Goal: Task Accomplishment & Management: Use online tool/utility

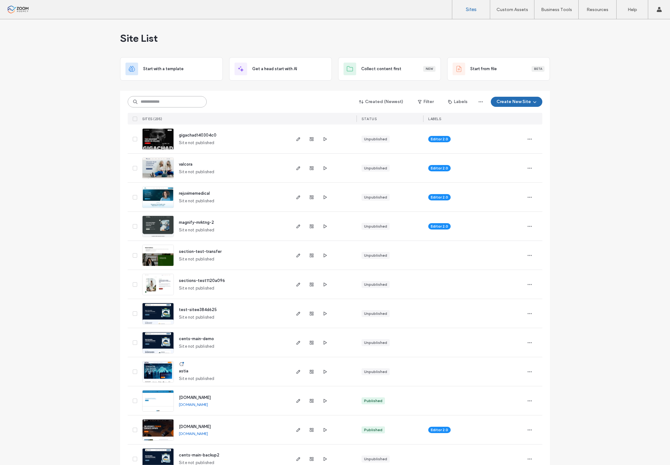
click at [188, 100] on input at bounding box center [167, 101] width 79 height 11
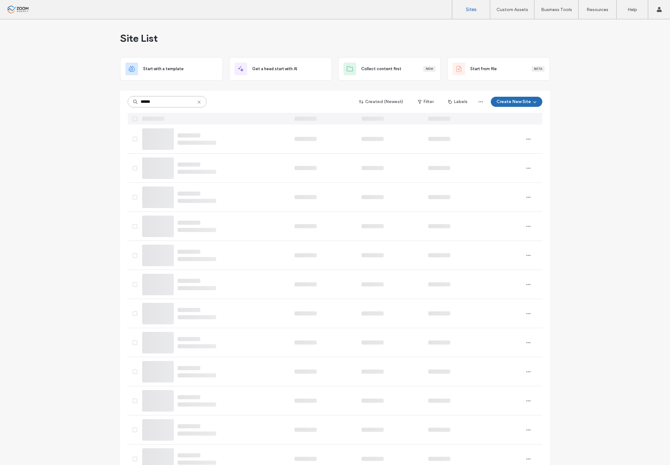
type input "******"
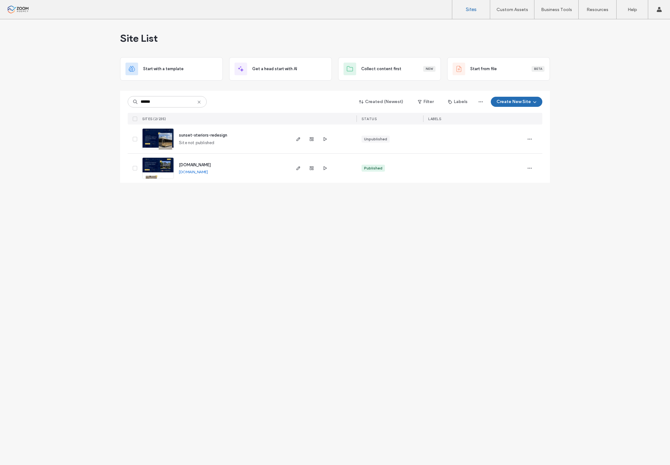
click at [155, 165] on img at bounding box center [157, 179] width 31 height 43
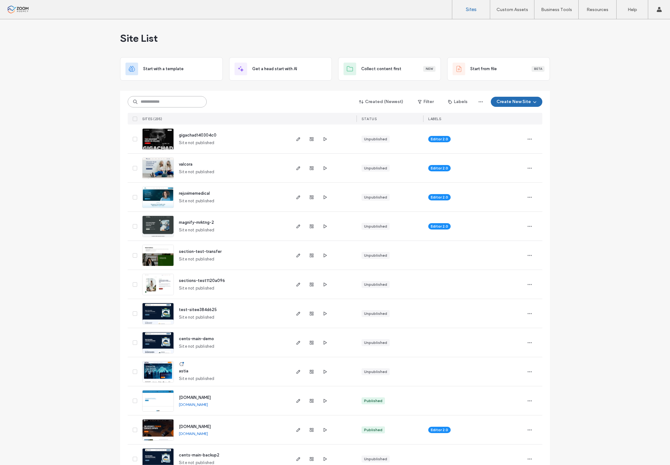
click at [149, 99] on input at bounding box center [167, 101] width 79 height 11
type input "******"
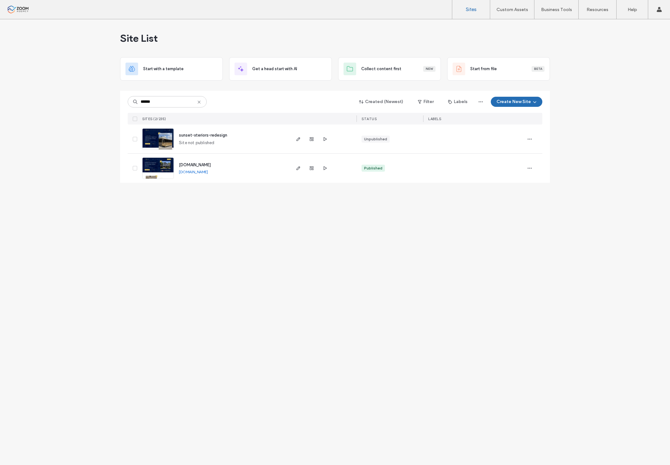
click at [157, 139] on img at bounding box center [157, 150] width 31 height 43
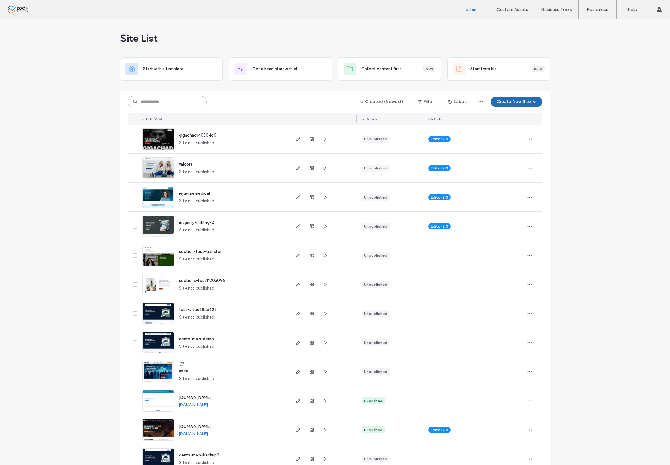
click at [165, 102] on input at bounding box center [167, 101] width 79 height 11
type input "******"
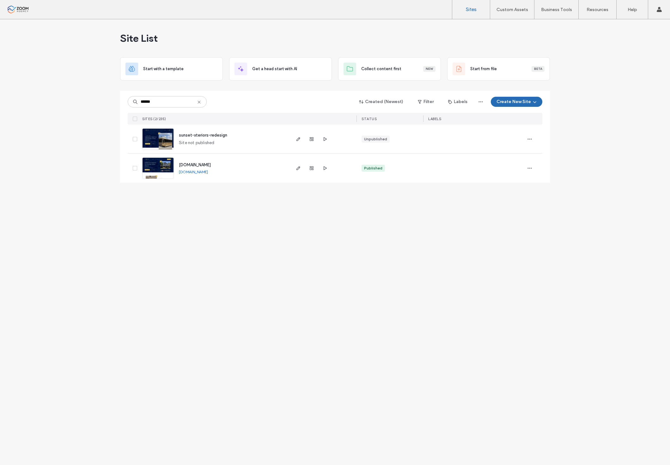
click at [170, 167] on img at bounding box center [157, 179] width 31 height 43
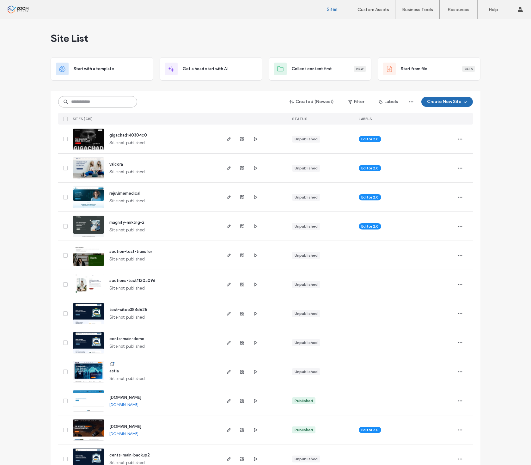
click at [87, 98] on input at bounding box center [97, 101] width 79 height 11
type input "******"
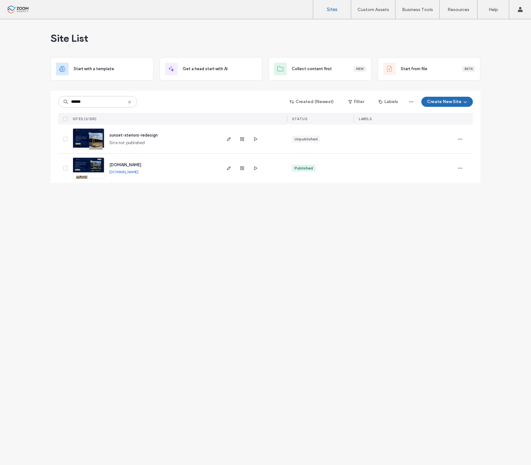
click at [82, 160] on img at bounding box center [88, 179] width 31 height 43
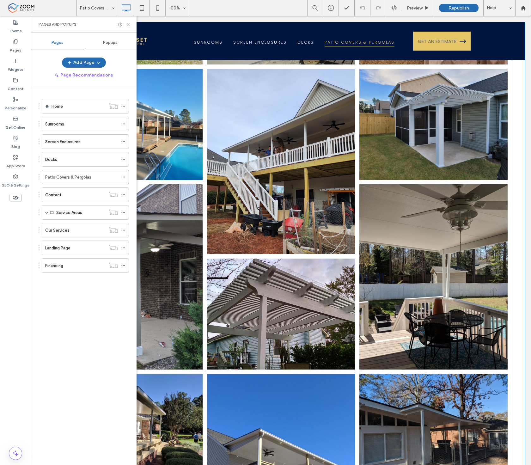
scroll to position [948, 0]
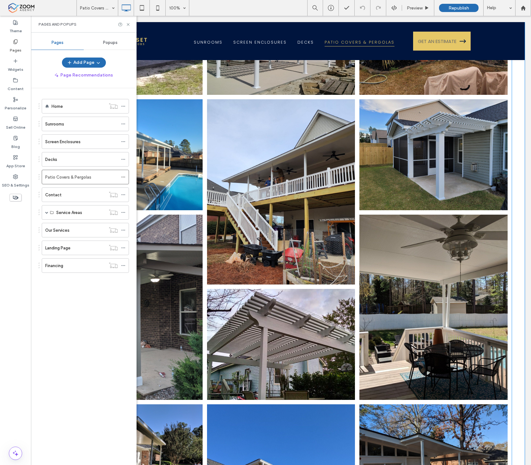
click at [368, 136] on link at bounding box center [433, 155] width 157 height 118
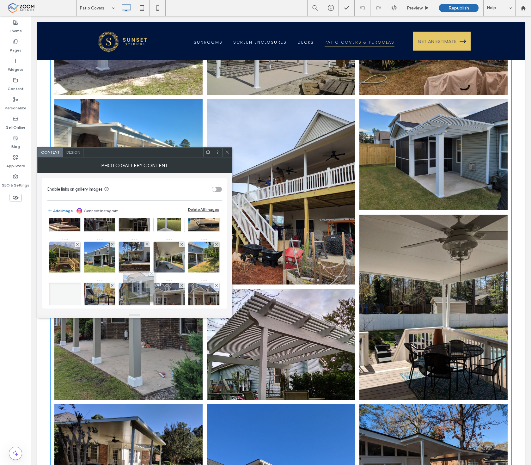
scroll to position [35, 0]
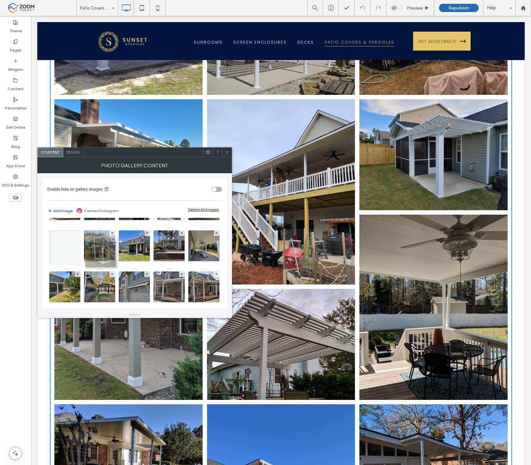
drag, startPoint x: 61, startPoint y: 271, endPoint x: 89, endPoint y: 247, distance: 37.2
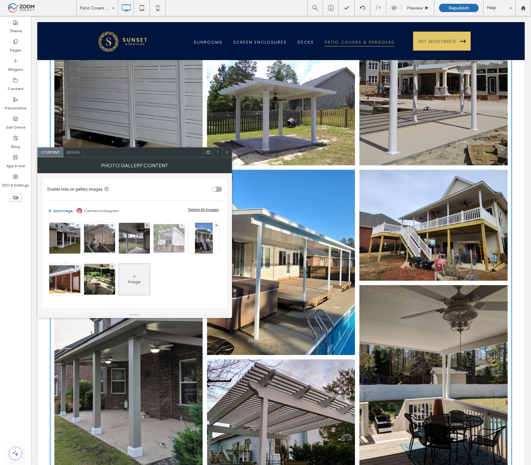
scroll to position [526, 0]
click at [224, 155] on div at bounding box center [226, 151] width 9 height 9
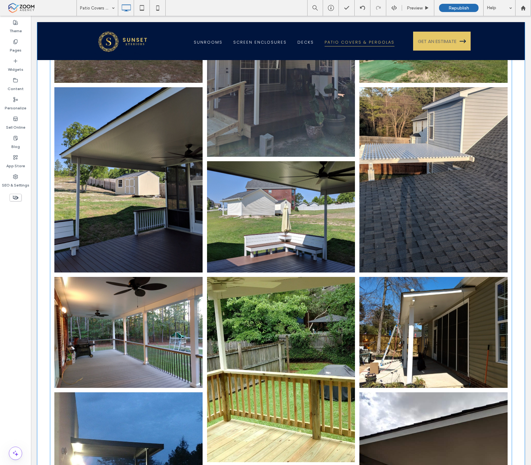
scroll to position [1684, 0]
click at [340, 271] on link at bounding box center [280, 369] width 157 height 196
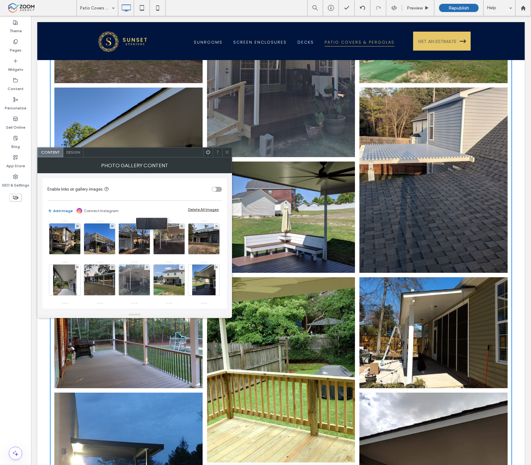
scroll to position [105, 0]
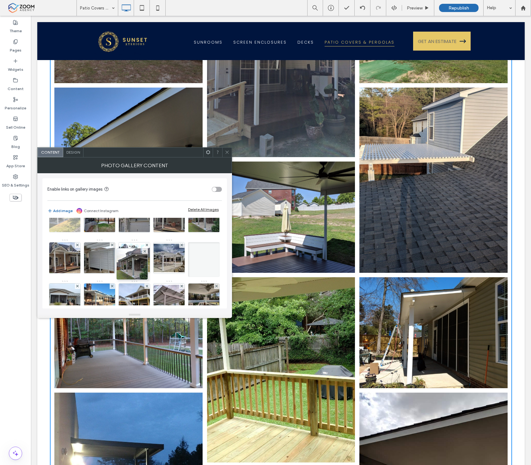
drag, startPoint x: 160, startPoint y: 256, endPoint x: 144, endPoint y: 225, distance: 34.7
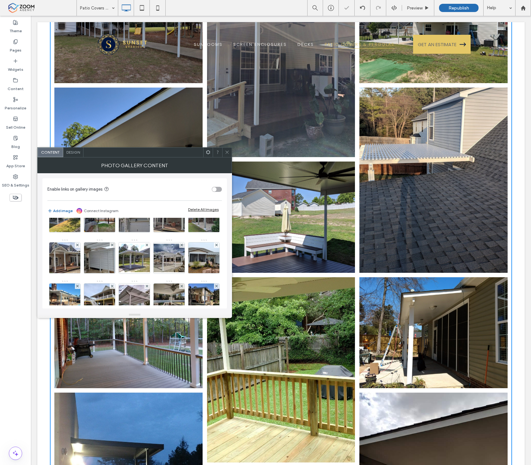
click at [229, 148] on span at bounding box center [227, 151] width 5 height 9
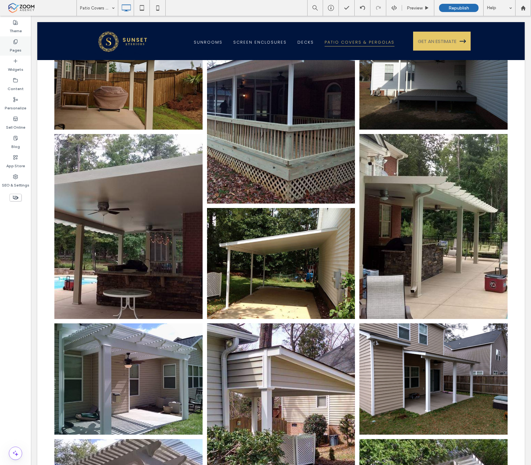
scroll to position [2176, 0]
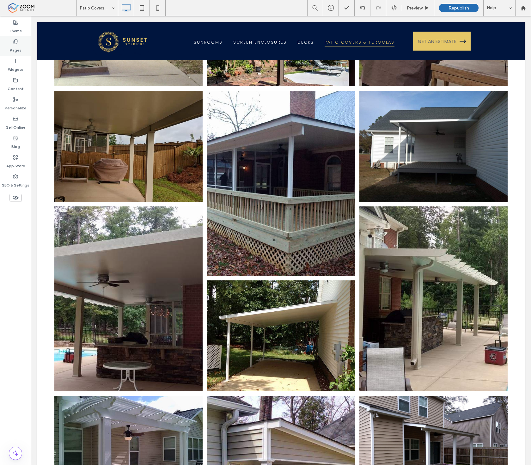
click at [10, 51] on label "Pages" at bounding box center [16, 48] width 12 height 9
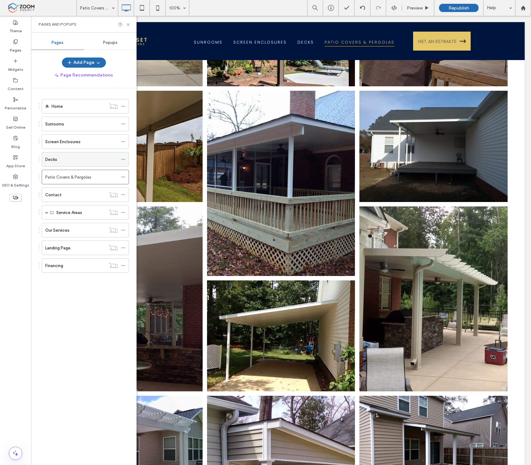
click at [81, 156] on div "Decks" at bounding box center [81, 159] width 73 height 7
click at [130, 23] on icon at bounding box center [128, 24] width 5 height 5
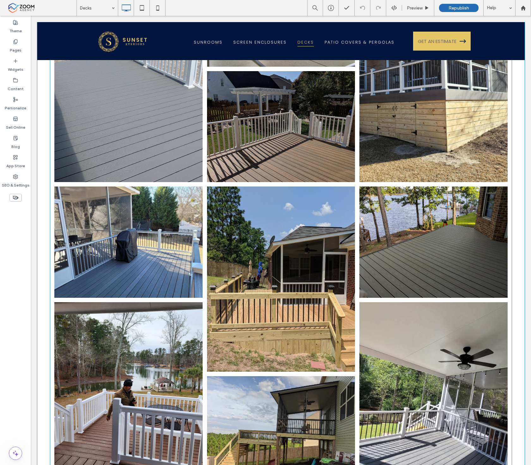
scroll to position [175, 0]
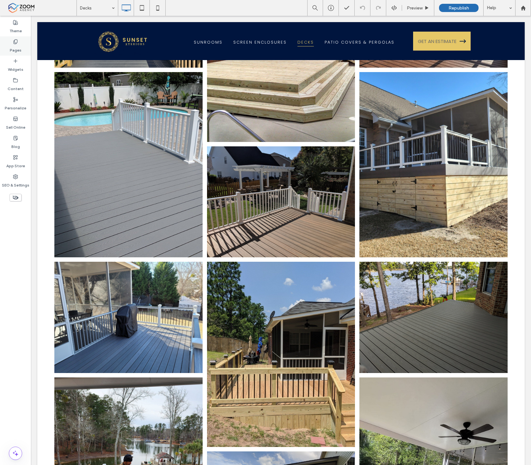
click at [20, 45] on label "Pages" at bounding box center [16, 48] width 12 height 9
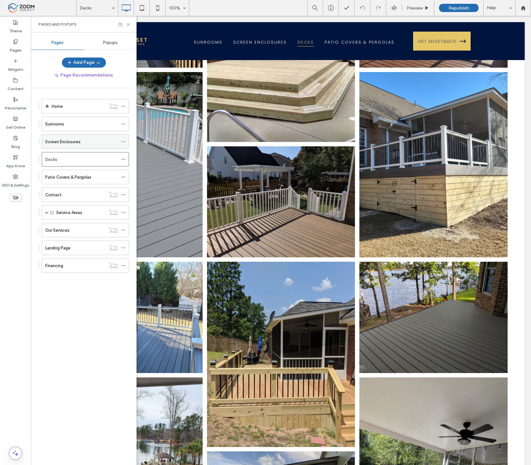
click at [70, 141] on label "Screen Enclosures" at bounding box center [62, 141] width 35 height 11
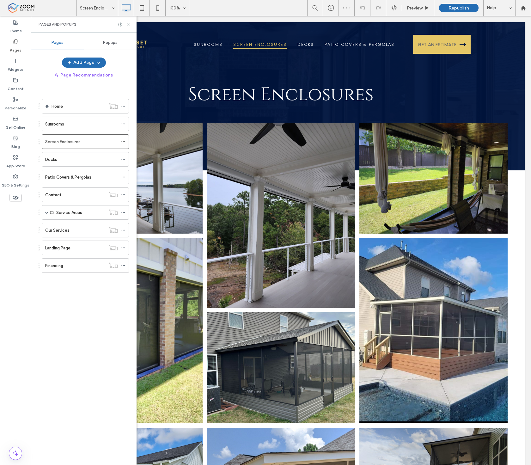
click at [131, 25] on div "Pages and Popups" at bounding box center [83, 24] width 105 height 17
click at [129, 24] on icon at bounding box center [128, 24] width 5 height 5
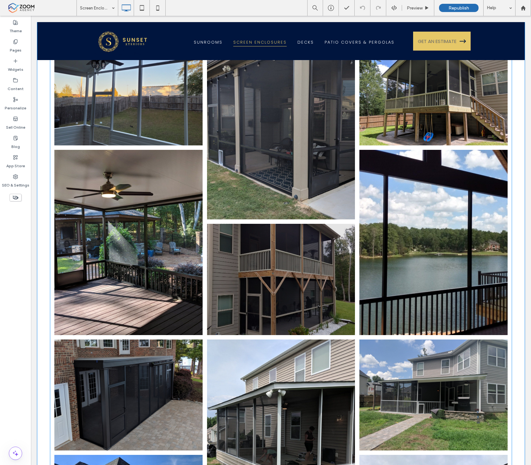
scroll to position [596, 0]
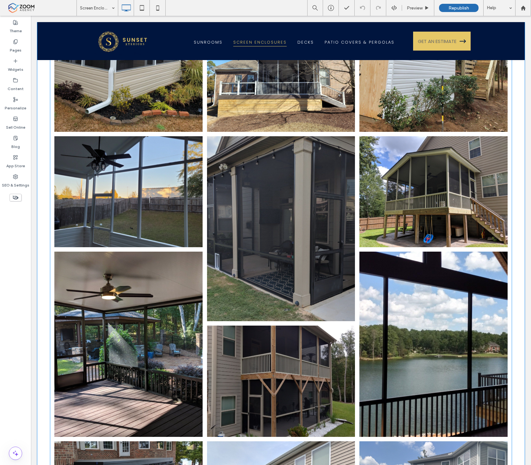
click at [307, 230] on link at bounding box center [280, 228] width 157 height 196
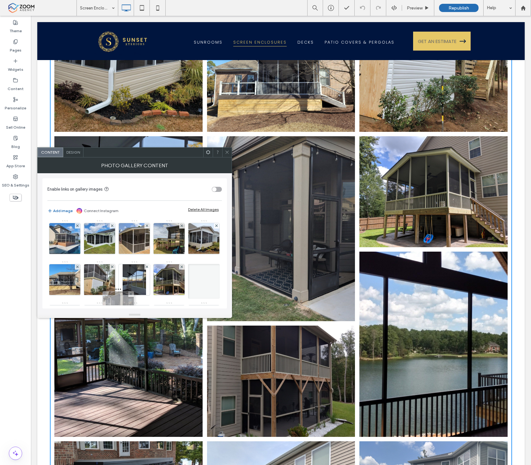
scroll to position [0, 0]
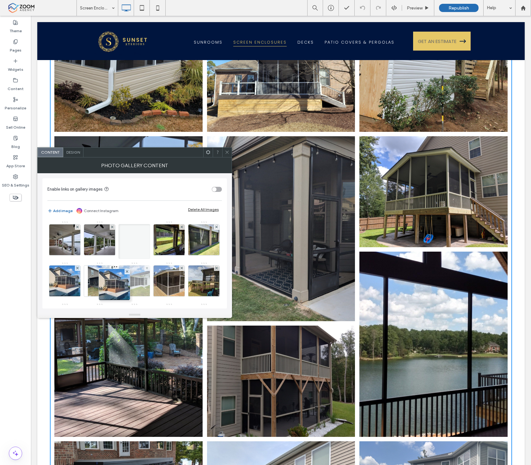
drag, startPoint x: 99, startPoint y: 262, endPoint x: 118, endPoint y: 284, distance: 29.3
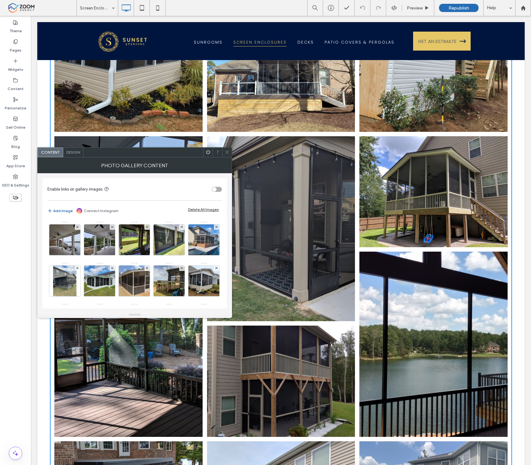
click at [229, 150] on div at bounding box center [226, 151] width 9 height 9
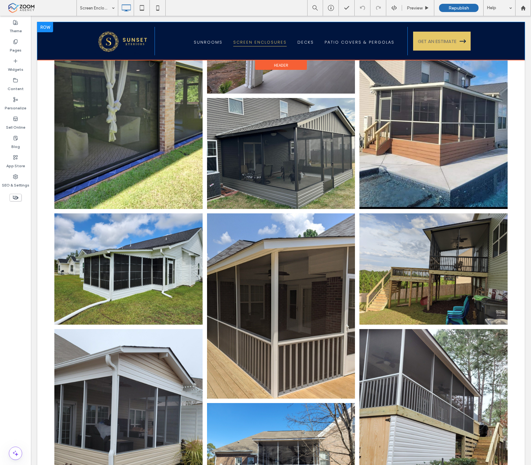
scroll to position [280, 0]
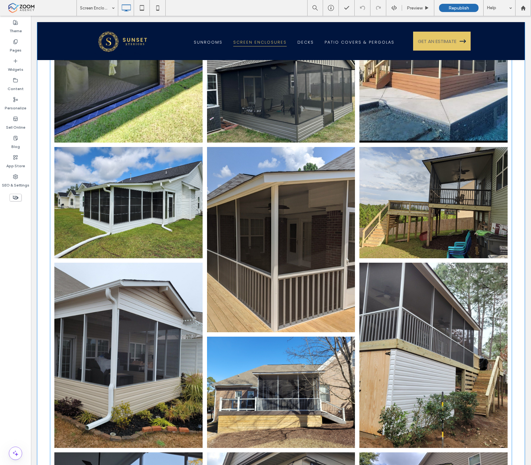
click at [444, 185] on link at bounding box center [433, 203] width 157 height 118
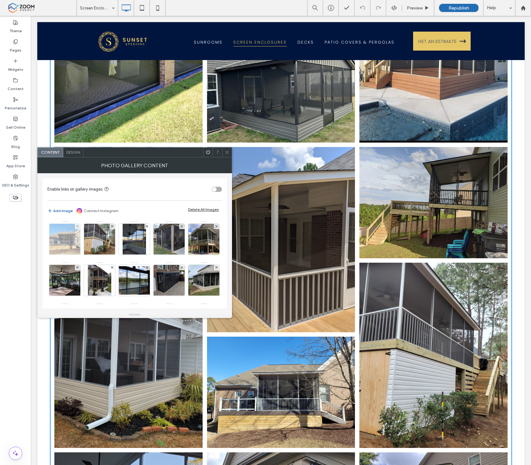
scroll to position [70, 0]
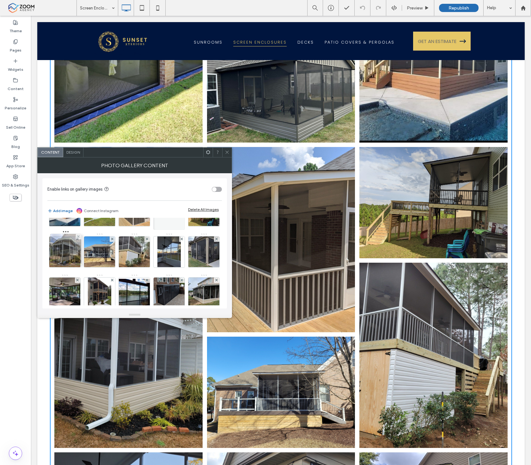
drag, startPoint x: 131, startPoint y: 292, endPoint x: 55, endPoint y: 244, distance: 90.2
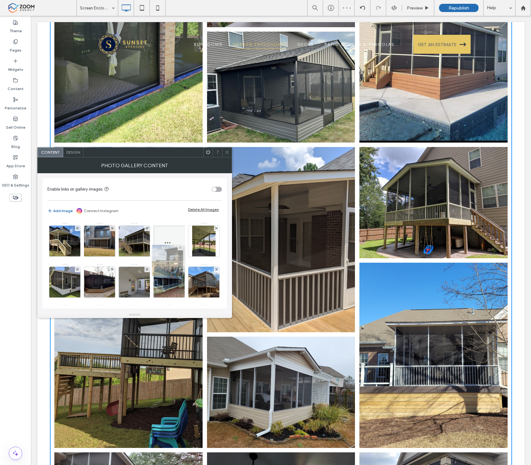
scroll to position [175, 0]
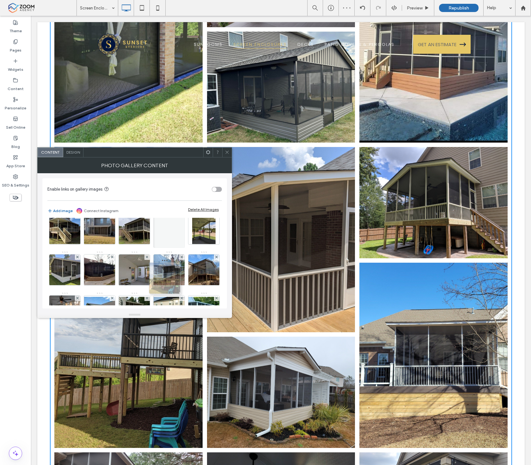
drag, startPoint x: 98, startPoint y: 253, endPoint x: 167, endPoint y: 277, distance: 72.6
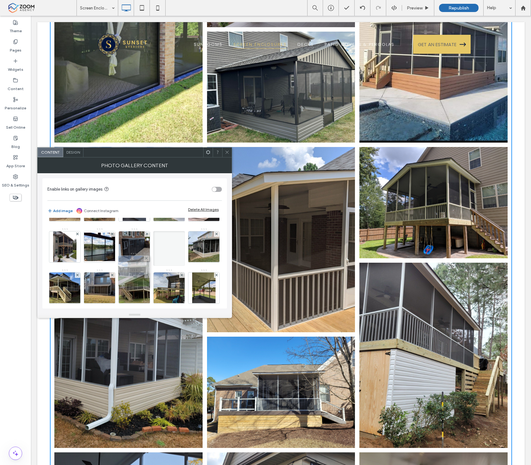
scroll to position [105, 0]
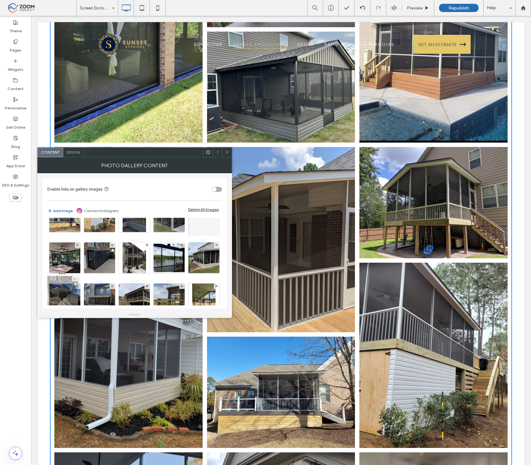
drag, startPoint x: 169, startPoint y: 269, endPoint x: 70, endPoint y: 292, distance: 101.7
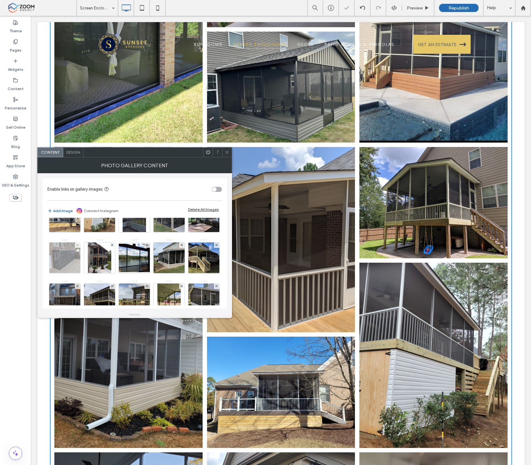
click at [82, 261] on img at bounding box center [65, 257] width 34 height 31
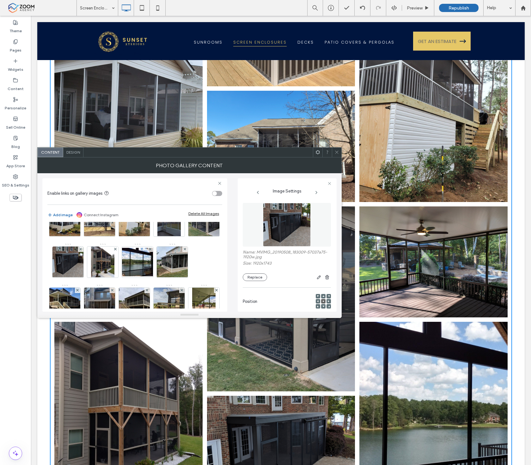
scroll to position [0, 0]
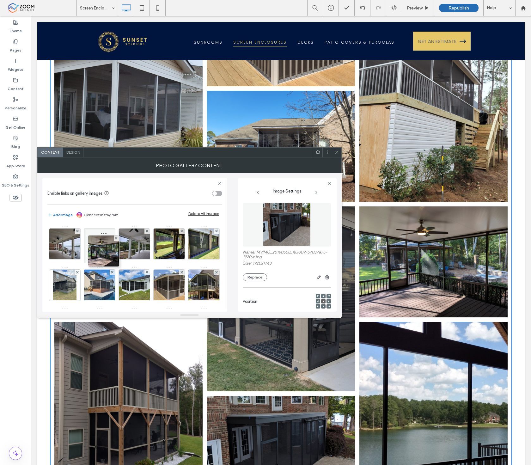
drag, startPoint x: 137, startPoint y: 267, endPoint x: 92, endPoint y: 234, distance: 55.8
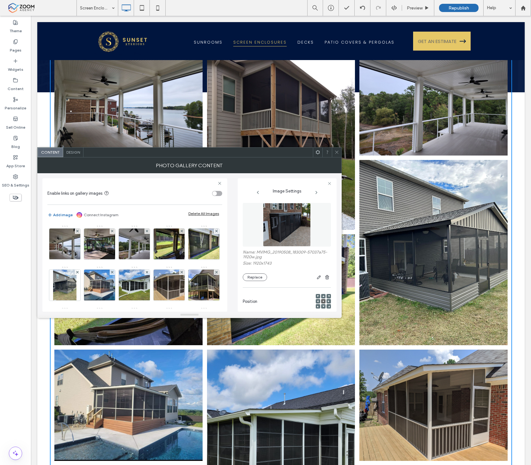
scroll to position [70, 0]
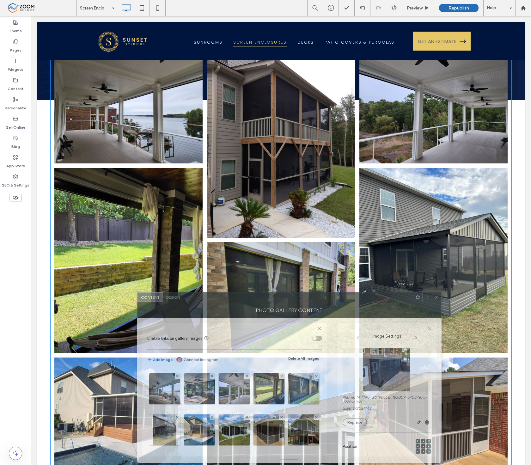
drag, startPoint x: 248, startPoint y: 154, endPoint x: 347, endPoint y: 299, distance: 176.0
click at [347, 299] on div at bounding box center [297, 296] width 229 height 9
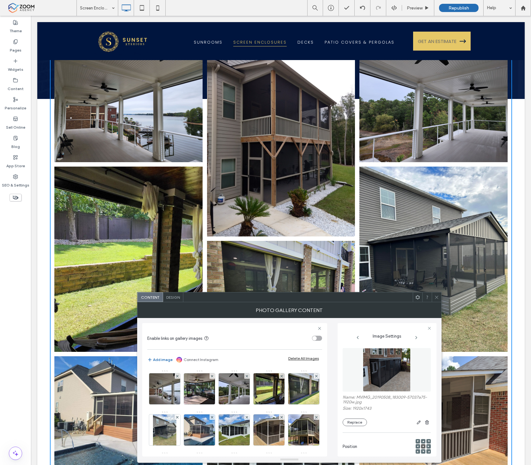
scroll to position [105, 0]
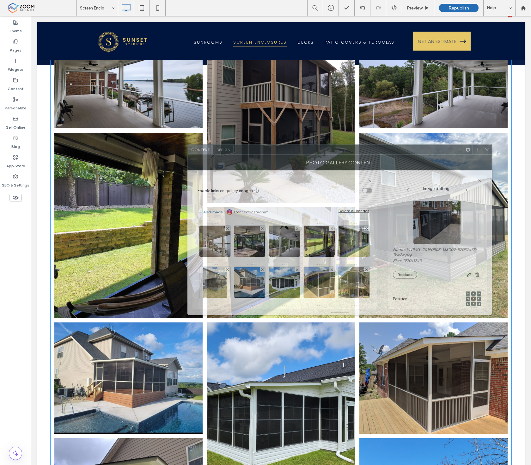
drag, startPoint x: 305, startPoint y: 299, endPoint x: 354, endPoint y: 153, distance: 154.2
click at [354, 153] on div at bounding box center [347, 149] width 229 height 9
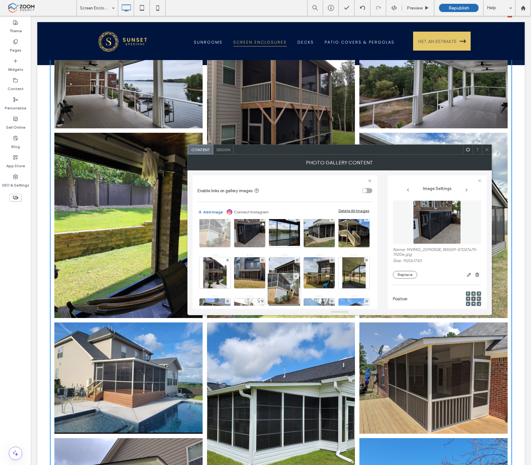
scroll to position [134, 0]
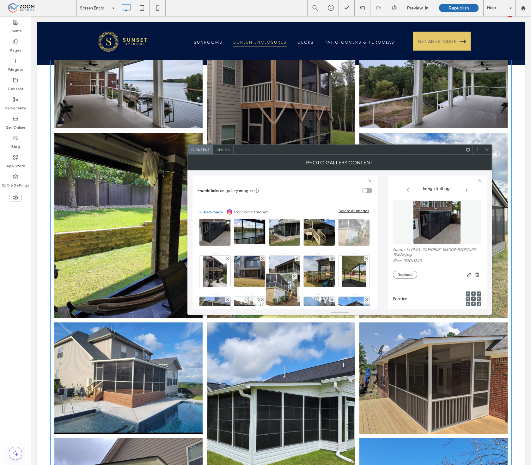
drag, startPoint x: 320, startPoint y: 242, endPoint x: 270, endPoint y: 262, distance: 53.7
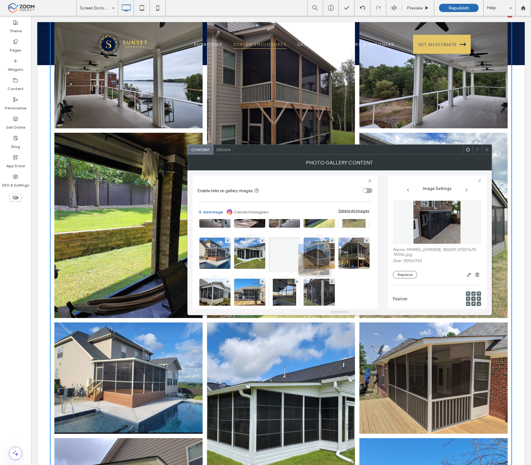
scroll to position [0, 0]
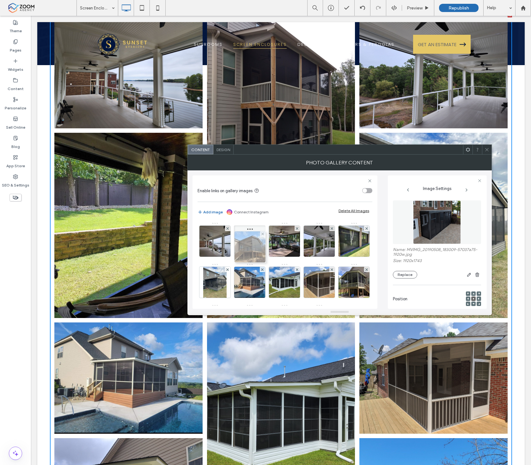
drag, startPoint x: 317, startPoint y: 284, endPoint x: 242, endPoint y: 244, distance: 84.8
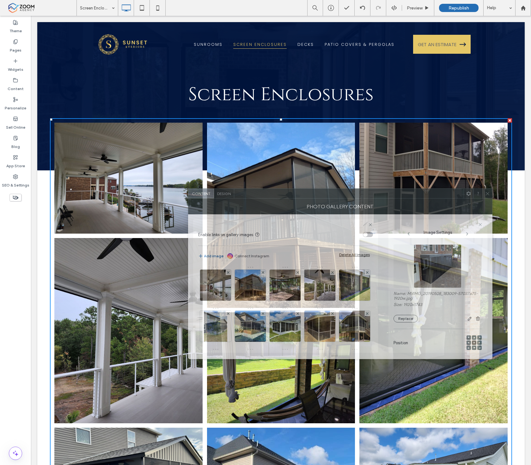
drag, startPoint x: 310, startPoint y: 153, endPoint x: 311, endPoint y: 197, distance: 43.6
click at [311, 197] on div at bounding box center [348, 193] width 229 height 9
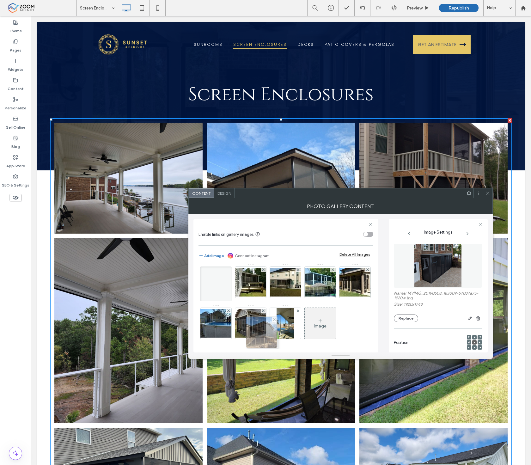
scroll to position [290, 0]
drag, startPoint x: 251, startPoint y: 291, endPoint x: 266, endPoint y: 289, distance: 15.0
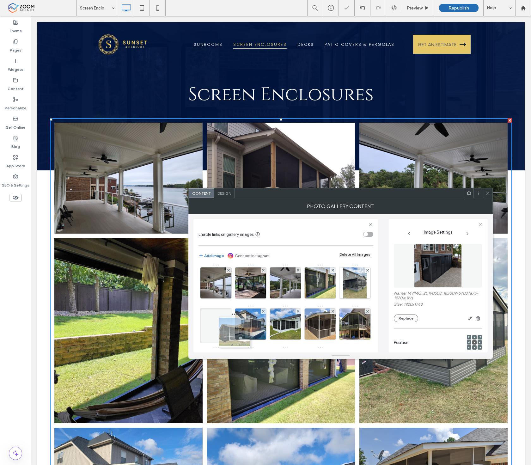
scroll to position [0, 0]
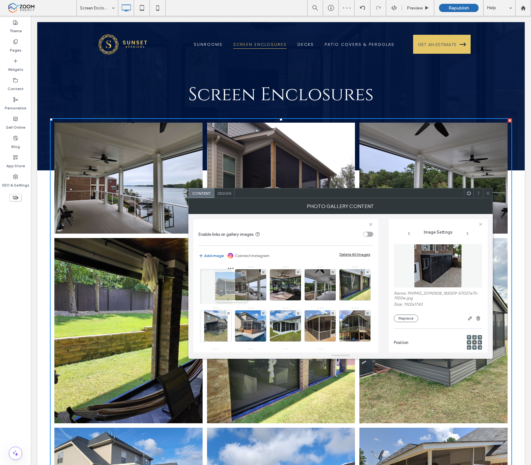
drag, startPoint x: 217, startPoint y: 286, endPoint x: 237, endPoint y: 289, distance: 20.1
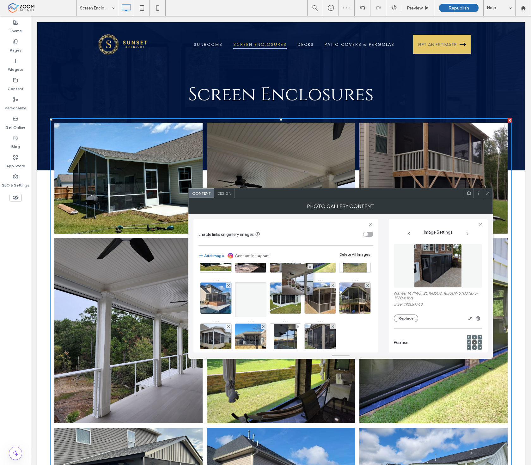
scroll to position [70, 0]
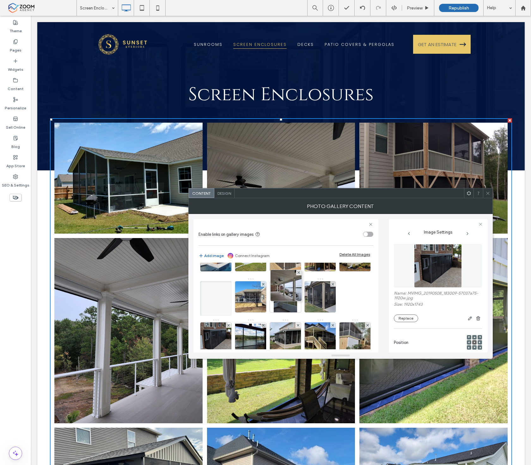
drag, startPoint x: 255, startPoint y: 289, endPoint x: 304, endPoint y: 298, distance: 49.2
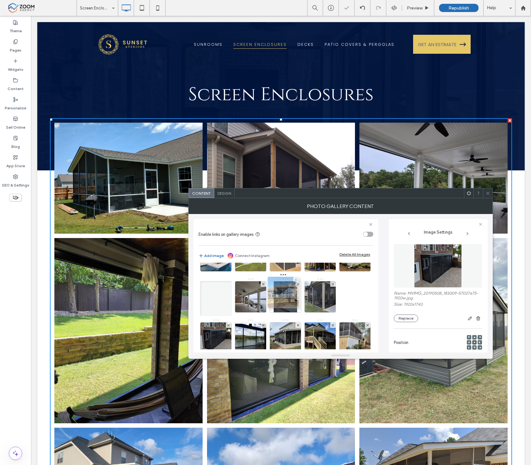
drag, startPoint x: 321, startPoint y: 301, endPoint x: 280, endPoint y: 297, distance: 41.0
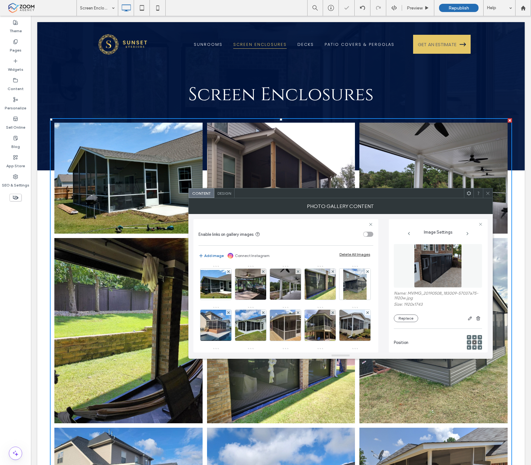
scroll to position [0, 0]
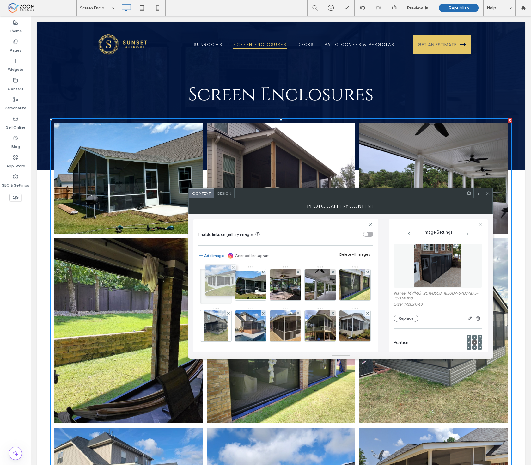
drag, startPoint x: 292, startPoint y: 331, endPoint x: 226, endPoint y: 285, distance: 80.6
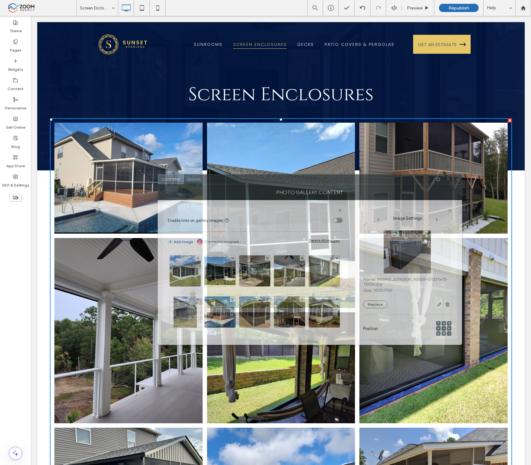
drag, startPoint x: 314, startPoint y: 195, endPoint x: 293, endPoint y: 154, distance: 46.2
click at [293, 174] on div at bounding box center [318, 178] width 229 height 9
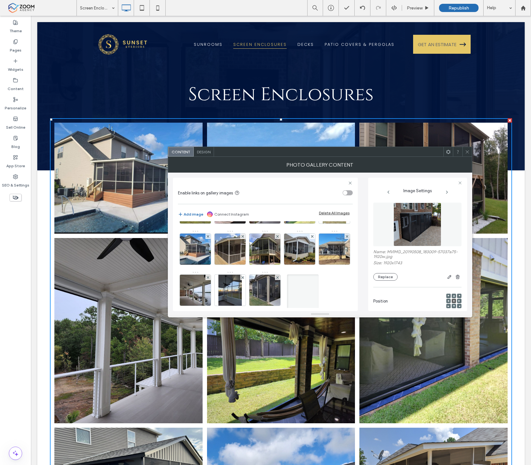
scroll to position [35, 0]
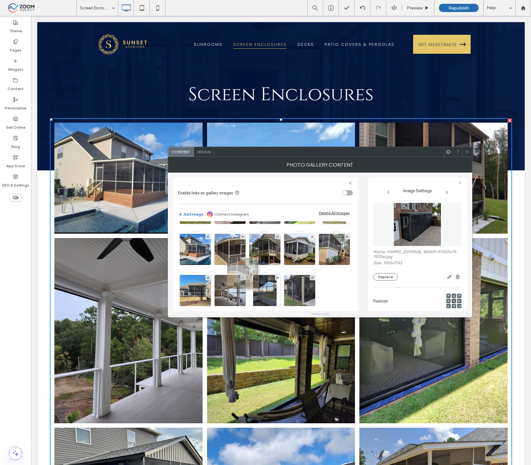
drag, startPoint x: 233, startPoint y: 242, endPoint x: 256, endPoint y: 278, distance: 43.4
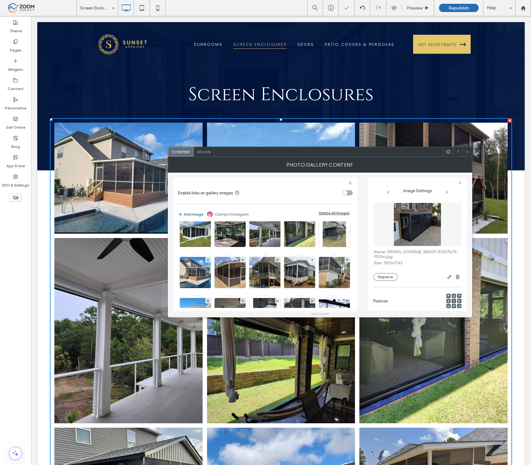
scroll to position [0, 0]
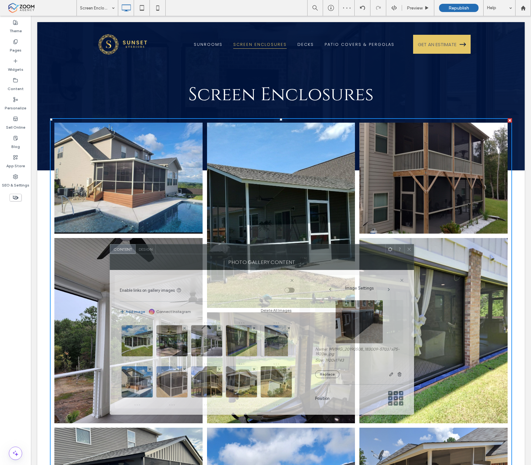
drag, startPoint x: 269, startPoint y: 156, endPoint x: 213, endPoint y: 248, distance: 107.5
click at [213, 248] on div at bounding box center [270, 248] width 229 height 9
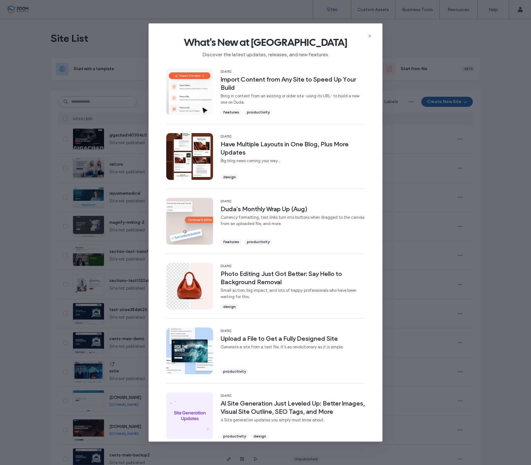
click at [365, 38] on span "What's New at Duda" at bounding box center [266, 42] width 214 height 13
click at [367, 37] on icon at bounding box center [369, 35] width 5 height 5
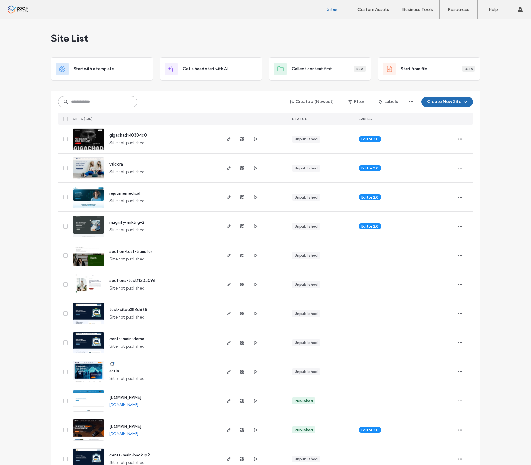
click at [113, 105] on input at bounding box center [97, 101] width 79 height 11
type input "******"
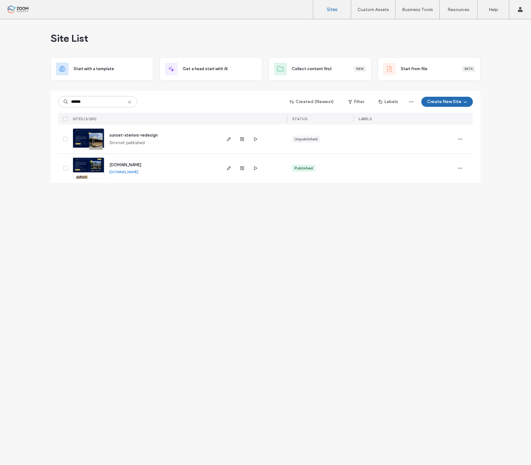
click at [87, 163] on img at bounding box center [88, 179] width 31 height 43
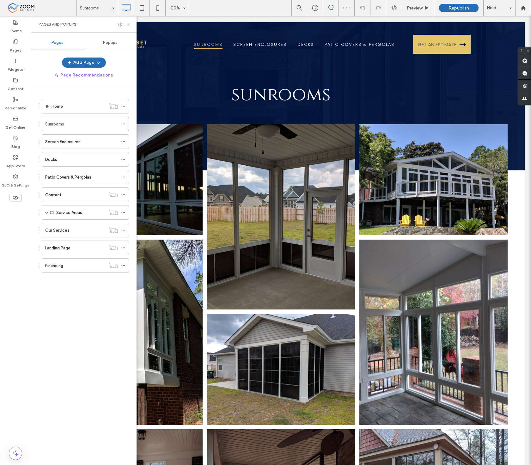
click at [127, 23] on use at bounding box center [128, 24] width 3 height 3
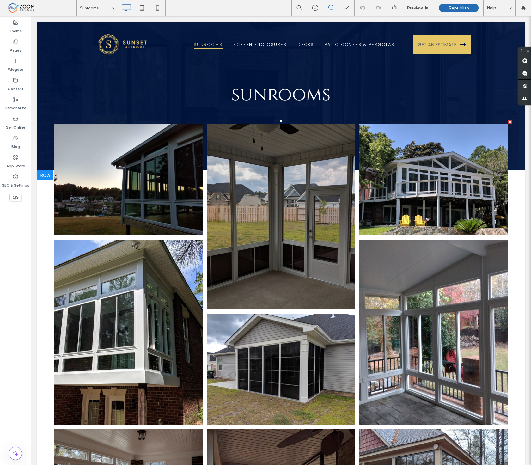
drag, startPoint x: 251, startPoint y: 244, endPoint x: 280, endPoint y: 230, distance: 32.2
click at [251, 244] on link at bounding box center [280, 216] width 157 height 196
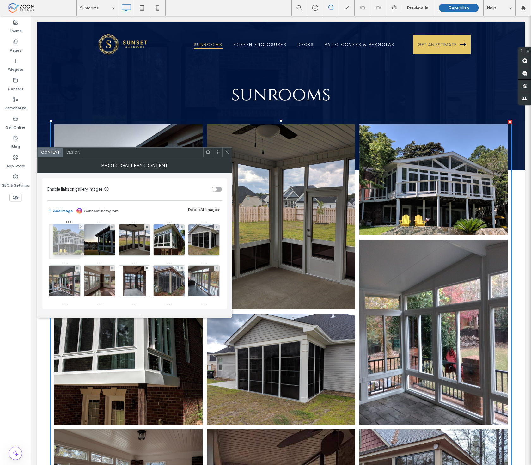
drag, startPoint x: 135, startPoint y: 239, endPoint x: 62, endPoint y: 239, distance: 72.6
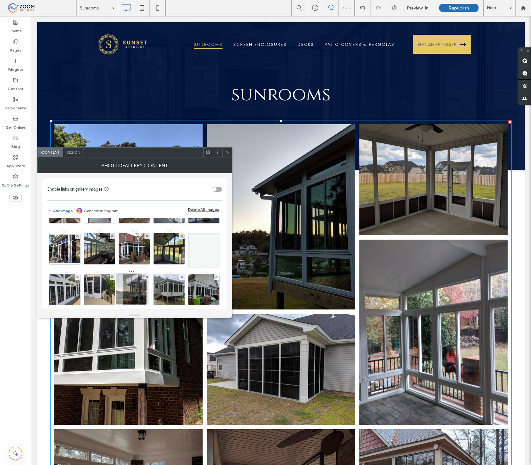
scroll to position [105, 0]
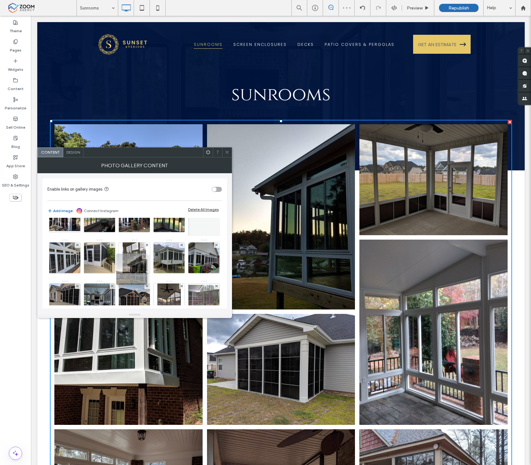
drag, startPoint x: 99, startPoint y: 238, endPoint x: 128, endPoint y: 274, distance: 45.9
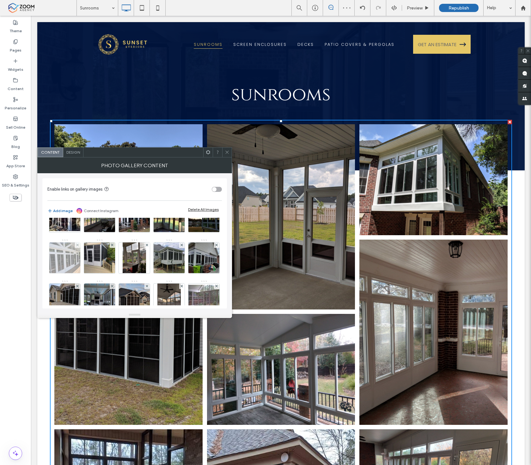
scroll to position [140, 0]
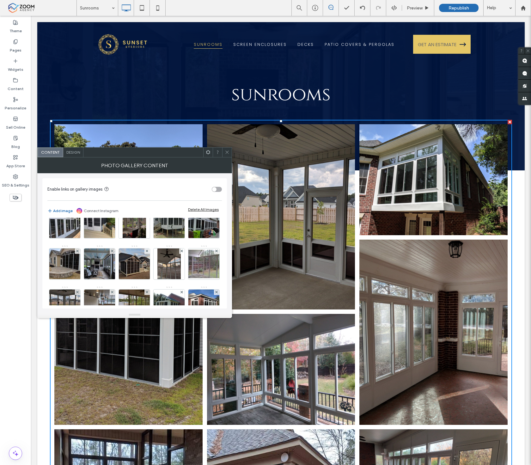
click at [231, 152] on div at bounding box center [226, 151] width 9 height 9
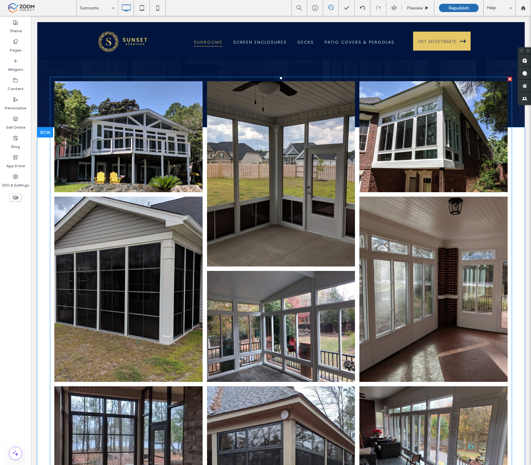
scroll to position [35, 0]
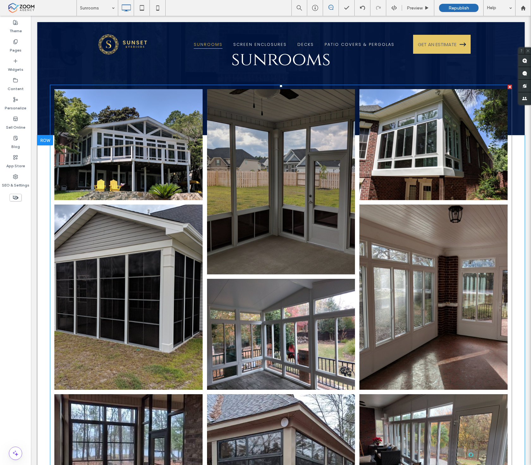
click at [315, 248] on link at bounding box center [280, 181] width 157 height 196
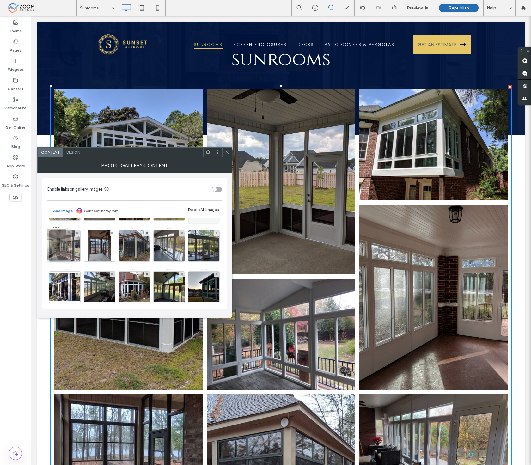
drag, startPoint x: 100, startPoint y: 251, endPoint x: 50, endPoint y: 250, distance: 50.5
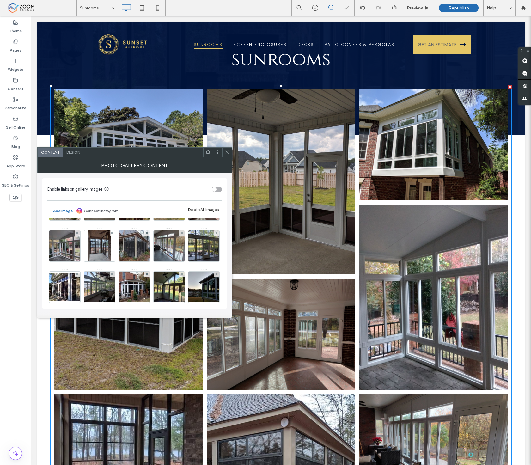
click at [226, 155] on span at bounding box center [227, 151] width 5 height 9
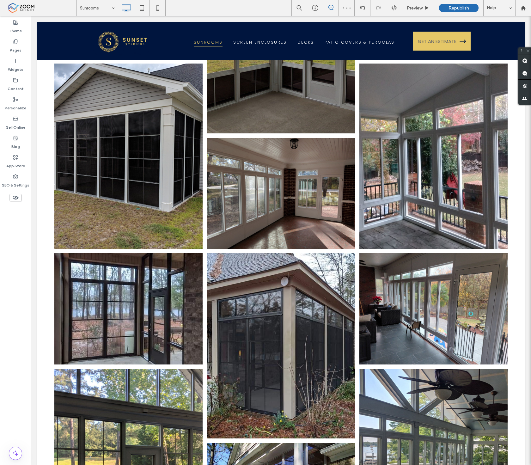
scroll to position [140, 0]
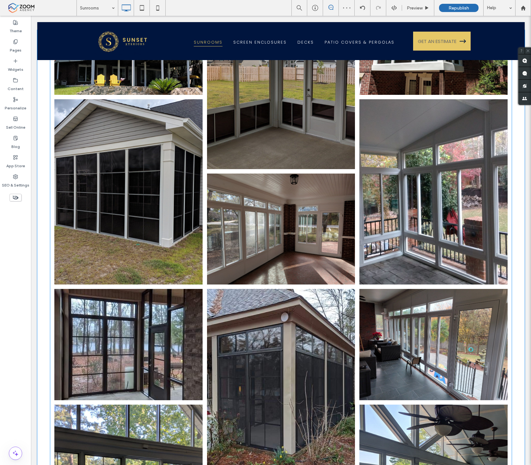
click at [399, 223] on link at bounding box center [433, 192] width 157 height 196
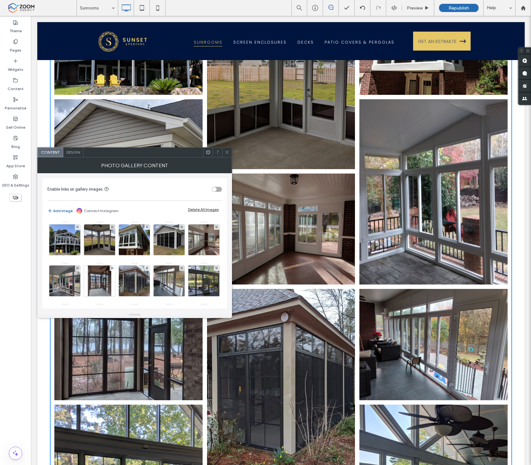
click at [225, 152] on icon at bounding box center [227, 152] width 5 height 5
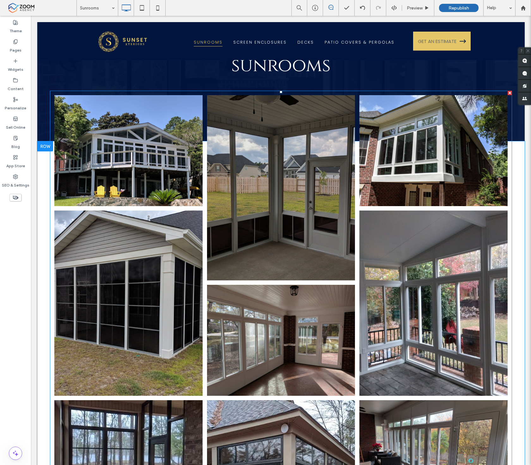
scroll to position [0, 0]
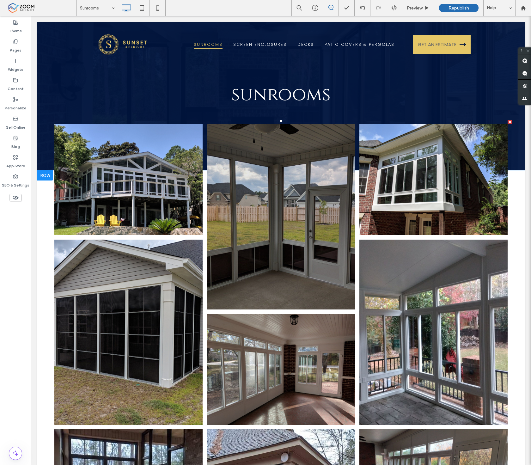
click at [322, 184] on link at bounding box center [280, 216] width 157 height 196
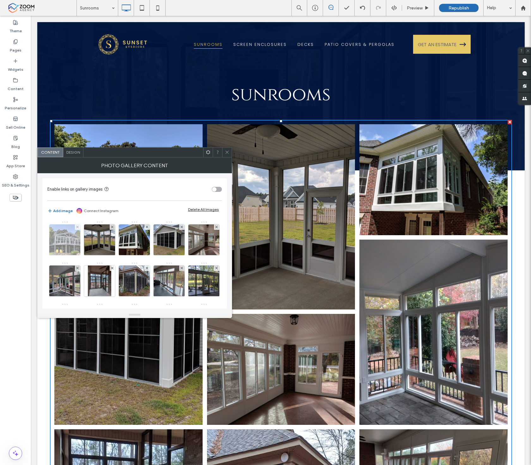
click at [65, 249] on img at bounding box center [64, 239] width 41 height 31
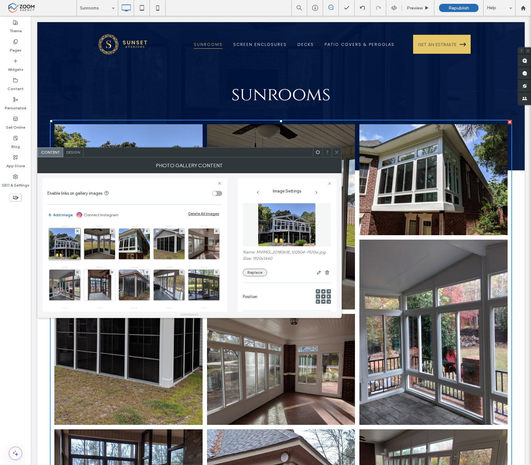
click at [257, 273] on button "Replace" at bounding box center [255, 272] width 24 height 8
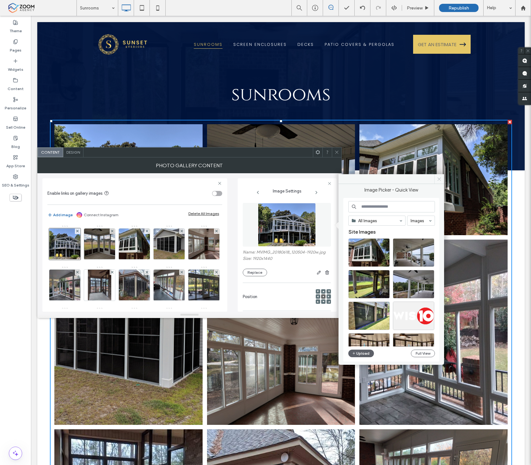
click at [437, 181] on icon at bounding box center [438, 179] width 5 height 5
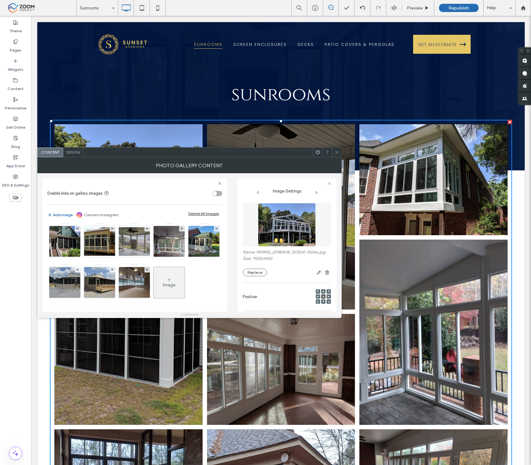
click at [153, 276] on div "Image" at bounding box center [168, 283] width 31 height 30
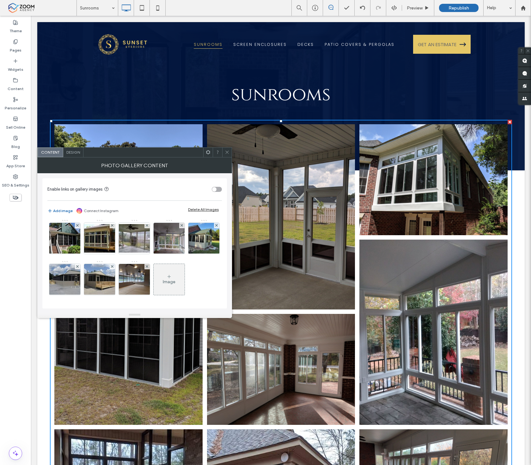
scroll to position [331, 0]
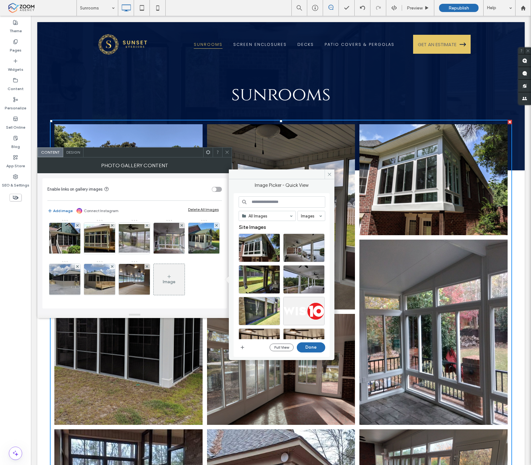
click at [238, 342] on div "Full View Done" at bounding box center [281, 347] width 87 height 10
click at [238, 344] on span "button" at bounding box center [242, 347] width 8 height 8
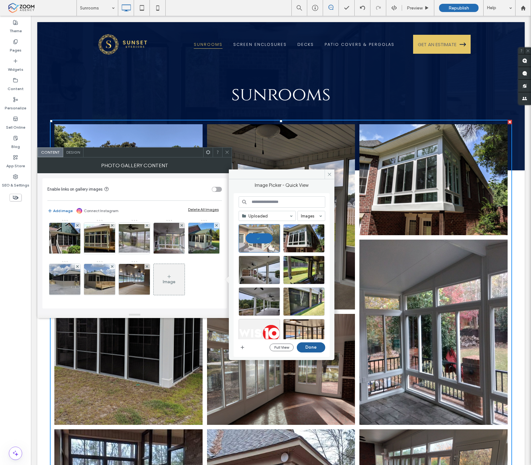
click at [313, 342] on button "Done" at bounding box center [311, 347] width 28 height 10
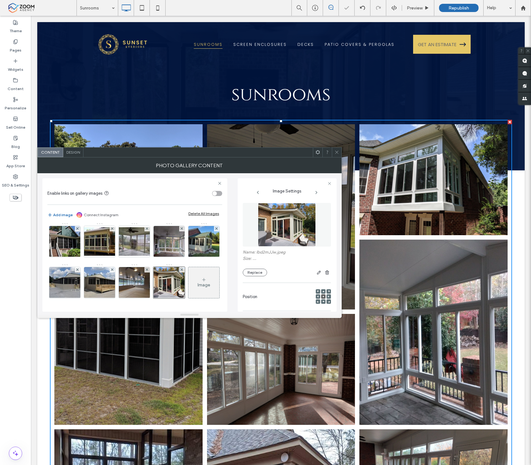
scroll to position [332, 0]
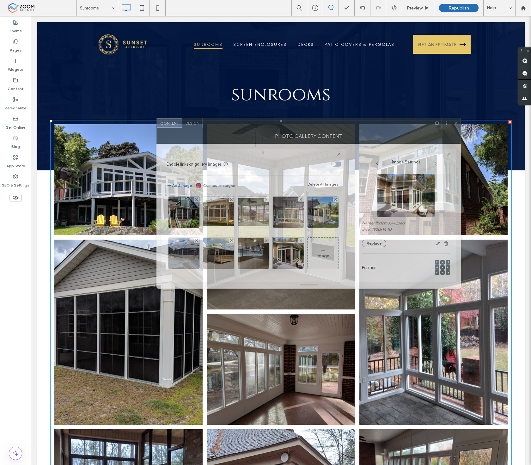
drag, startPoint x: 222, startPoint y: 154, endPoint x: 339, endPoint y: 116, distance: 122.2
click at [339, 118] on div at bounding box center [316, 122] width 229 height 9
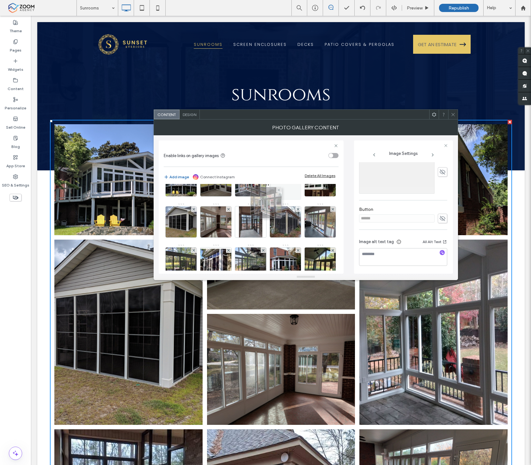
scroll to position [35, 0]
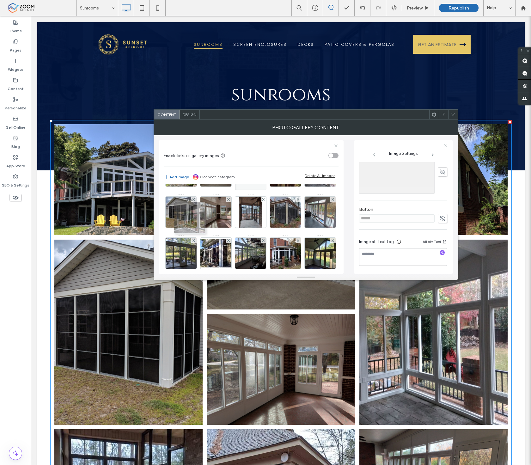
drag, startPoint x: 251, startPoint y: 243, endPoint x: 178, endPoint y: 204, distance: 82.7
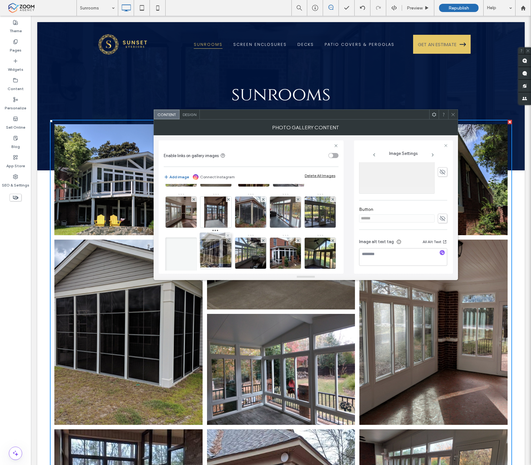
drag, startPoint x: 184, startPoint y: 215, endPoint x: 218, endPoint y: 253, distance: 51.0
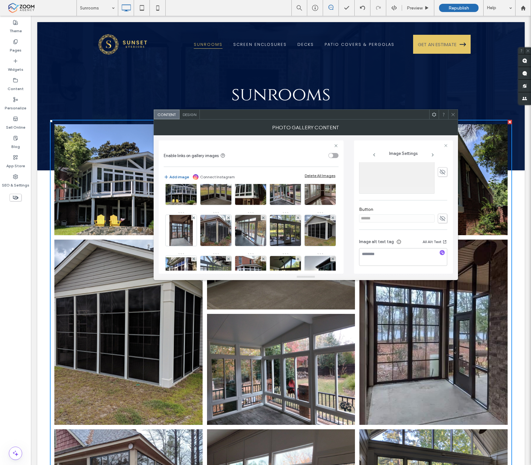
scroll to position [0, 0]
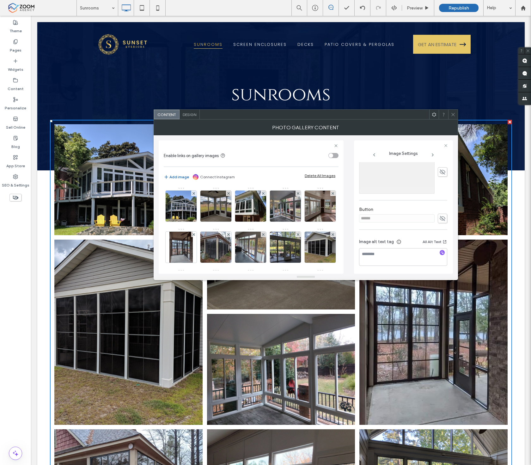
click at [449, 111] on div at bounding box center [452, 114] width 9 height 9
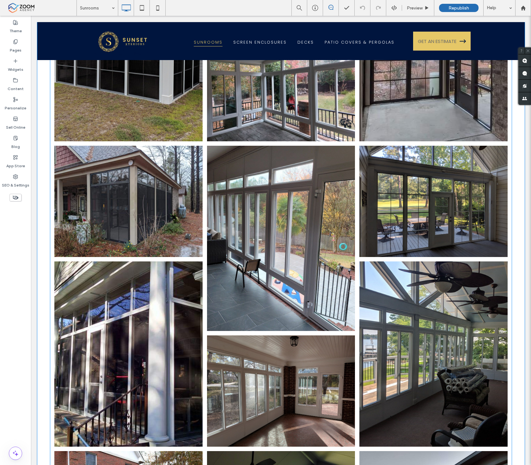
scroll to position [245, 0]
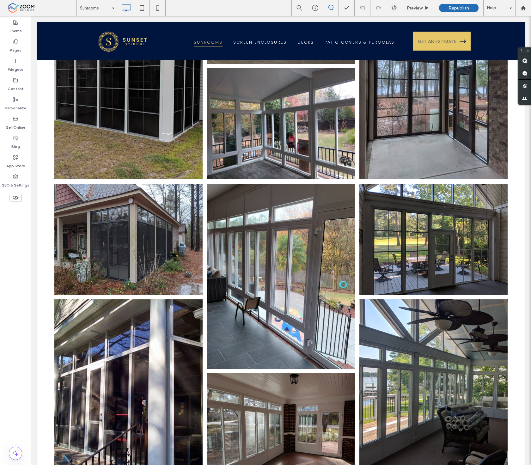
click at [400, 190] on link at bounding box center [433, 239] width 157 height 118
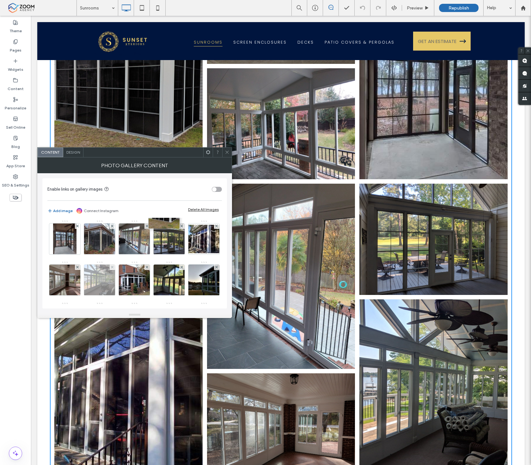
scroll to position [70, 0]
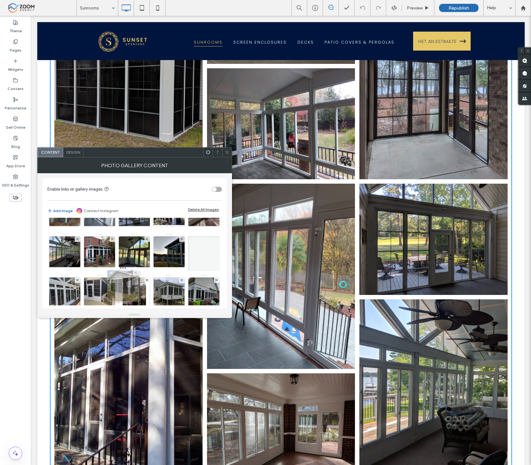
drag, startPoint x: 168, startPoint y: 238, endPoint x: 119, endPoint y: 294, distance: 74.3
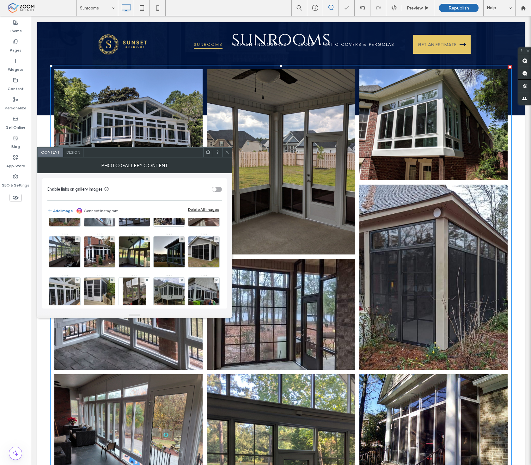
scroll to position [0, 0]
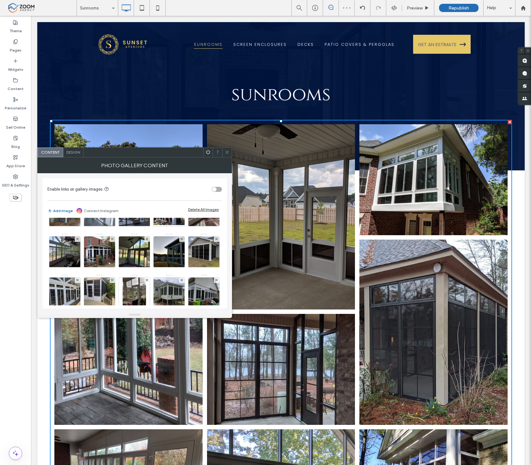
click at [229, 152] on icon at bounding box center [227, 152] width 5 height 5
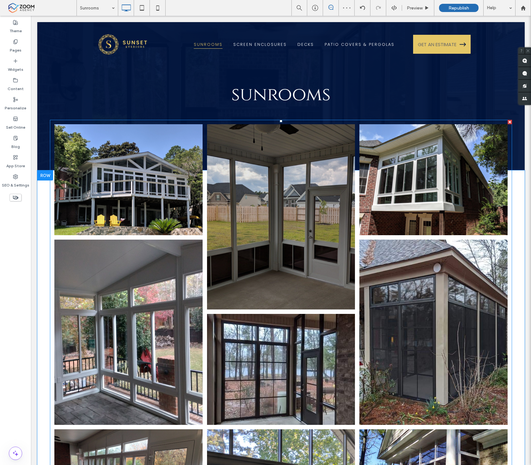
click at [332, 278] on link at bounding box center [280, 216] width 157 height 196
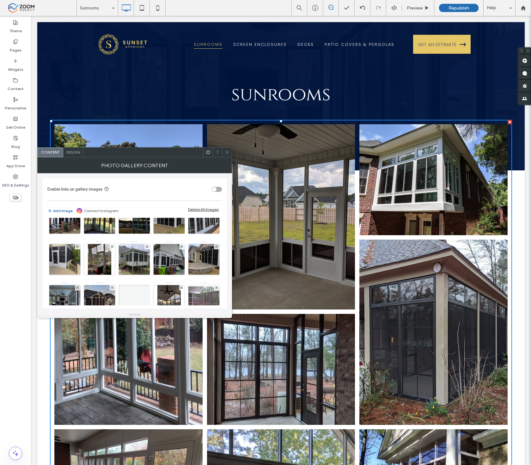
scroll to position [175, 0]
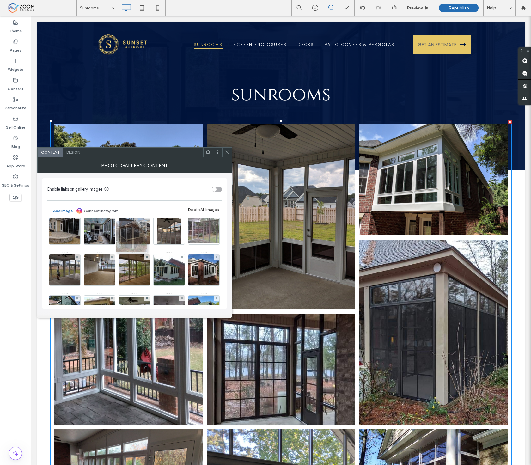
drag, startPoint x: 97, startPoint y: 245, endPoint x: 129, endPoint y: 237, distance: 33.2
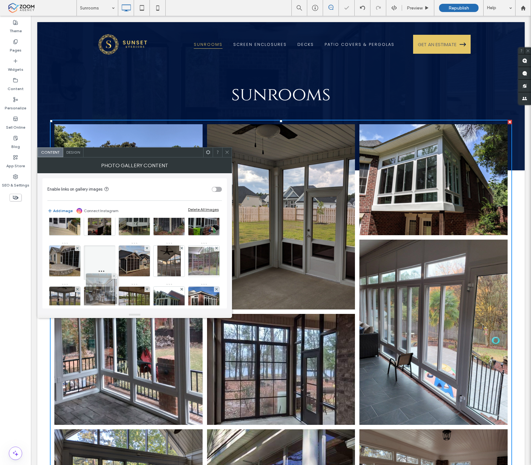
scroll to position [70, 0]
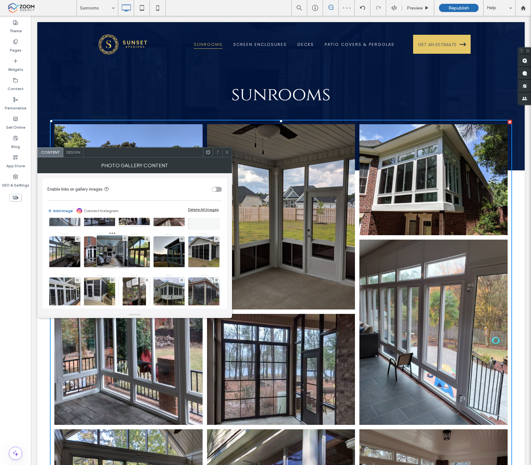
drag, startPoint x: 97, startPoint y: 276, endPoint x: 97, endPoint y: 252, distance: 24.3
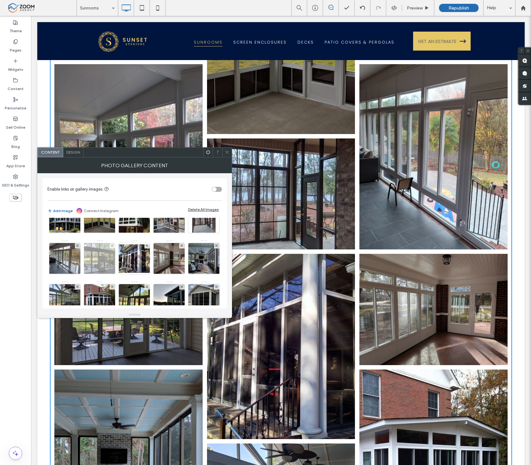
scroll to position [35, 0]
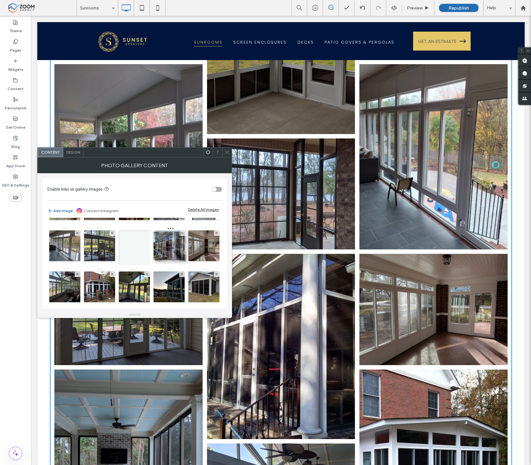
drag, startPoint x: 92, startPoint y: 282, endPoint x: 162, endPoint y: 242, distance: 80.5
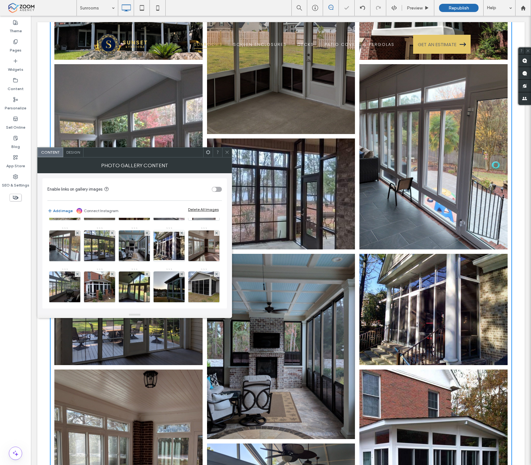
click at [224, 150] on div at bounding box center [226, 151] width 9 height 9
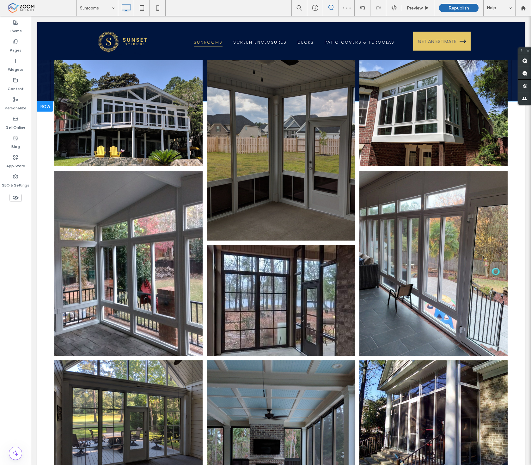
scroll to position [175, 0]
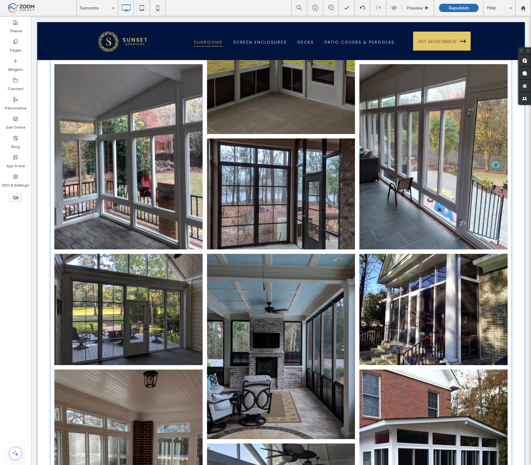
click at [214, 207] on link at bounding box center [280, 194] width 157 height 118
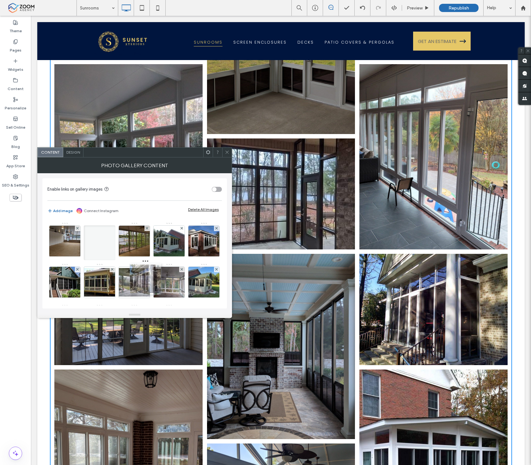
scroll to position [204, 0]
drag, startPoint x: 61, startPoint y: 253, endPoint x: 131, endPoint y: 274, distance: 72.8
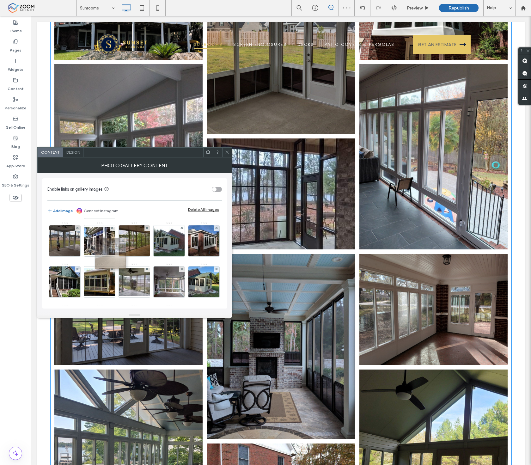
scroll to position [0, 0]
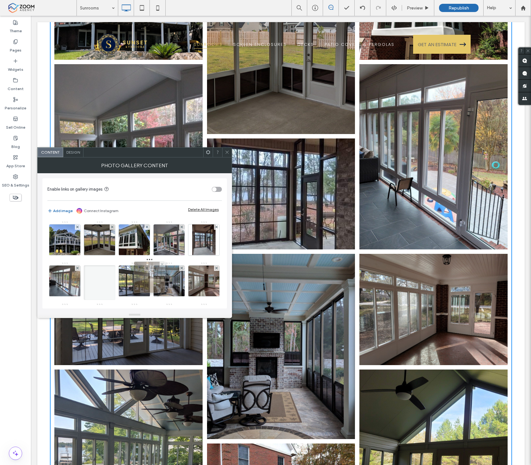
drag, startPoint x: 99, startPoint y: 286, endPoint x: 156, endPoint y: 272, distance: 59.0
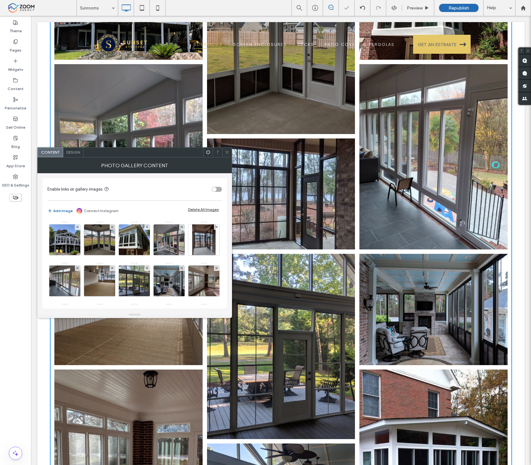
click at [230, 156] on div at bounding box center [226, 151] width 9 height 9
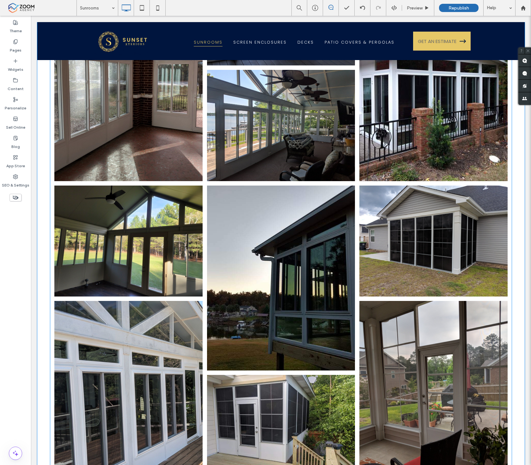
scroll to position [561, 0]
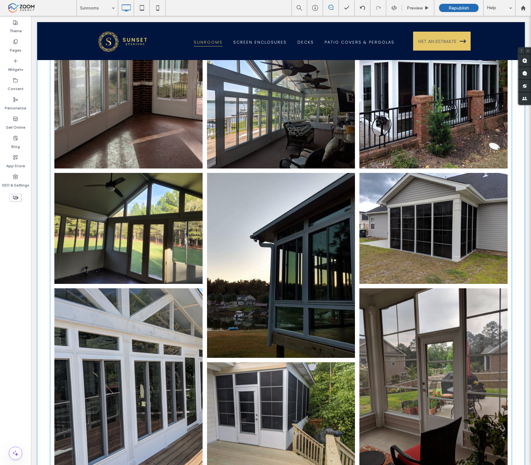
click at [293, 215] on link at bounding box center [280, 265] width 157 height 196
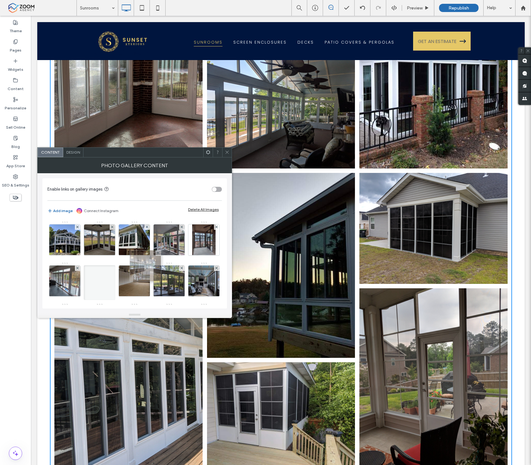
scroll to position [35, 0]
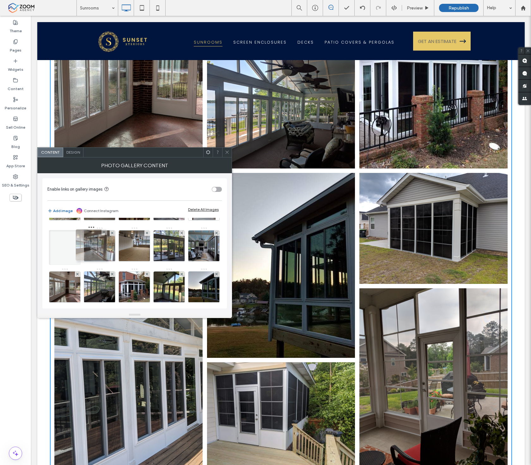
drag, startPoint x: 101, startPoint y: 286, endPoint x: 105, endPoint y: 251, distance: 34.6
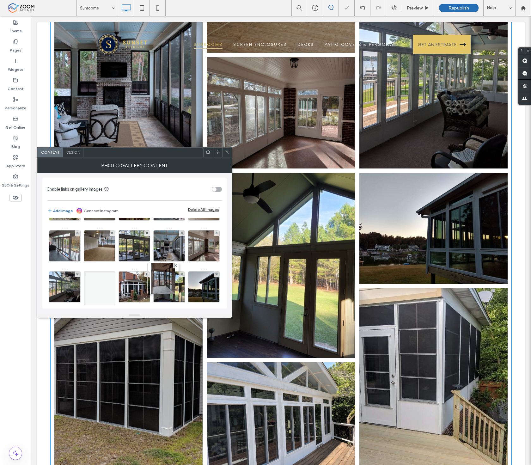
drag, startPoint x: 63, startPoint y: 245, endPoint x: 168, endPoint y: 282, distance: 112.1
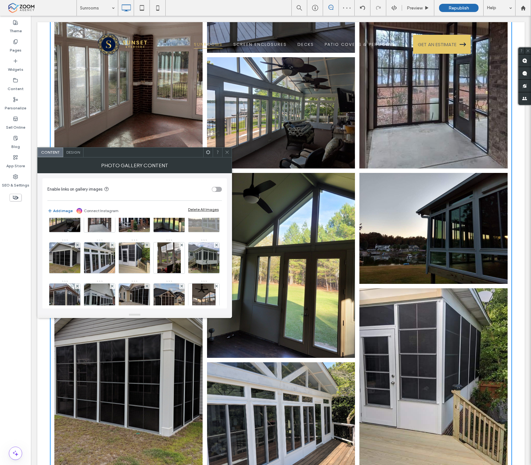
scroll to position [140, 0]
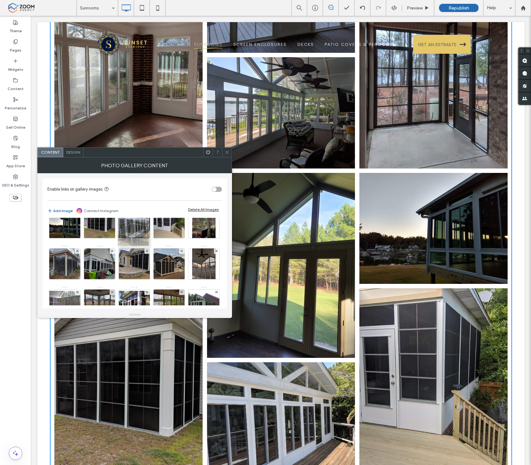
drag, startPoint x: 172, startPoint y: 267, endPoint x: 133, endPoint y: 232, distance: 52.6
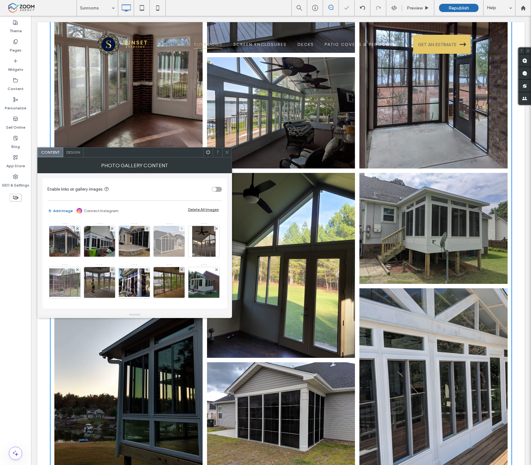
scroll to position [175, 0]
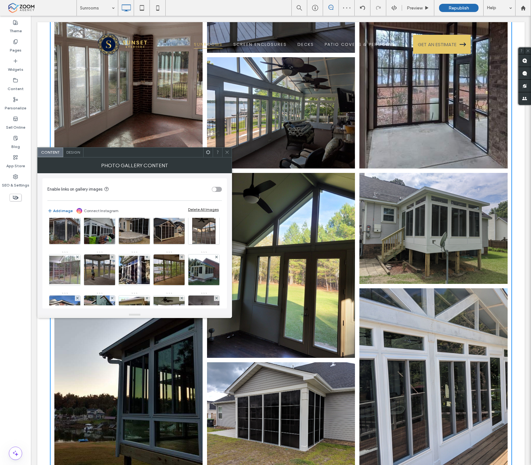
click at [228, 152] on icon at bounding box center [227, 152] width 5 height 5
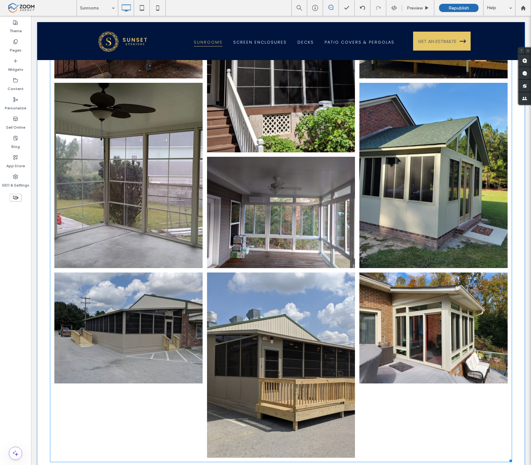
scroll to position [1684, 0]
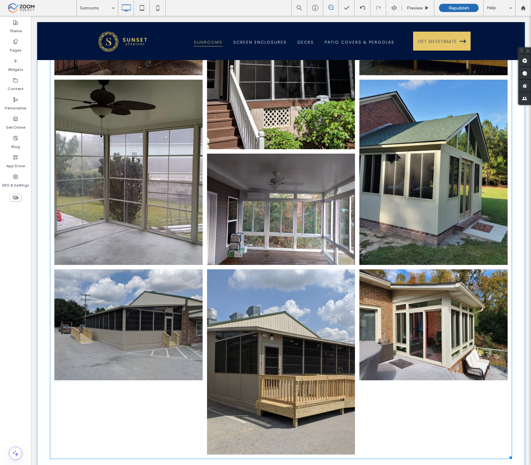
click at [304, 209] on link at bounding box center [280, 209] width 157 height 118
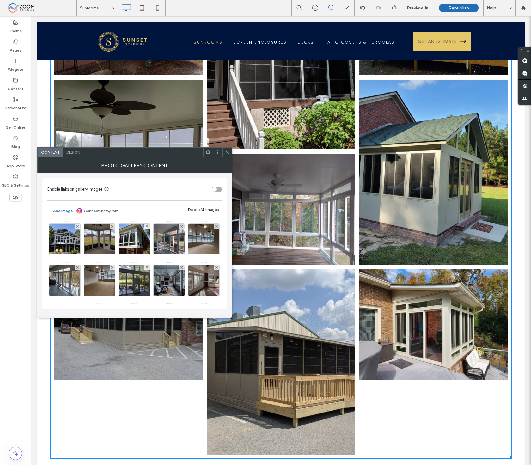
scroll to position [0, 0]
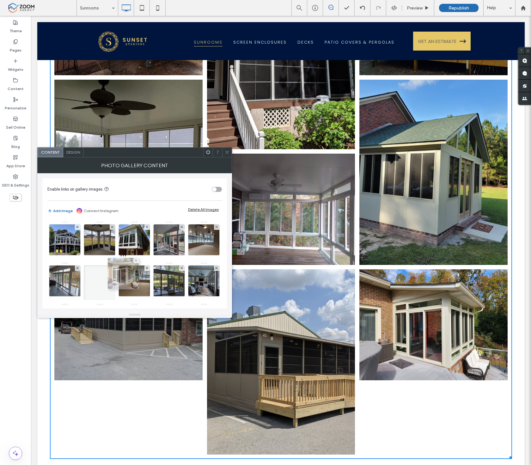
drag, startPoint x: 134, startPoint y: 286, endPoint x: 123, endPoint y: 278, distance: 13.8
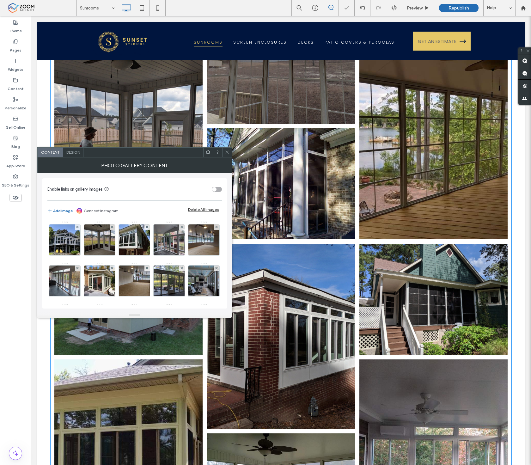
scroll to position [1404, 0]
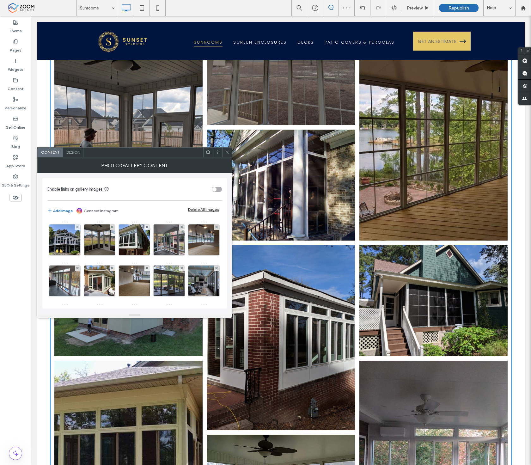
click at [220, 153] on div at bounding box center [217, 151] width 9 height 9
click at [226, 152] on icon at bounding box center [227, 152] width 5 height 5
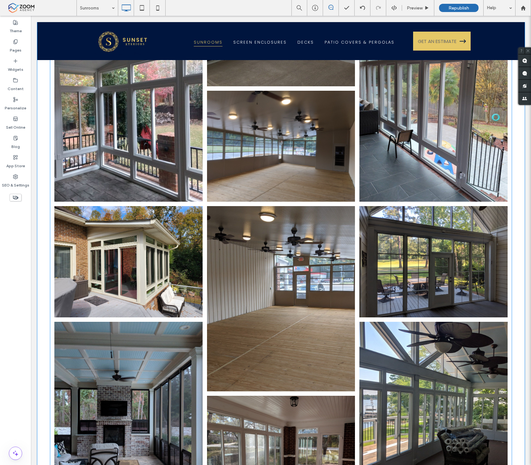
scroll to position [210, 0]
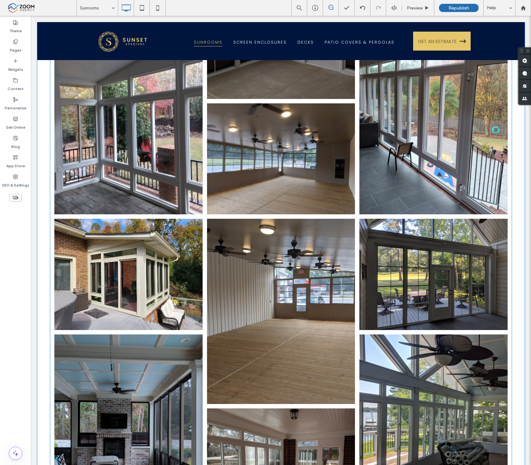
click at [285, 248] on link at bounding box center [280, 311] width 157 height 196
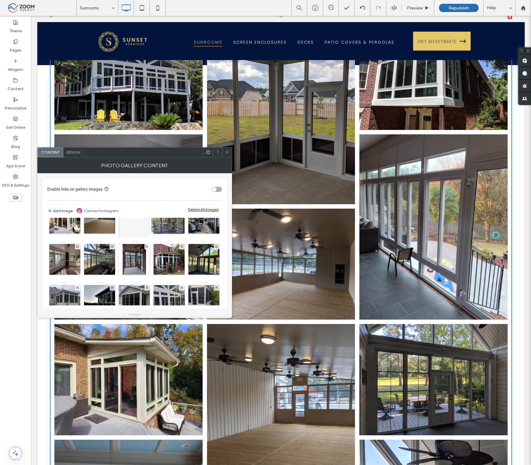
scroll to position [70, 0]
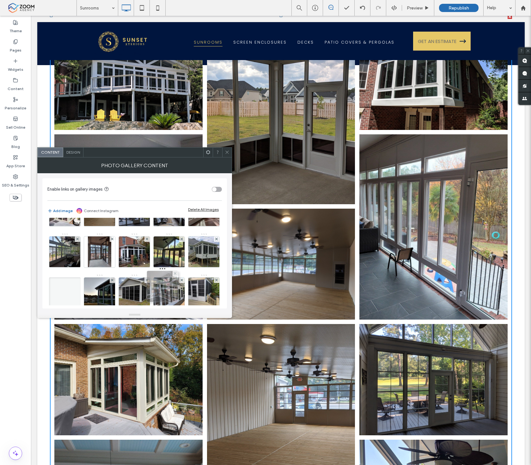
drag, startPoint x: 169, startPoint y: 240, endPoint x: 160, endPoint y: 287, distance: 47.2
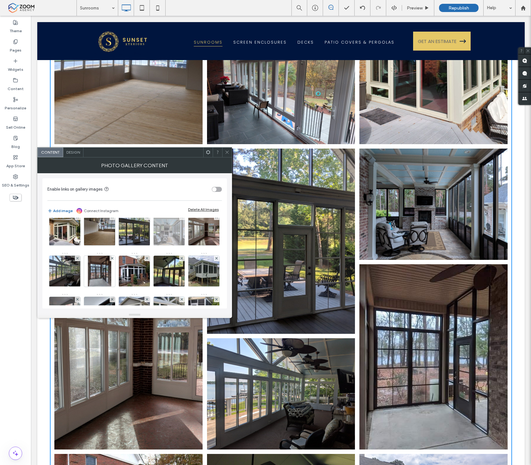
scroll to position [35, 0]
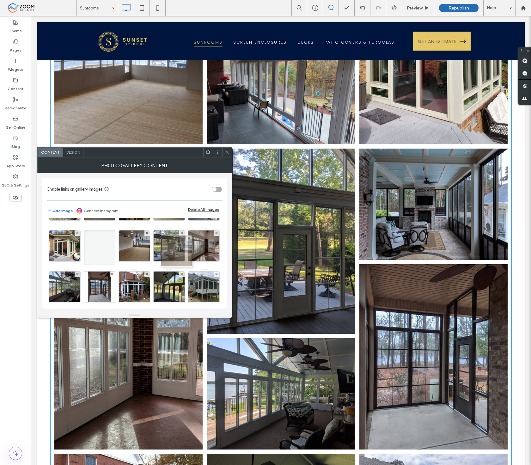
drag, startPoint x: 49, startPoint y: 282, endPoint x: 183, endPoint y: 236, distance: 141.8
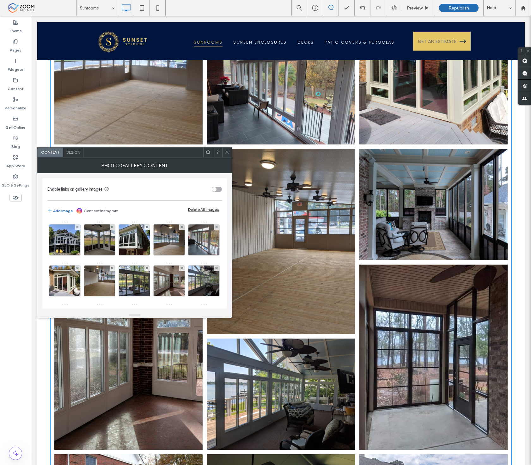
scroll to position [280, 0]
click at [227, 155] on span at bounding box center [227, 151] width 5 height 9
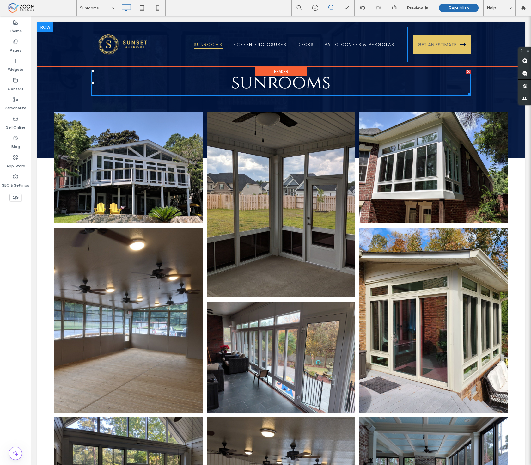
scroll to position [0, 0]
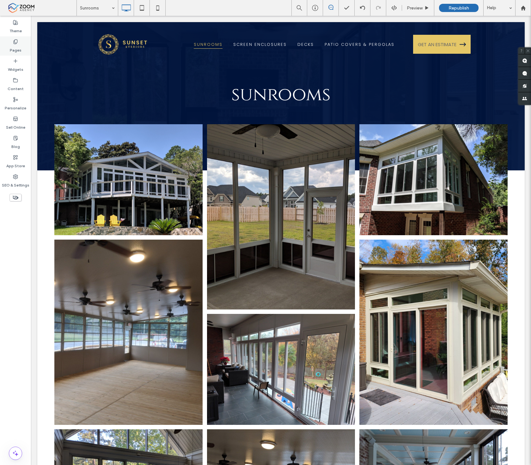
click at [17, 45] on label "Pages" at bounding box center [16, 48] width 12 height 9
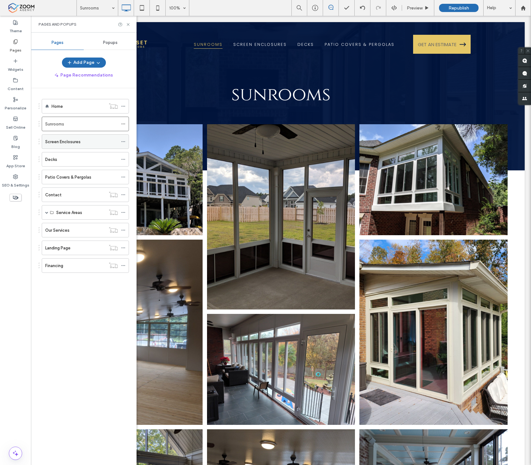
click at [73, 142] on label "Screen Enclosures" at bounding box center [62, 141] width 35 height 11
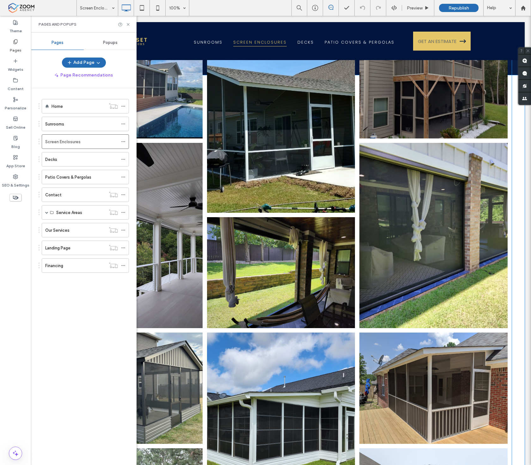
scroll to position [105, 0]
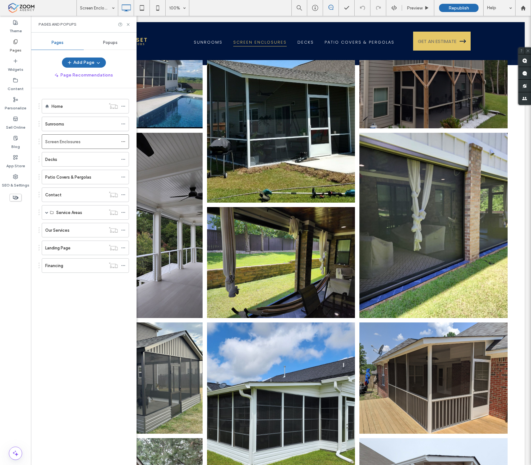
click at [127, 20] on div "Pages and Popups" at bounding box center [83, 24] width 105 height 17
click at [127, 21] on div "Pages and Popups" at bounding box center [83, 24] width 105 height 17
click at [127, 24] on icon at bounding box center [128, 24] width 5 height 5
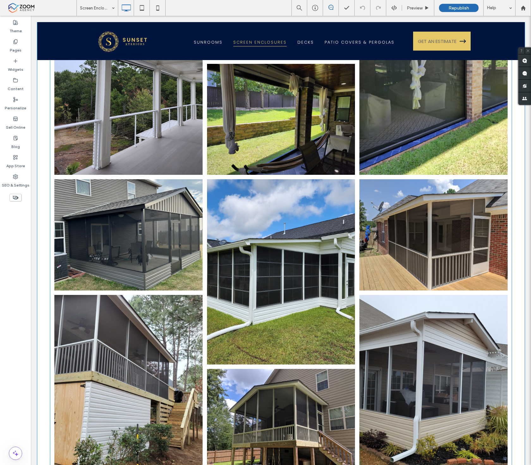
scroll to position [245, 0]
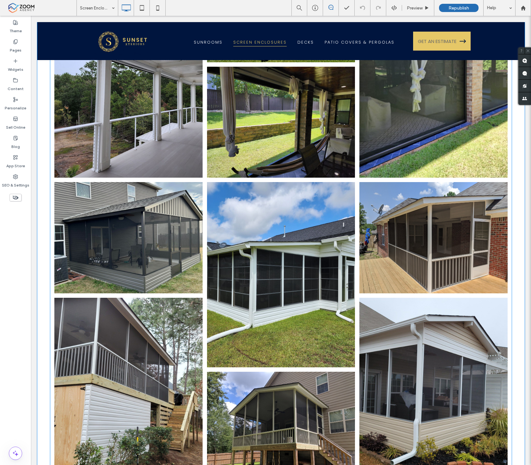
click at [423, 147] on link at bounding box center [433, 85] width 157 height 196
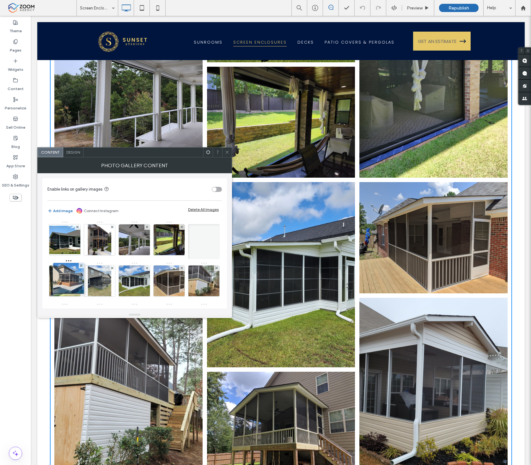
drag, startPoint x: 63, startPoint y: 238, endPoint x: 75, endPoint y: 284, distance: 47.5
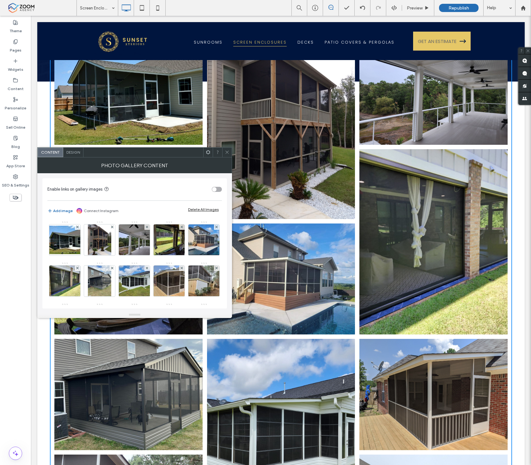
scroll to position [105, 0]
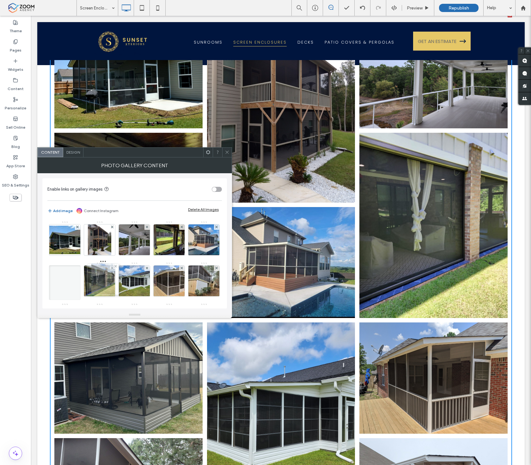
drag, startPoint x: 142, startPoint y: 286, endPoint x: 110, endPoint y: 284, distance: 32.9
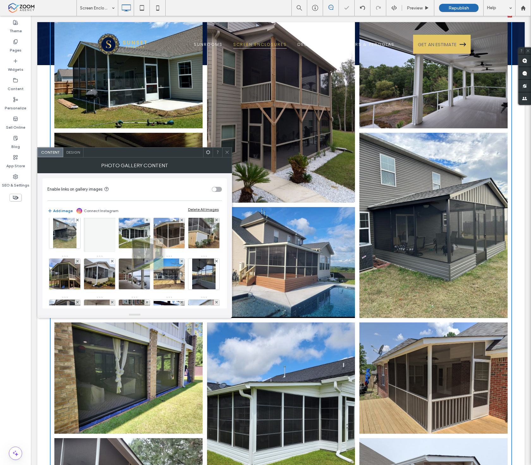
scroll to position [70, 0]
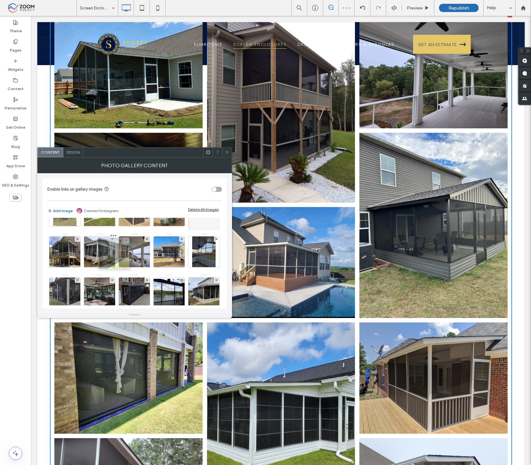
drag, startPoint x: 138, startPoint y: 282, endPoint x: 113, endPoint y: 264, distance: 30.8
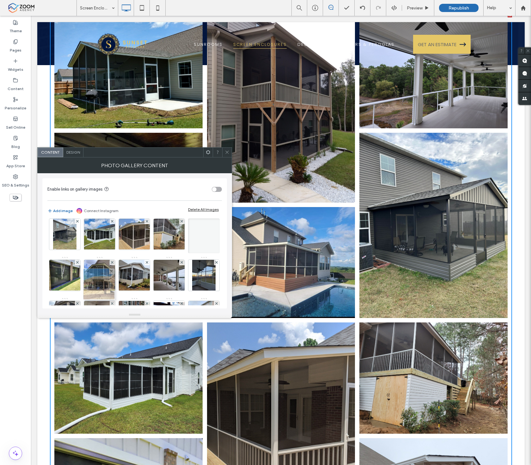
scroll to position [35, 0]
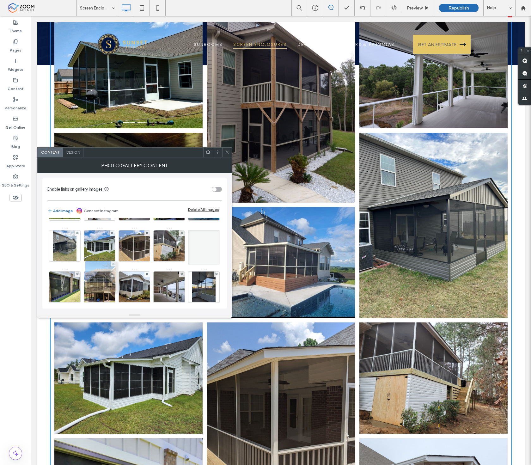
drag, startPoint x: 103, startPoint y: 292, endPoint x: 103, endPoint y: 264, distance: 28.4
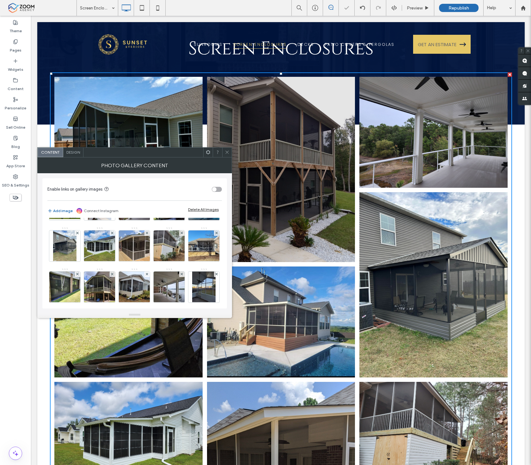
scroll to position [0, 0]
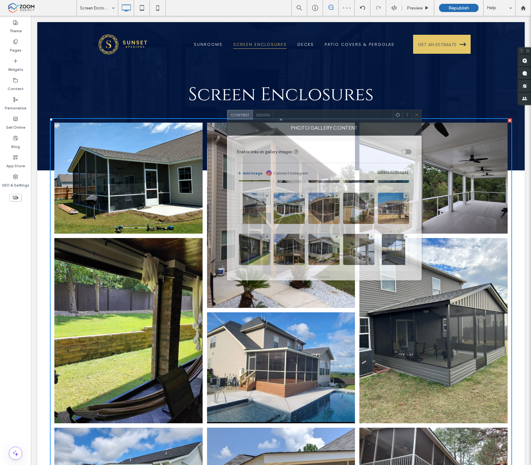
drag, startPoint x: 154, startPoint y: 158, endPoint x: 343, endPoint y: 121, distance: 192.8
click at [343, 121] on div "Photo Gallery Content" at bounding box center [324, 128] width 195 height 16
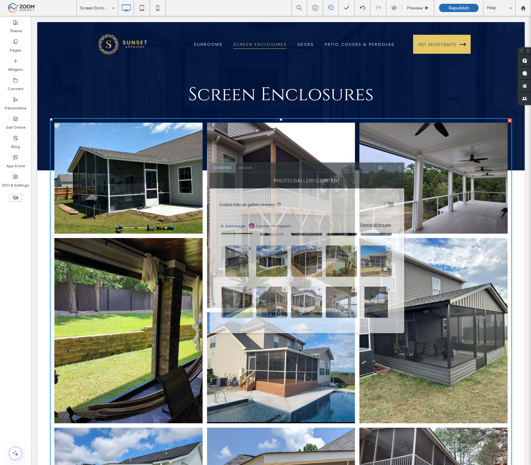
drag, startPoint x: 310, startPoint y: 116, endPoint x: 292, endPoint y: 171, distance: 58.2
click at [292, 167] on div at bounding box center [316, 167] width 120 height 9
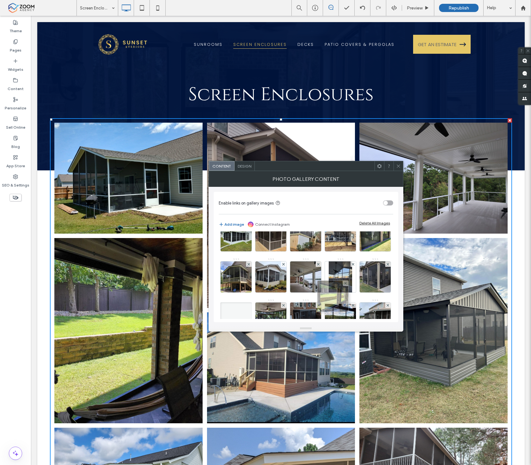
scroll to position [70, 0]
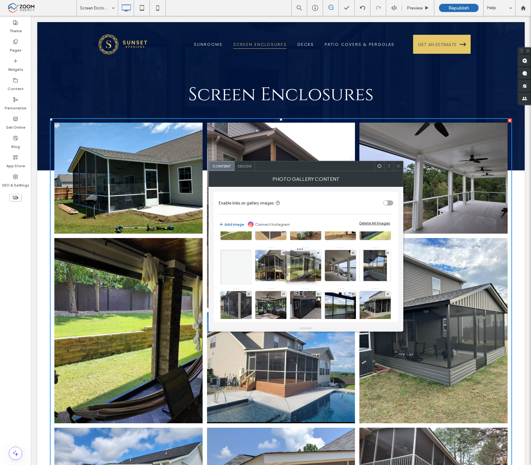
drag, startPoint x: 345, startPoint y: 255, endPoint x: 300, endPoint y: 277, distance: 50.0
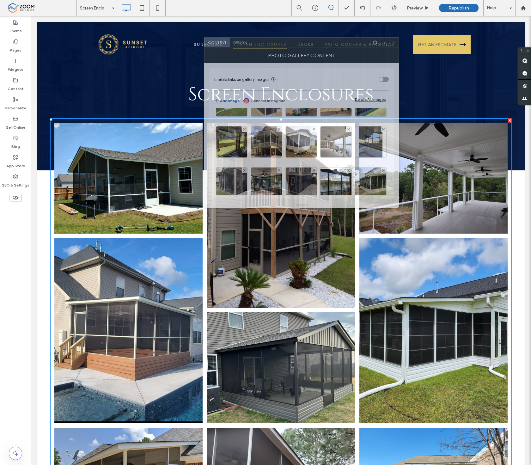
drag, startPoint x: 282, startPoint y: 170, endPoint x: 291, endPoint y: 101, distance: 69.1
click at [282, 47] on div at bounding box center [310, 42] width 120 height 9
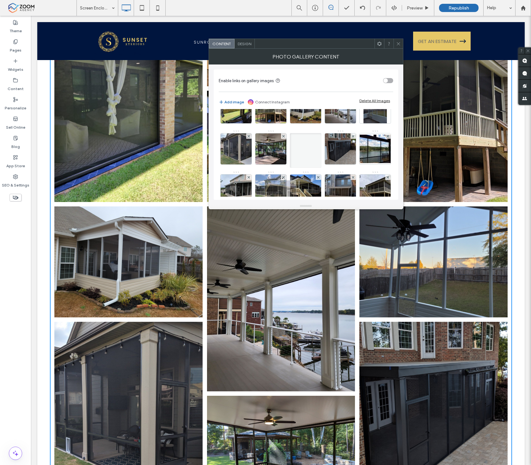
scroll to position [105, 0]
drag, startPoint x: 307, startPoint y: 135, endPoint x: 273, endPoint y: 180, distance: 57.2
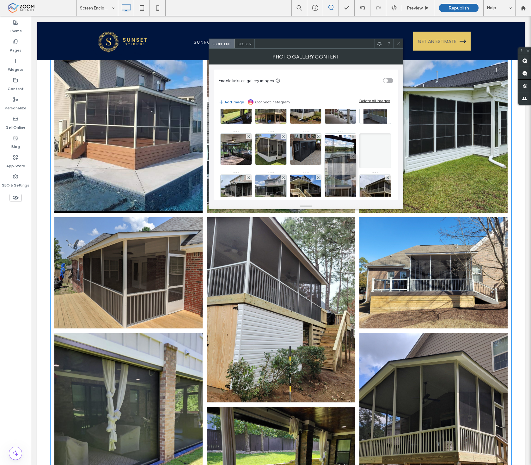
scroll to position [140, 0]
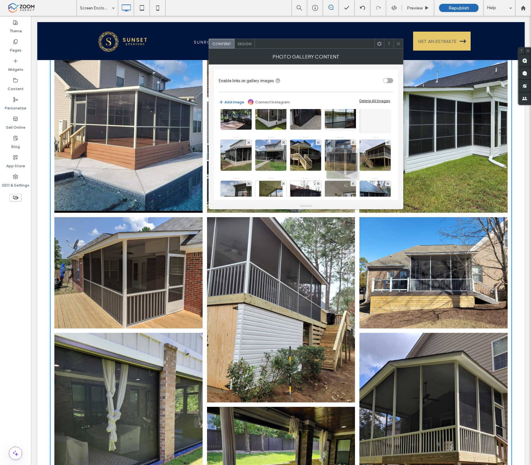
drag, startPoint x: 344, startPoint y: 149, endPoint x: 342, endPoint y: 170, distance: 20.7
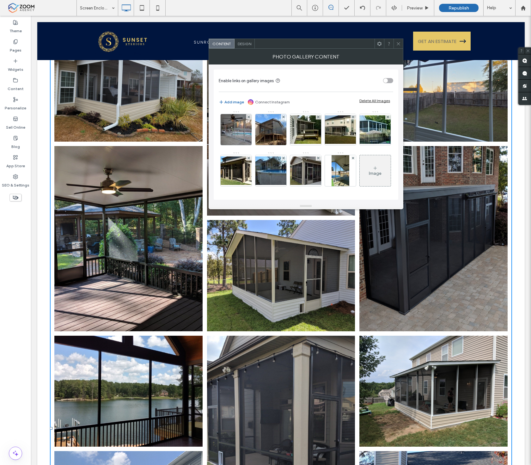
scroll to position [261, 0]
drag, startPoint x: 397, startPoint y: 45, endPoint x: 371, endPoint y: 47, distance: 26.3
click at [398, 45] on icon at bounding box center [398, 43] width 5 height 5
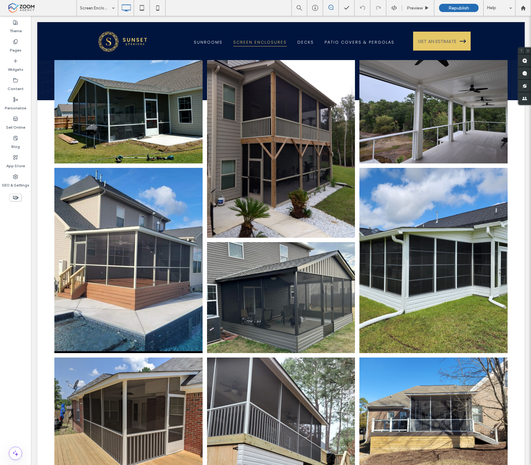
click at [292, 155] on link at bounding box center [281, 144] width 148 height 185
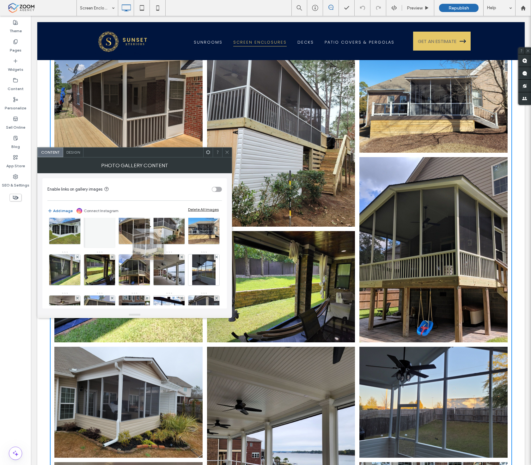
scroll to position [35, 0]
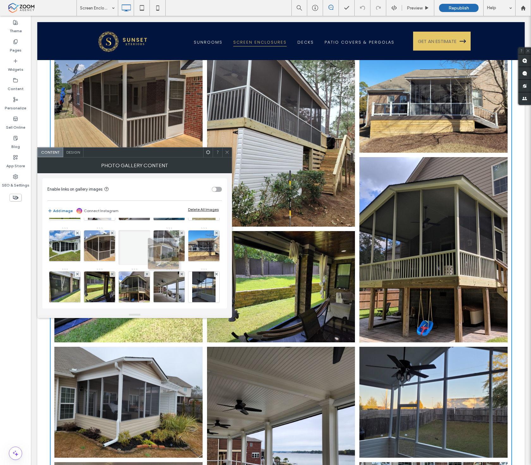
drag, startPoint x: 63, startPoint y: 292, endPoint x: 172, endPoint y: 242, distance: 119.3
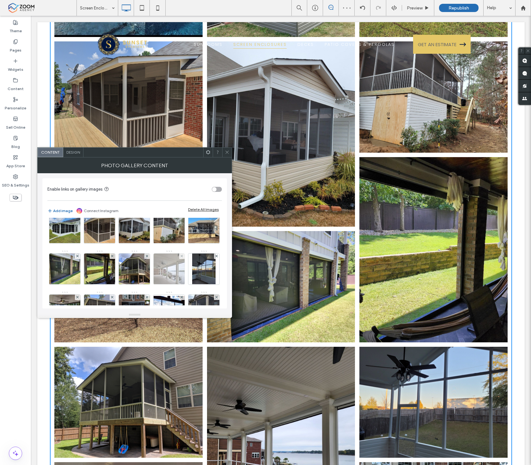
scroll to position [70, 0]
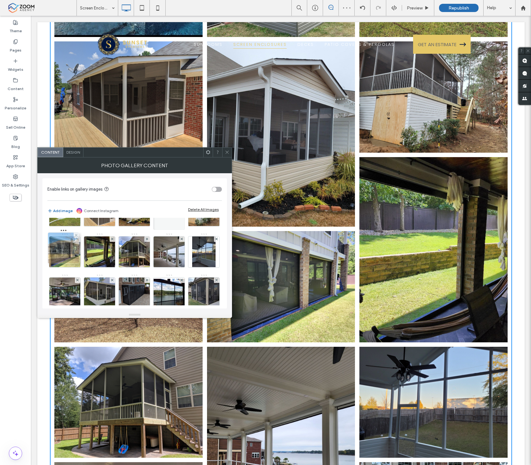
drag, startPoint x: 105, startPoint y: 256, endPoint x: 61, endPoint y: 252, distance: 44.4
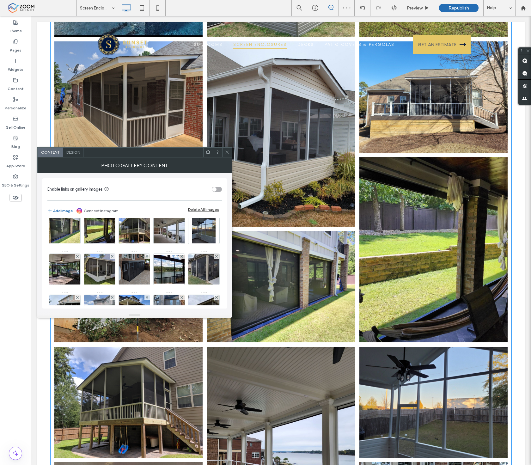
scroll to position [105, 0]
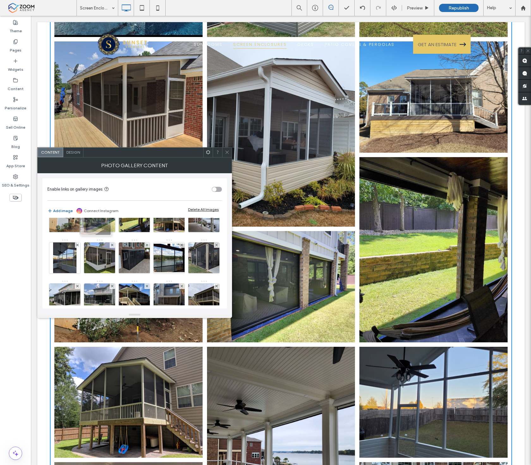
drag, startPoint x: 179, startPoint y: 267, endPoint x: 96, endPoint y: 226, distance: 93.2
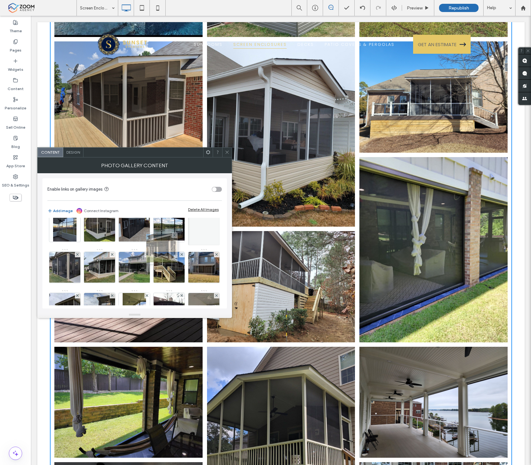
scroll to position [120, 0]
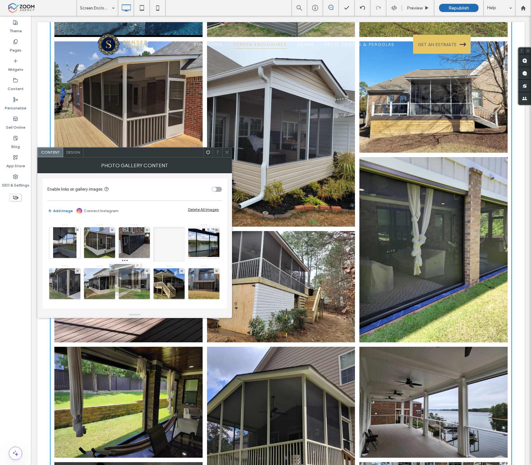
drag, startPoint x: 172, startPoint y: 247, endPoint x: 124, endPoint y: 286, distance: 62.0
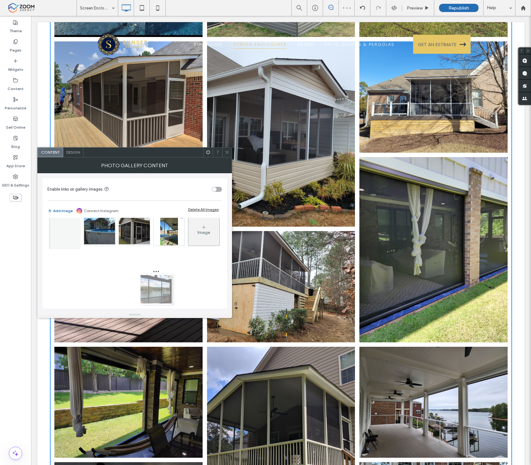
scroll to position [331, 0]
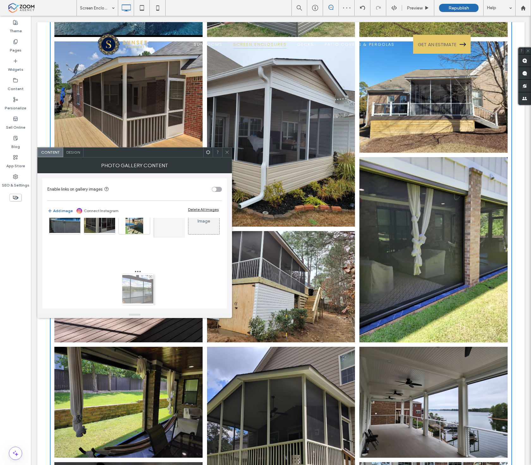
drag, startPoint x: 169, startPoint y: 283, endPoint x: 133, endPoint y: 271, distance: 37.7
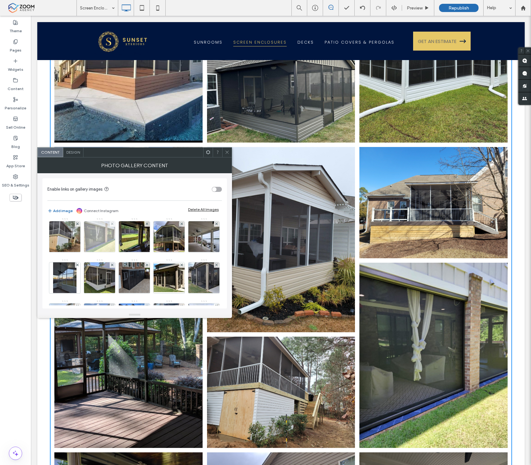
scroll to position [50, 0]
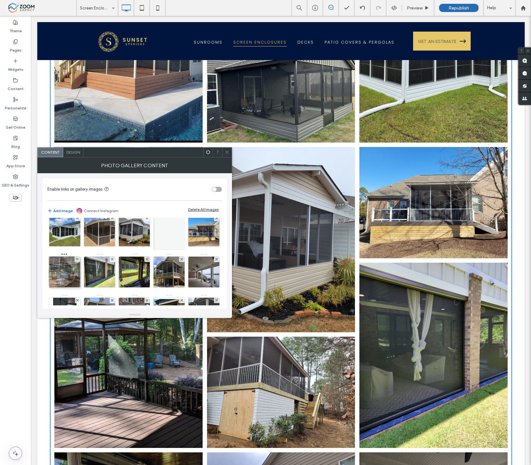
drag, startPoint x: 100, startPoint y: 269, endPoint x: 63, endPoint y: 269, distance: 37.9
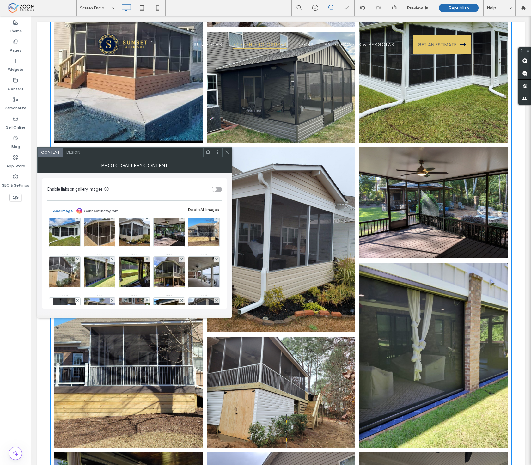
click at [228, 154] on icon at bounding box center [227, 152] width 5 height 5
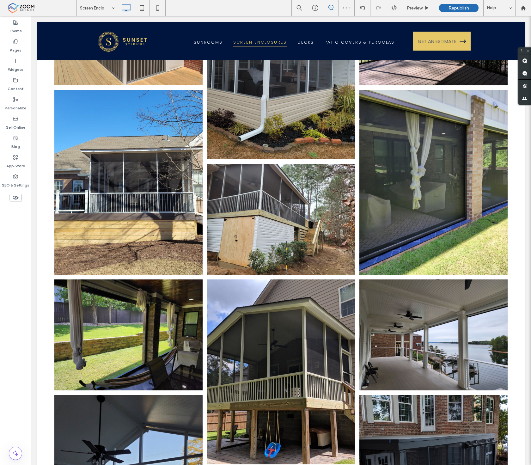
scroll to position [491, 0]
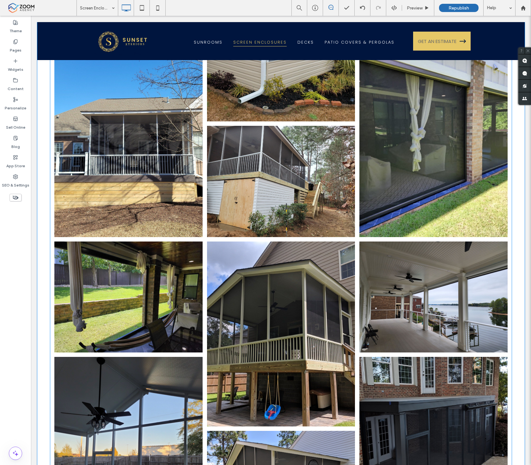
click at [370, 175] on link at bounding box center [433, 144] width 157 height 196
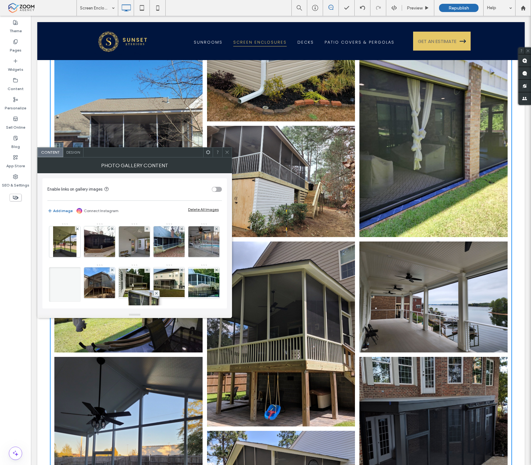
scroll to position [204, 0]
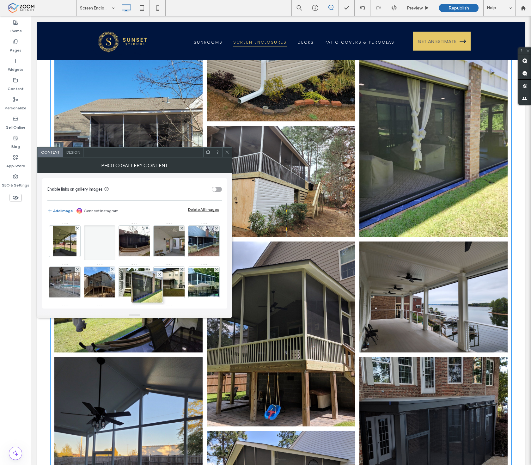
drag, startPoint x: 174, startPoint y: 251, endPoint x: 142, endPoint y: 248, distance: 32.1
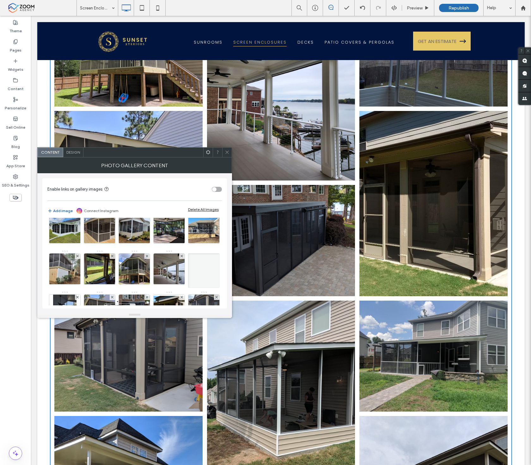
scroll to position [50, 0]
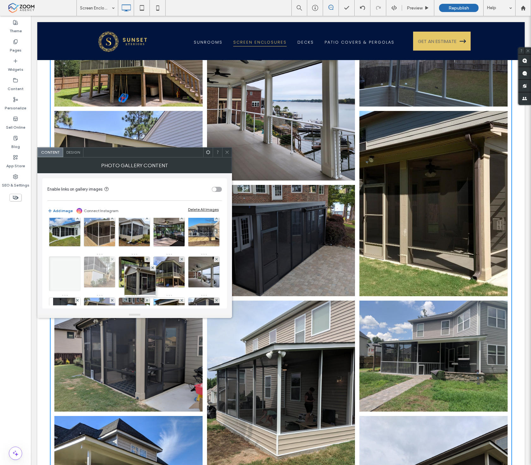
drag, startPoint x: 62, startPoint y: 279, endPoint x: 159, endPoint y: 271, distance: 97.3
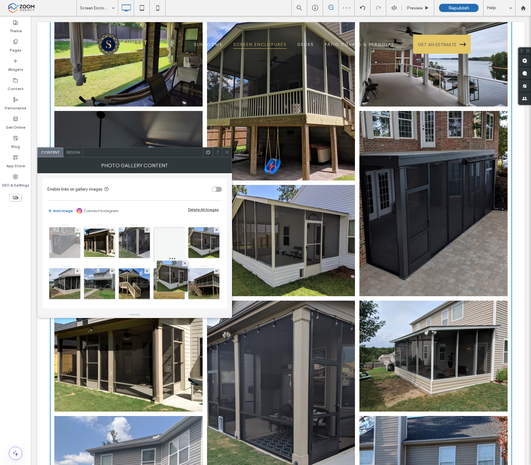
scroll to position [79, 0]
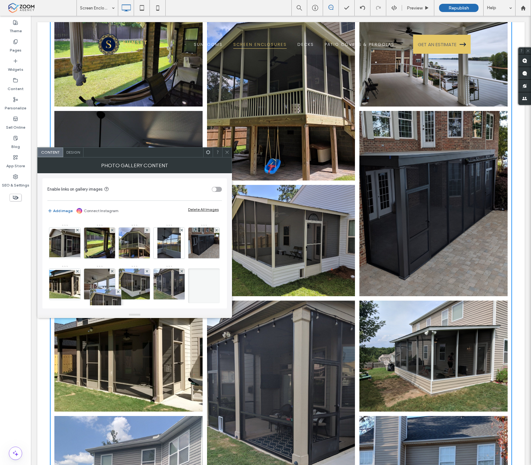
drag, startPoint x: 171, startPoint y: 270, endPoint x: 95, endPoint y: 262, distance: 76.0
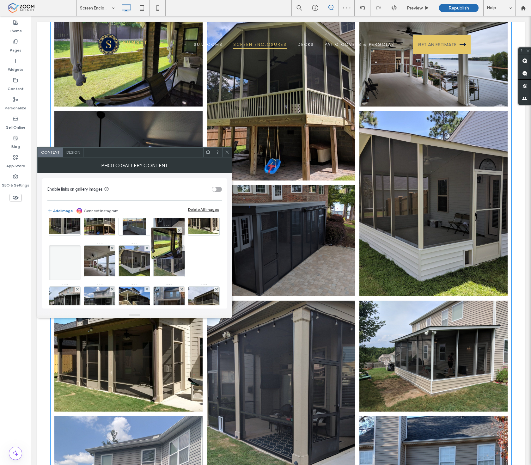
scroll to position [114, 0]
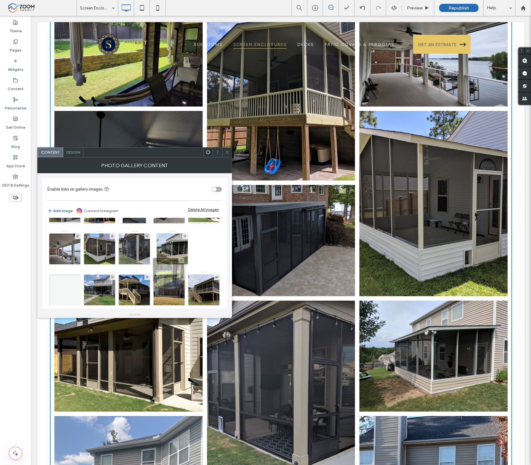
drag, startPoint x: 174, startPoint y: 248, endPoint x: 169, endPoint y: 281, distance: 34.1
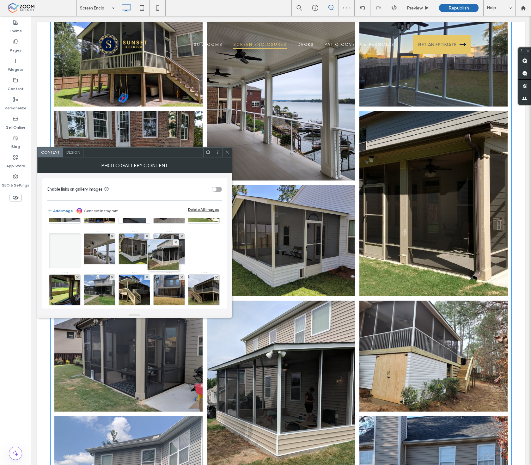
drag, startPoint x: 134, startPoint y: 293, endPoint x: 171, endPoint y: 248, distance: 58.5
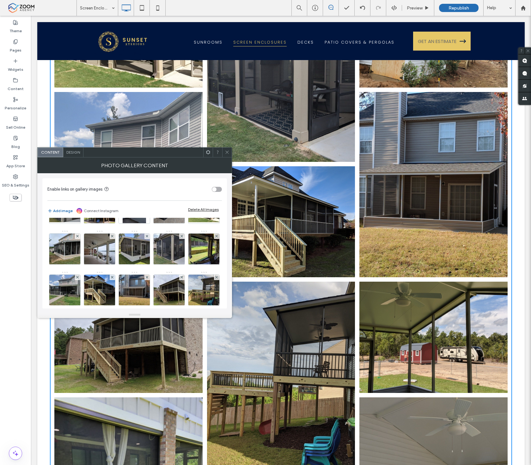
scroll to position [1053, 0]
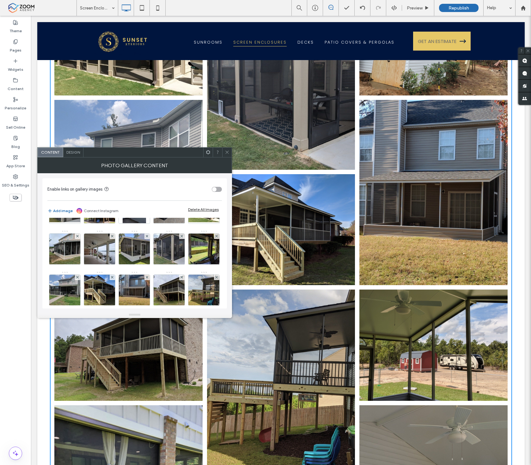
click at [230, 153] on div at bounding box center [226, 151] width 9 height 9
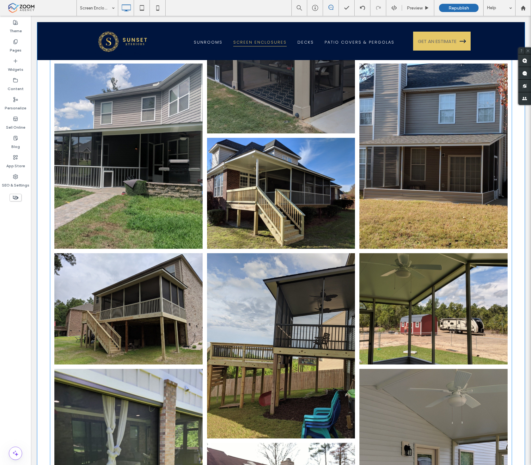
scroll to position [1193, 0]
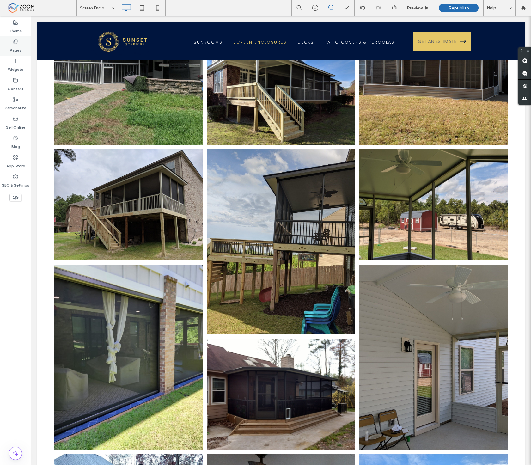
click at [20, 51] on label "Pages" at bounding box center [16, 48] width 12 height 9
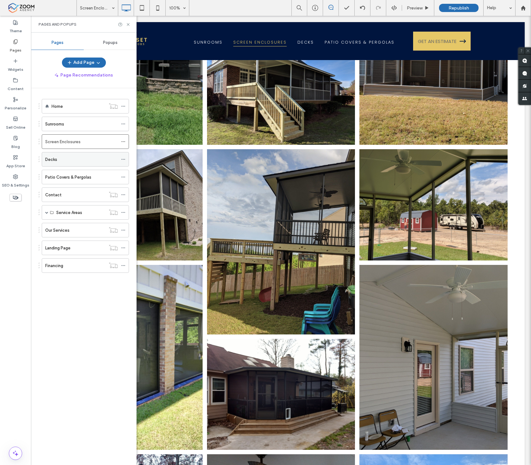
click at [72, 162] on div "Decks" at bounding box center [81, 159] width 73 height 7
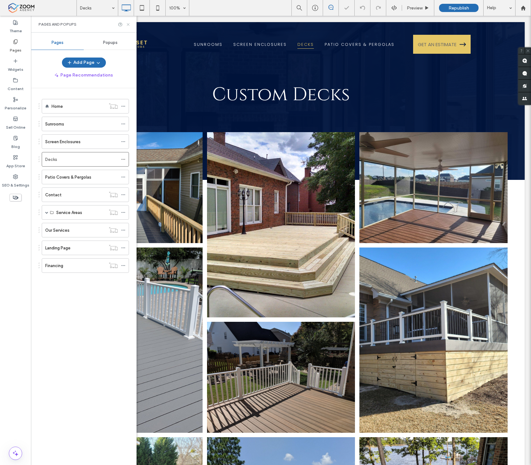
click at [128, 23] on icon at bounding box center [128, 24] width 5 height 5
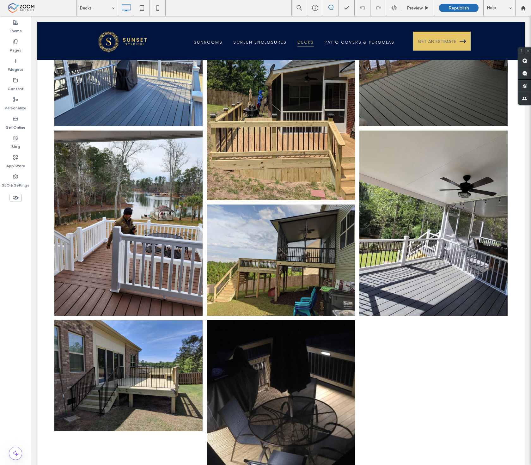
scroll to position [456, 0]
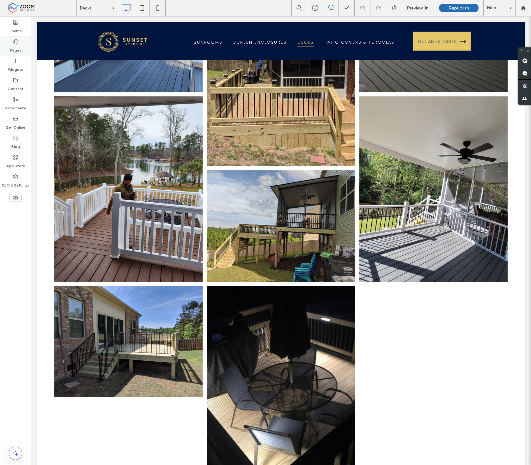
click at [13, 45] on label "Pages" at bounding box center [16, 48] width 12 height 9
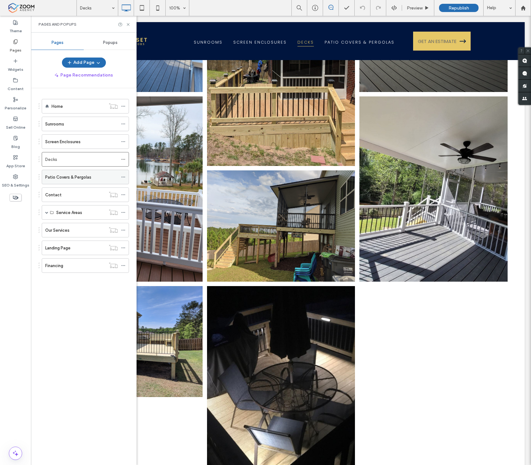
click at [80, 178] on label "Patio Covers & Pergolas" at bounding box center [68, 177] width 46 height 11
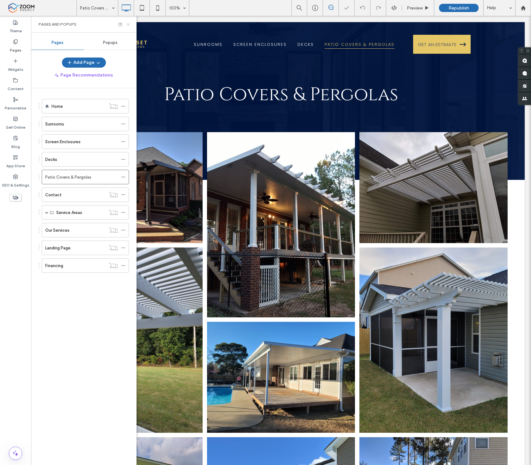
click at [128, 24] on icon at bounding box center [128, 24] width 5 height 5
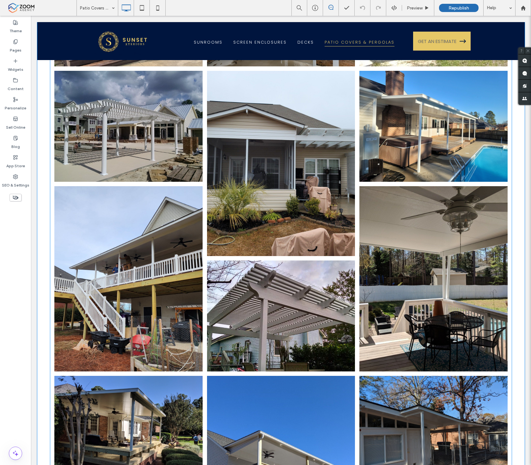
scroll to position [983, 0]
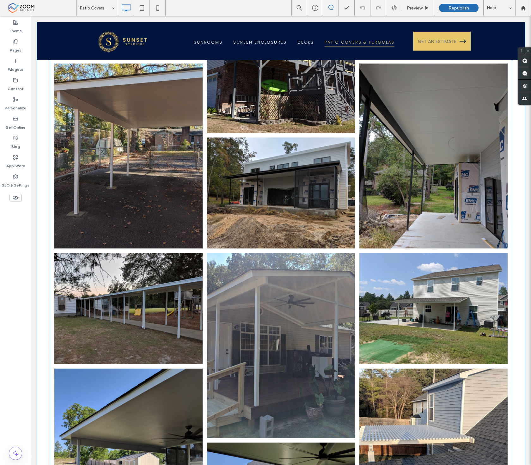
click at [378, 149] on link at bounding box center [433, 155] width 148 height 185
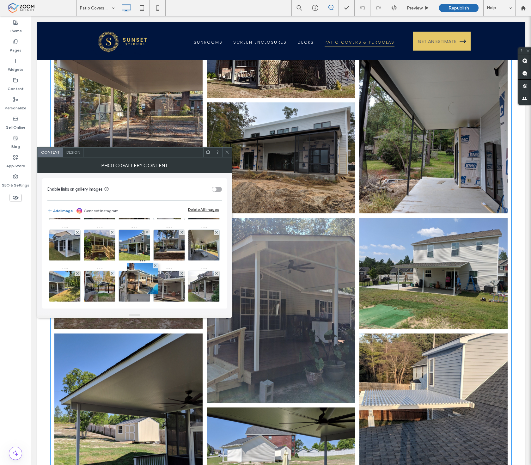
scroll to position [35, 0]
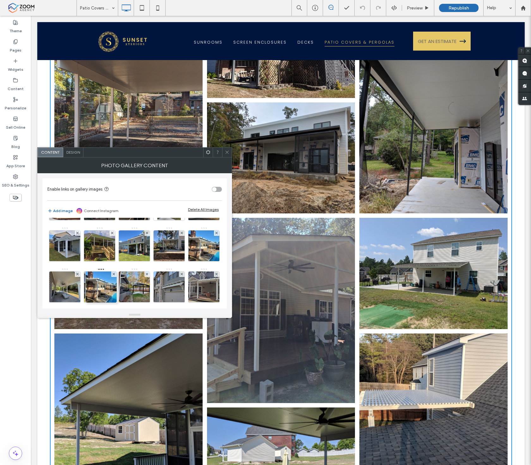
drag, startPoint x: 66, startPoint y: 263, endPoint x: 89, endPoint y: 267, distance: 23.1
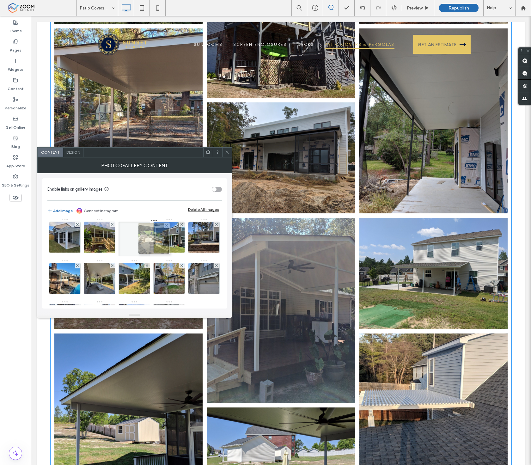
scroll to position [0, 0]
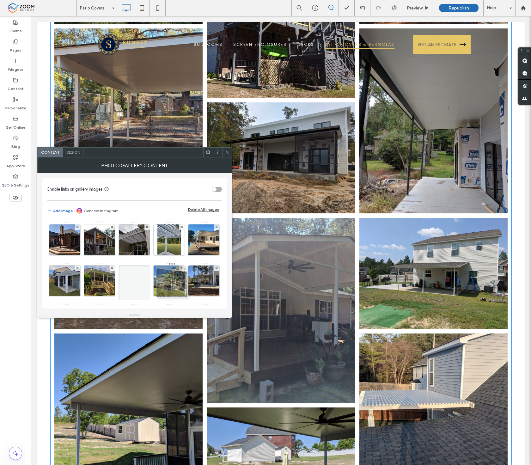
drag, startPoint x: 167, startPoint y: 253, endPoint x: 165, endPoint y: 282, distance: 28.5
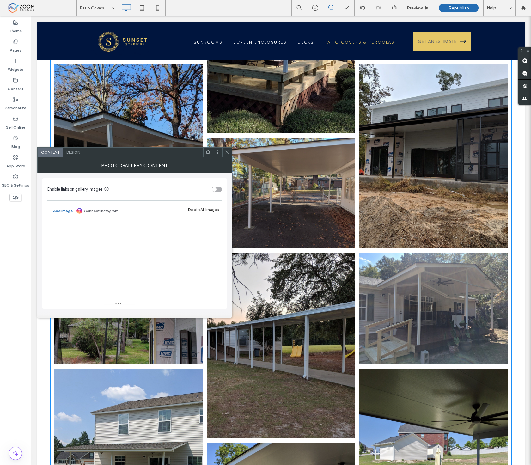
scroll to position [530, 0]
drag, startPoint x: 104, startPoint y: 275, endPoint x: 131, endPoint y: 227, distance: 54.9
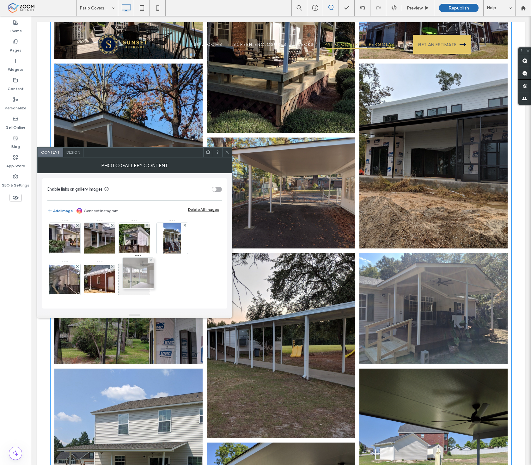
scroll to position [489, 0]
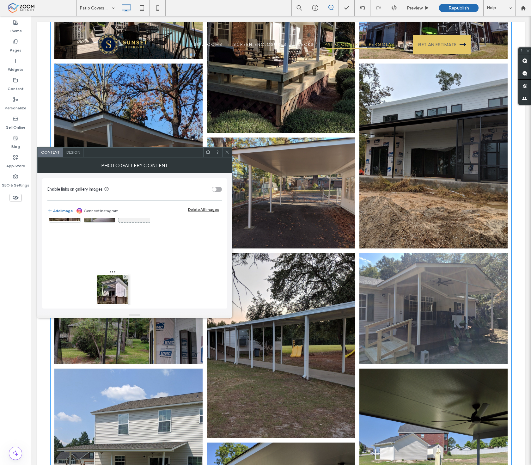
drag, startPoint x: 106, startPoint y: 257, endPoint x: 116, endPoint y: 292, distance: 36.3
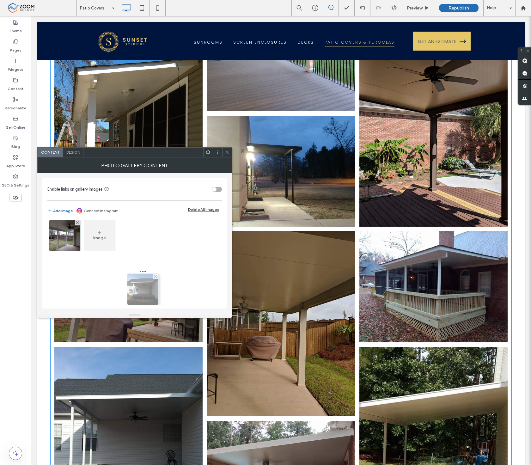
scroll to position [495, 0]
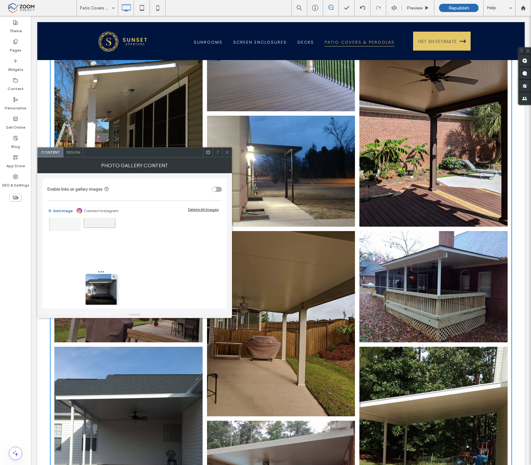
drag, startPoint x: 136, startPoint y: 258, endPoint x: 107, endPoint y: 282, distance: 37.4
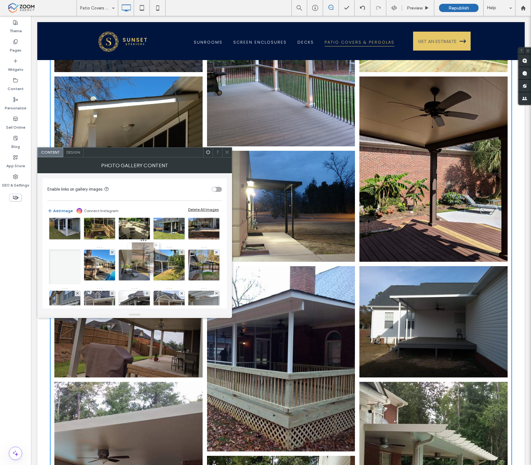
scroll to position [74, 0]
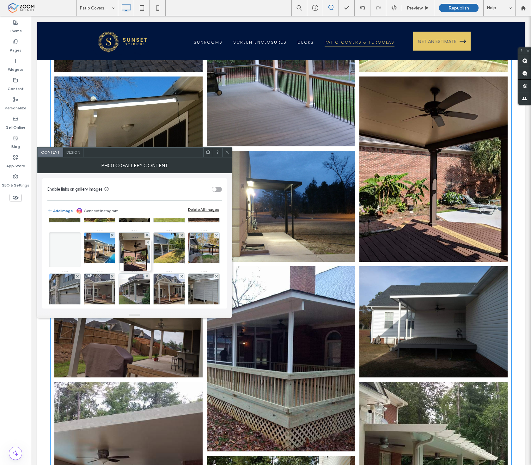
drag, startPoint x: 139, startPoint y: 262, endPoint x: 145, endPoint y: 259, distance: 7.1
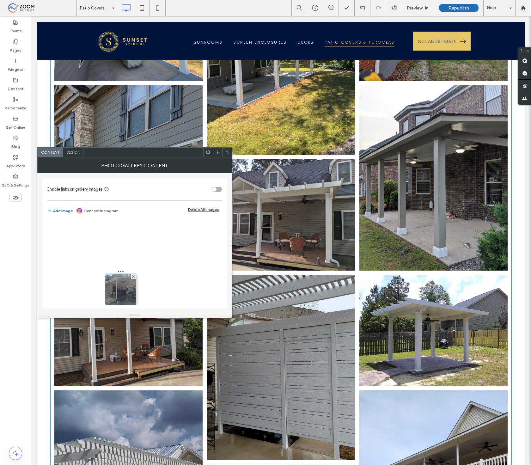
scroll to position [454, 0]
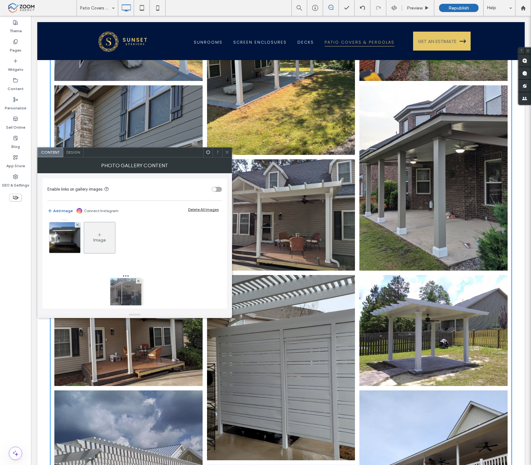
drag, startPoint x: 67, startPoint y: 256, endPoint x: 144, endPoint y: 261, distance: 77.2
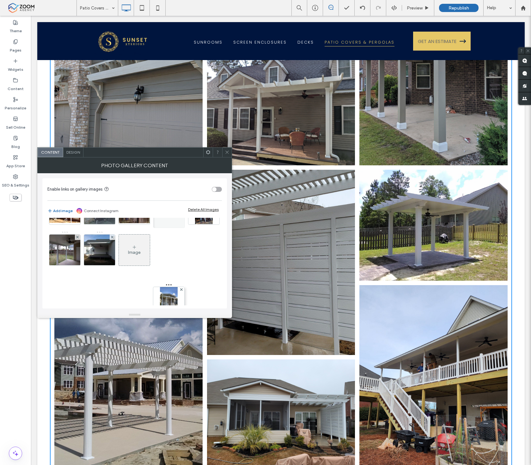
scroll to position [495, 0]
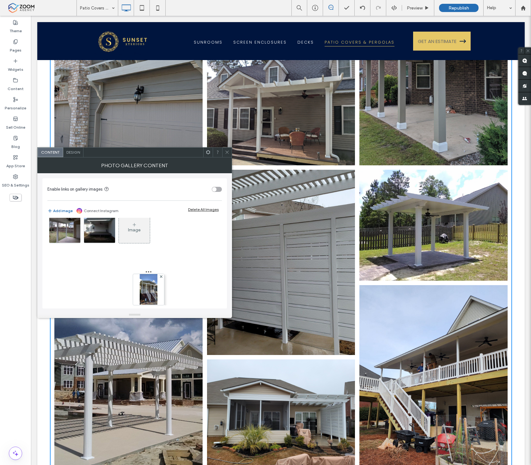
drag, startPoint x: 172, startPoint y: 259, endPoint x: 141, endPoint y: 229, distance: 43.3
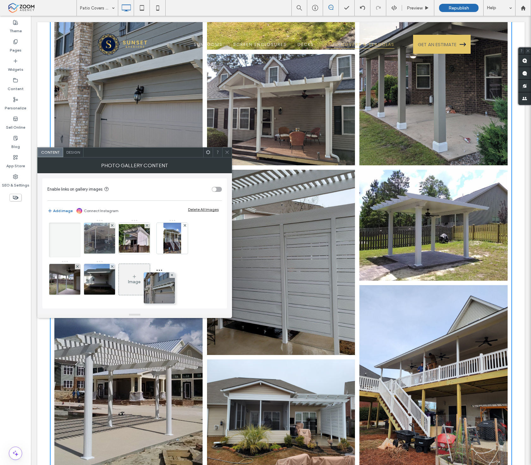
scroll to position [454, 0]
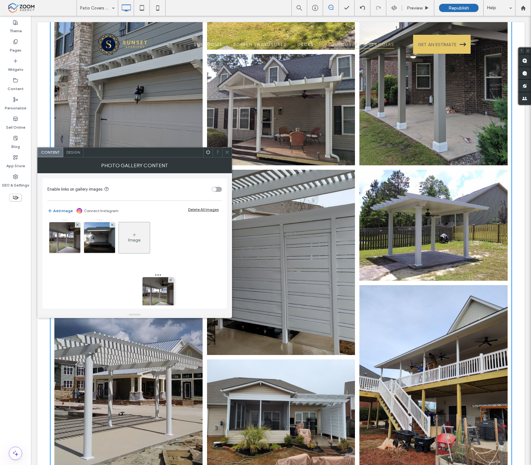
drag, startPoint x: 169, startPoint y: 255, endPoint x: 149, endPoint y: 249, distance: 21.0
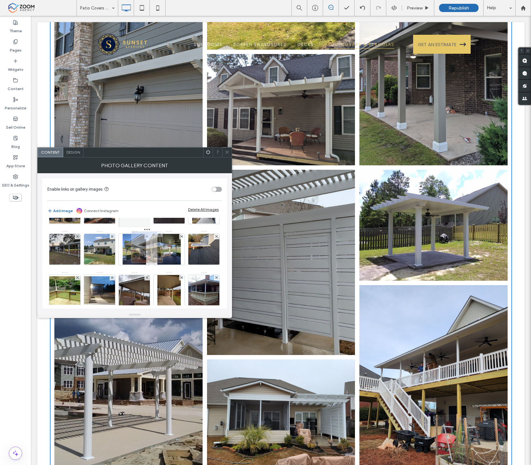
scroll to position [275, 0]
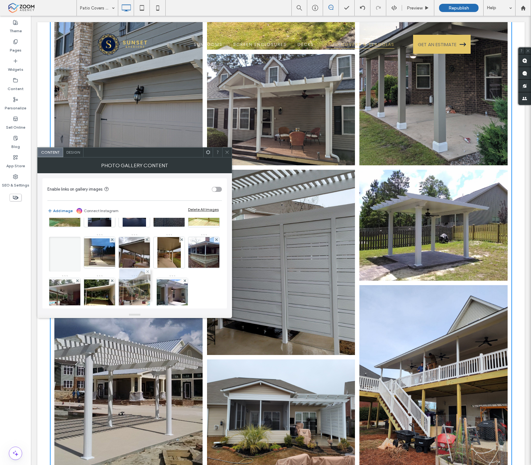
drag, startPoint x: 99, startPoint y: 272, endPoint x: 138, endPoint y: 289, distance: 41.9
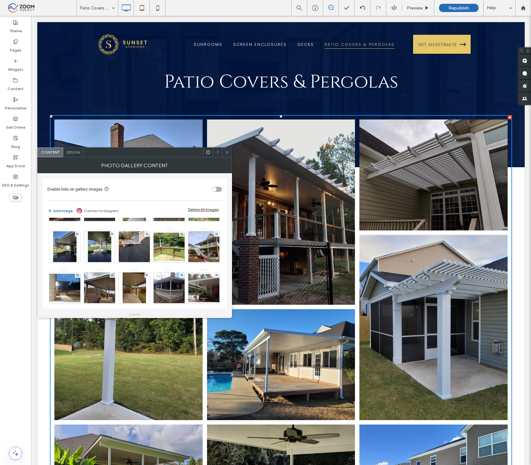
scroll to position [0, 0]
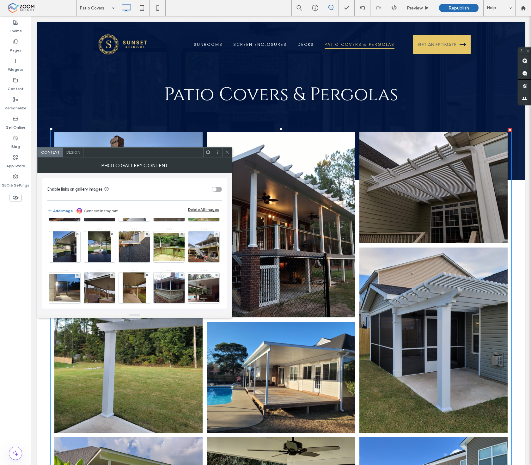
click at [226, 150] on icon at bounding box center [227, 152] width 5 height 5
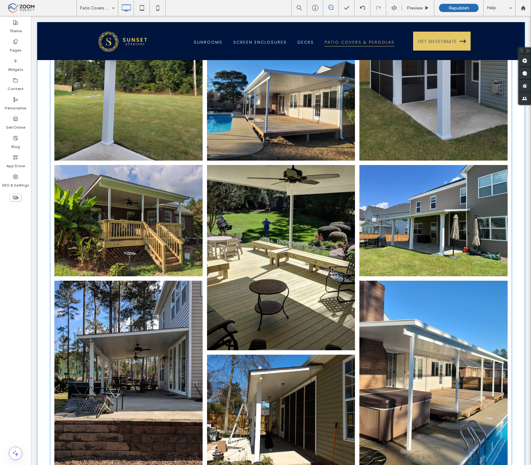
scroll to position [386, 0]
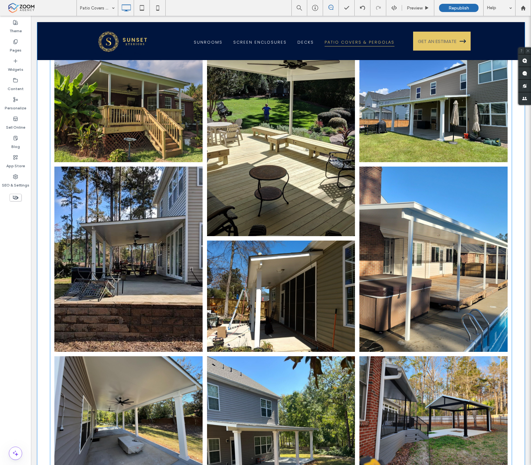
click at [377, 218] on link at bounding box center [433, 259] width 157 height 196
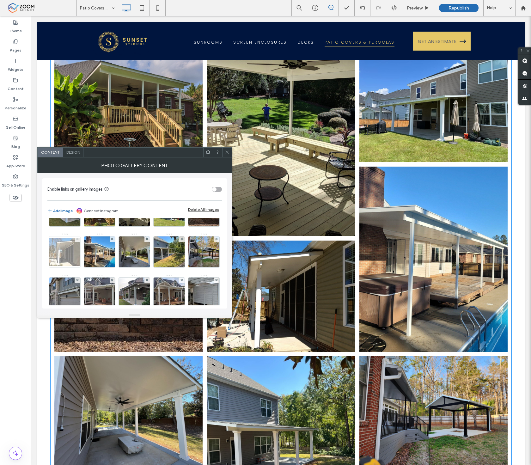
scroll to position [35, 0]
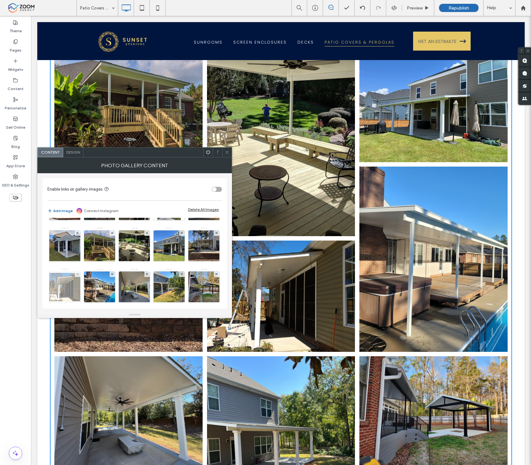
click at [90, 285] on img at bounding box center [64, 287] width 51 height 28
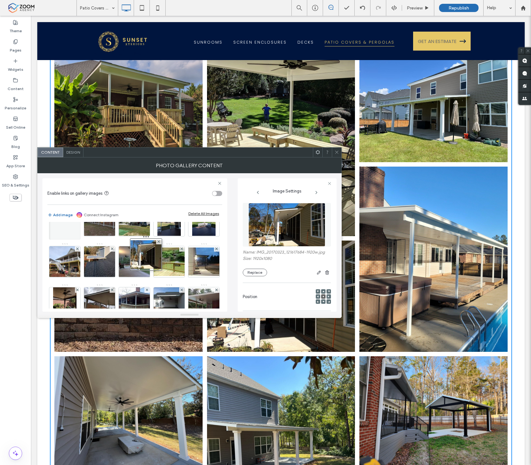
scroll to position [280, 0]
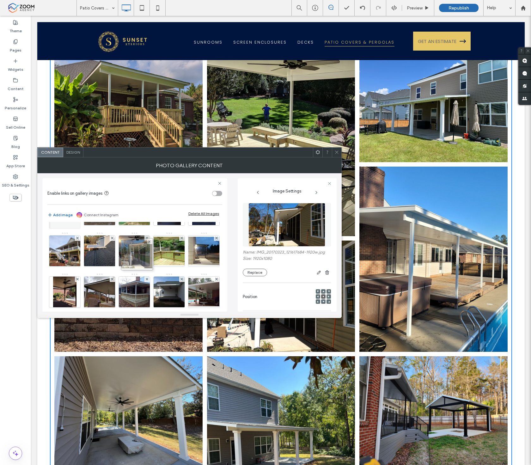
drag, startPoint x: 134, startPoint y: 229, endPoint x: 135, endPoint y: 266, distance: 37.0
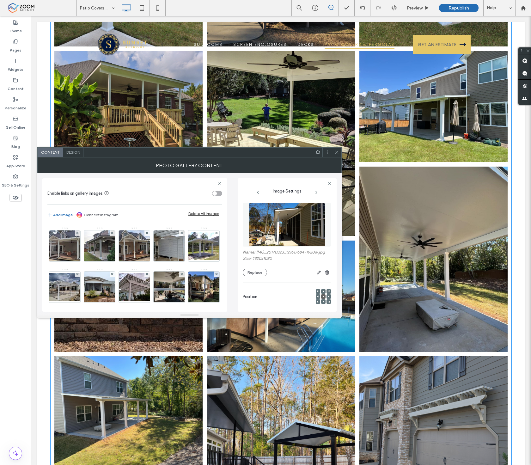
scroll to position [105, 0]
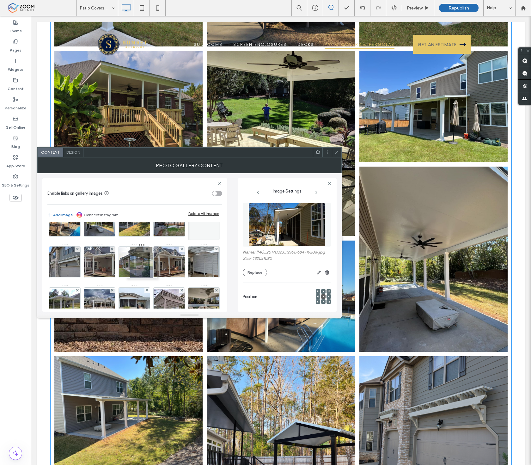
drag, startPoint x: 135, startPoint y: 291, endPoint x: 140, endPoint y: 261, distance: 30.2
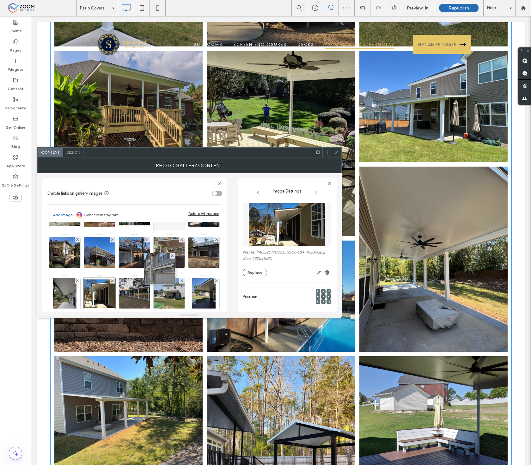
scroll to position [204, 0]
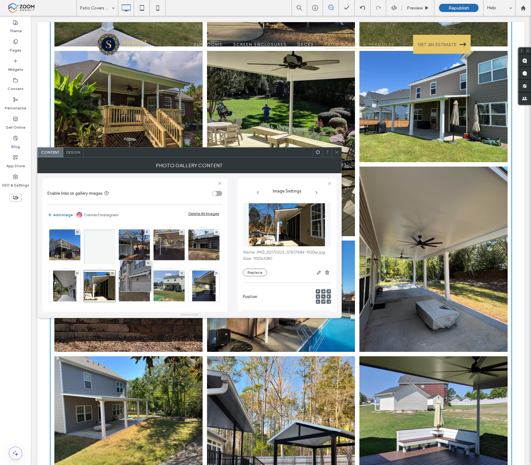
drag, startPoint x: 168, startPoint y: 236, endPoint x: 127, endPoint y: 296, distance: 73.1
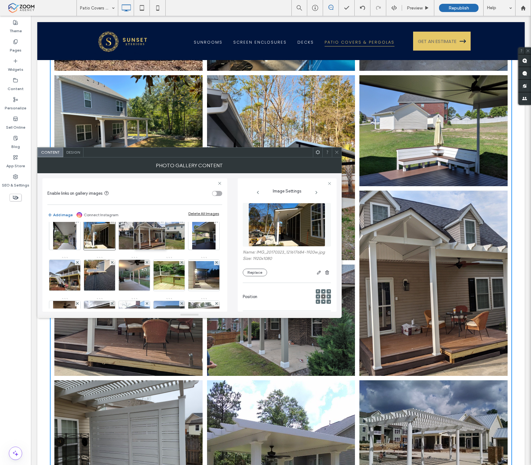
scroll to position [275, 0]
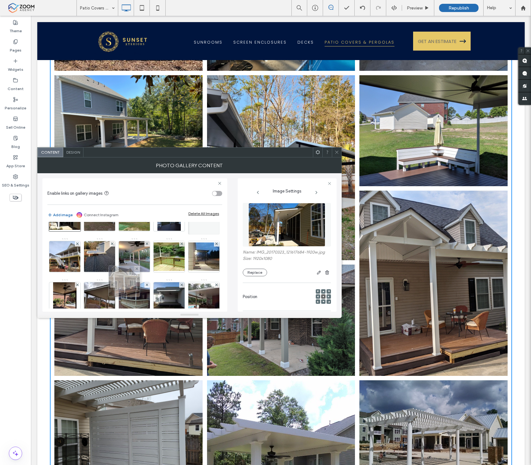
drag, startPoint x: 99, startPoint y: 276, endPoint x: 136, endPoint y: 292, distance: 40.6
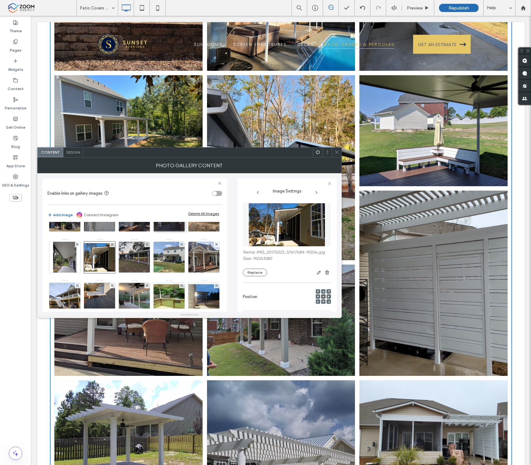
scroll to position [239, 0]
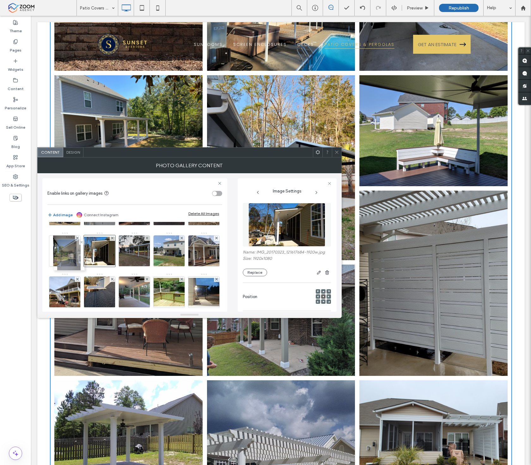
drag, startPoint x: 99, startPoint y: 298, endPoint x: 58, endPoint y: 248, distance: 64.9
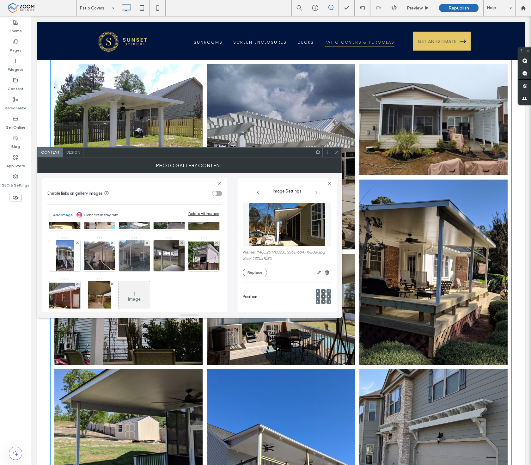
scroll to position [415, 0]
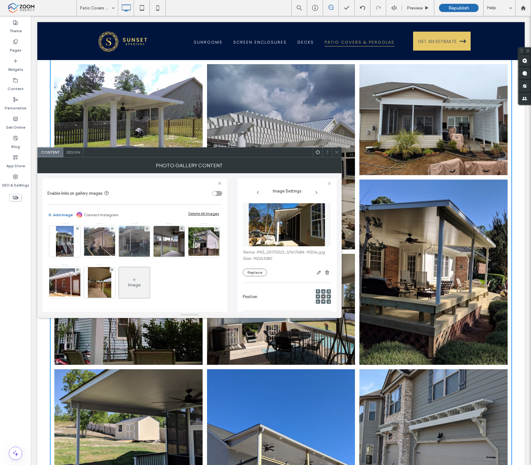
click at [159, 214] on img at bounding box center [134, 200] width 51 height 28
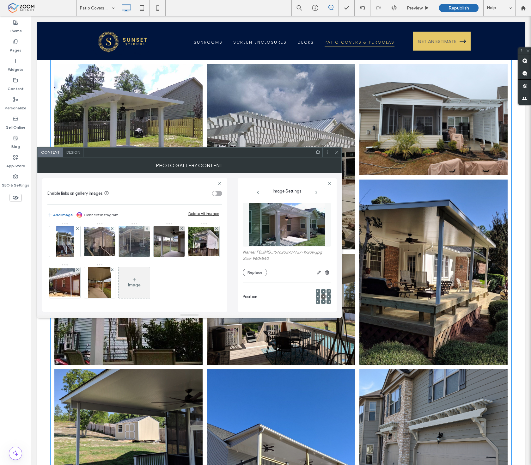
click at [150, 216] on div at bounding box center [134, 200] width 32 height 32
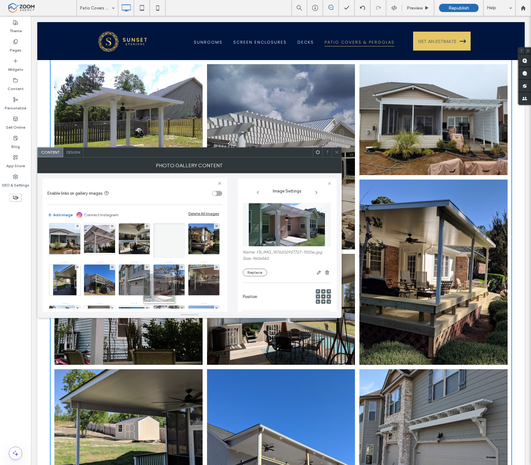
scroll to position [204, 0]
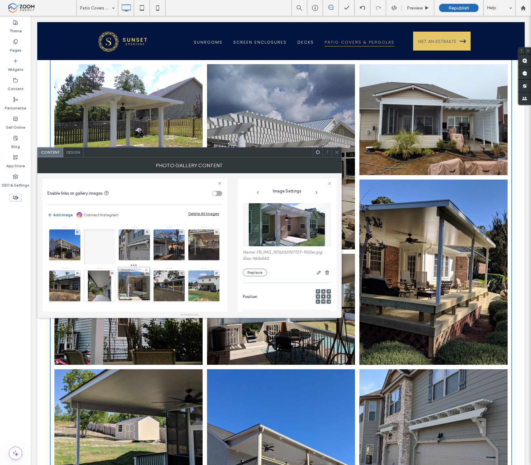
drag, startPoint x: 172, startPoint y: 286, endPoint x: 131, endPoint y: 276, distance: 41.8
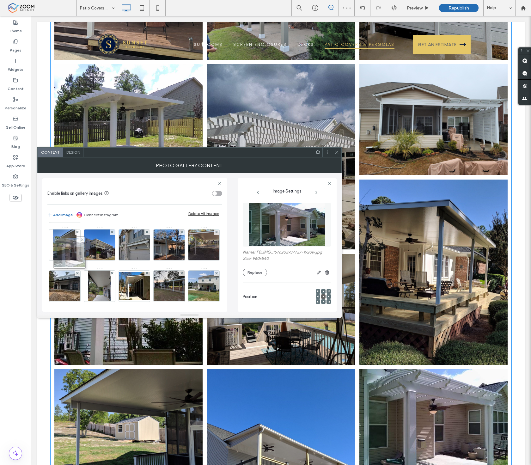
drag, startPoint x: 137, startPoint y: 288, endPoint x: 54, endPoint y: 249, distance: 91.7
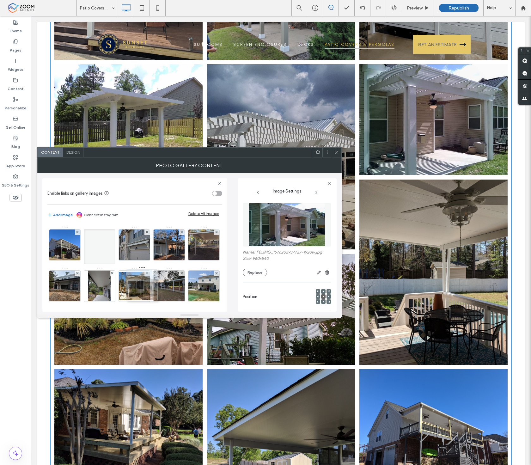
drag, startPoint x: 100, startPoint y: 247, endPoint x: 150, endPoint y: 289, distance: 64.5
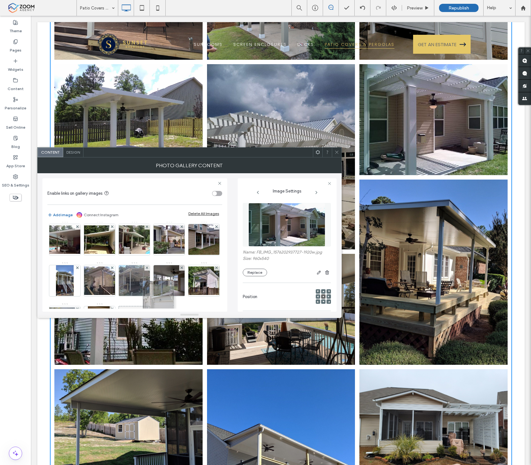
scroll to position [409, 0]
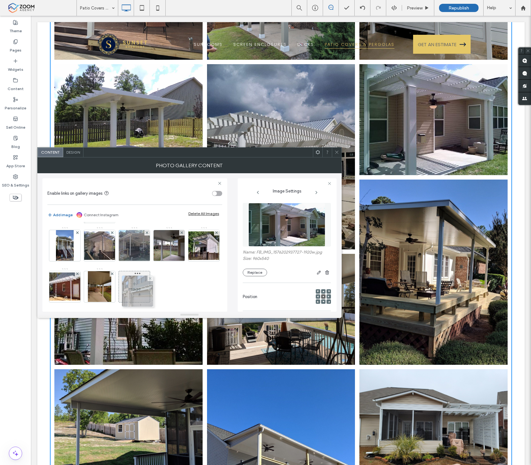
drag, startPoint x: 169, startPoint y: 228, endPoint x: 129, endPoint y: 279, distance: 64.4
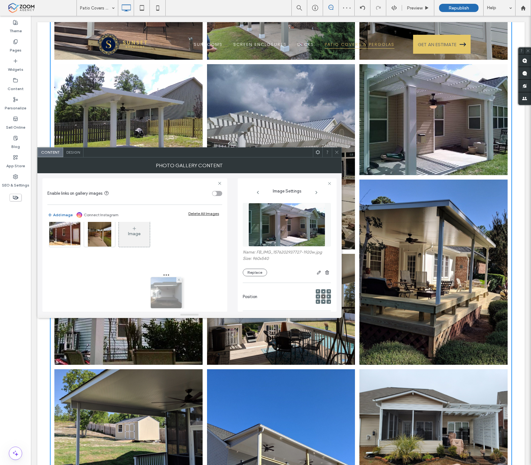
scroll to position [514, 0]
drag, startPoint x: 168, startPoint y: 246, endPoint x: 163, endPoint y: 278, distance: 33.0
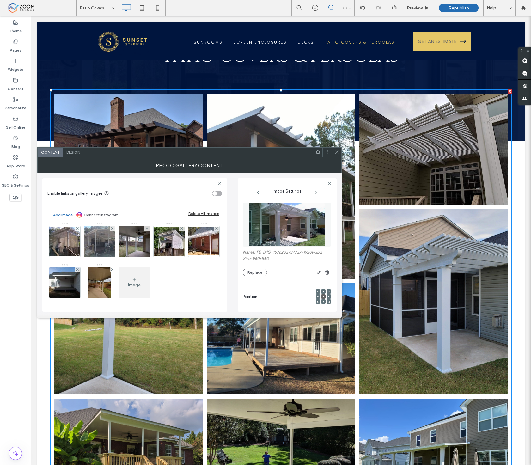
scroll to position [0, 0]
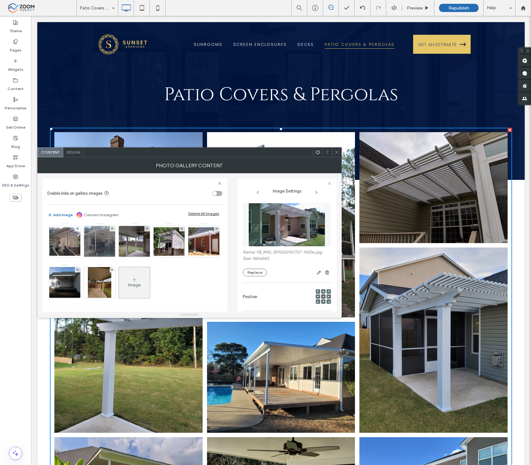
click at [336, 150] on icon at bounding box center [336, 152] width 5 height 5
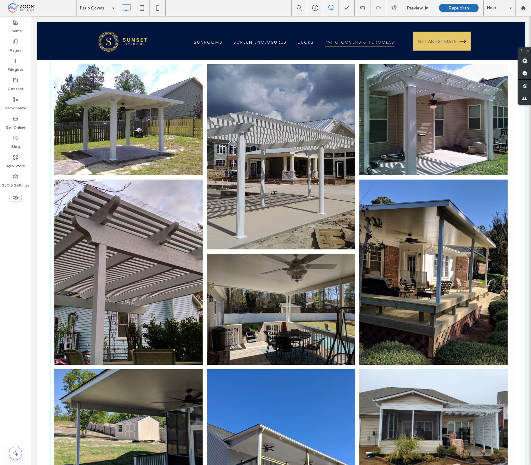
scroll to position [1088, 0]
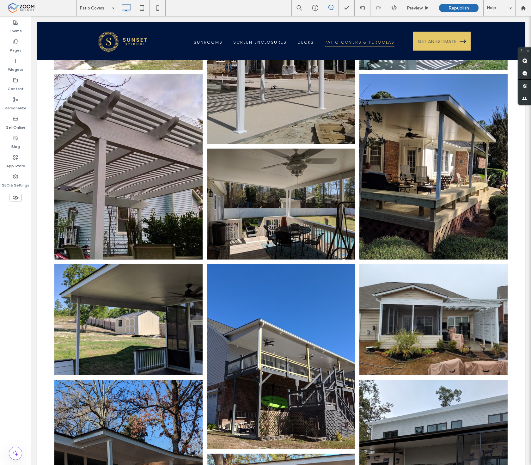
click at [446, 231] on link at bounding box center [433, 166] width 148 height 185
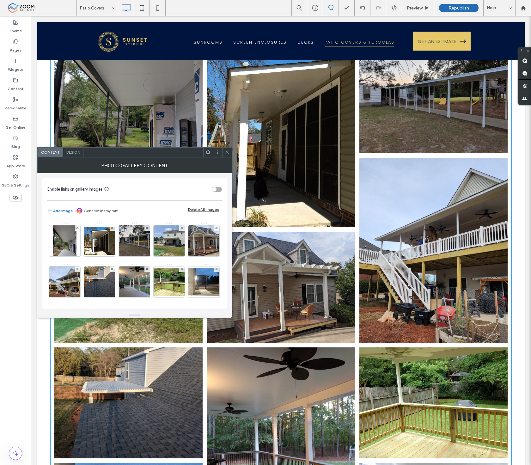
scroll to position [1754, 0]
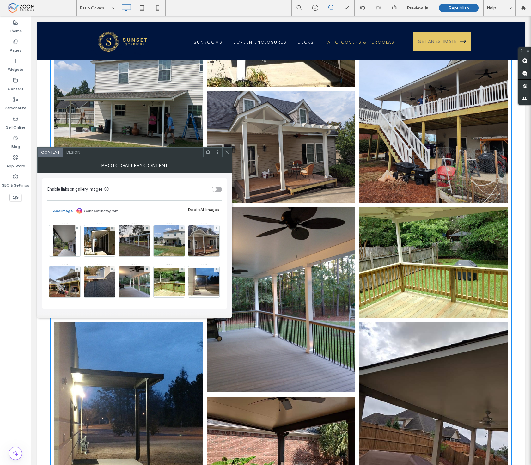
click at [223, 153] on div at bounding box center [226, 151] width 9 height 9
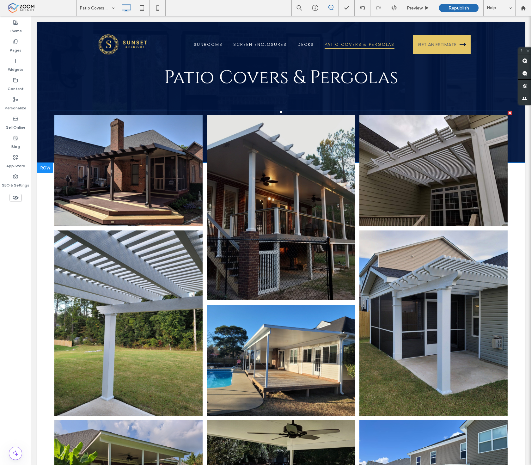
scroll to position [0, 0]
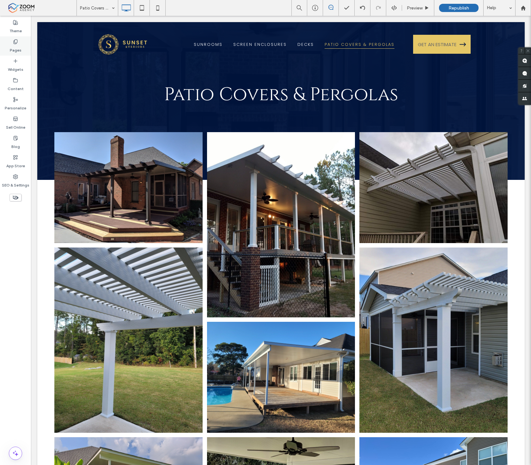
click at [14, 43] on use at bounding box center [15, 41] width 3 height 4
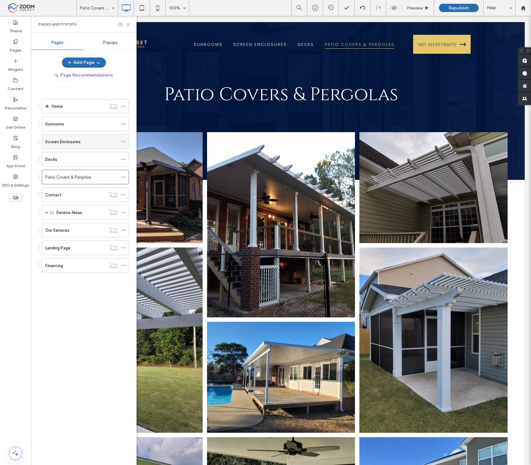
click at [88, 141] on div "Screen Enclosures" at bounding box center [81, 141] width 73 height 7
click at [129, 24] on div at bounding box center [265, 232] width 531 height 465
click at [129, 24] on icon at bounding box center [128, 24] width 5 height 5
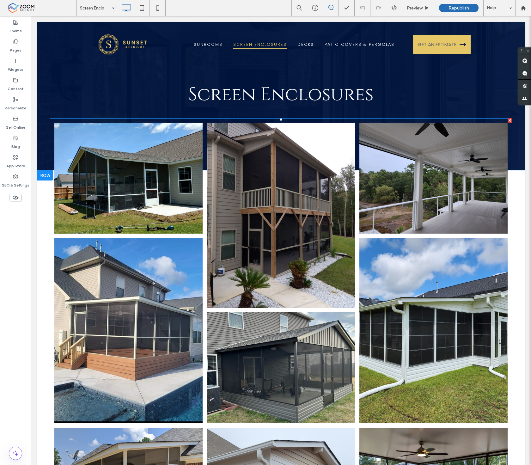
click at [311, 223] on link at bounding box center [281, 215] width 148 height 185
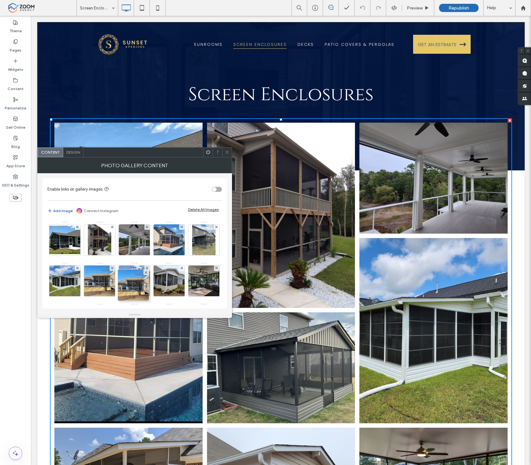
drag, startPoint x: 103, startPoint y: 296, endPoint x: 152, endPoint y: 263, distance: 59.0
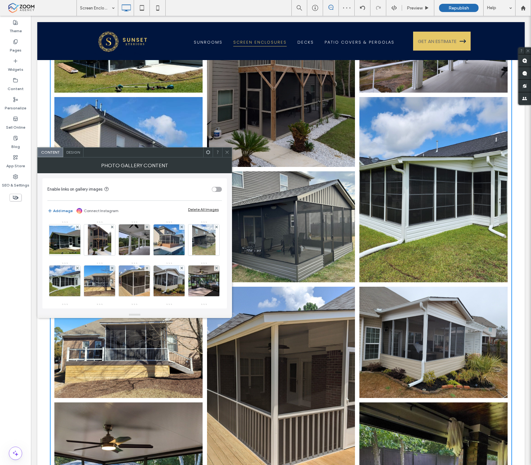
scroll to position [175, 0]
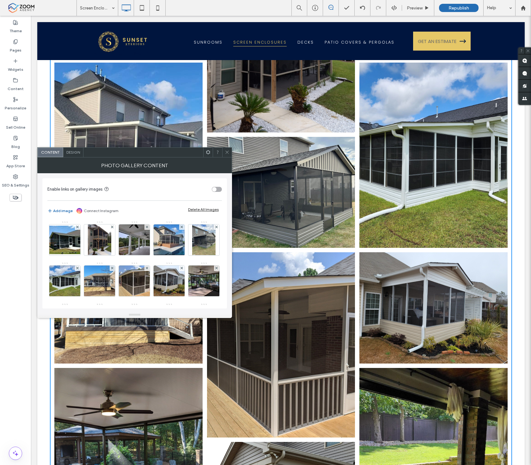
click at [227, 150] on icon at bounding box center [227, 152] width 5 height 5
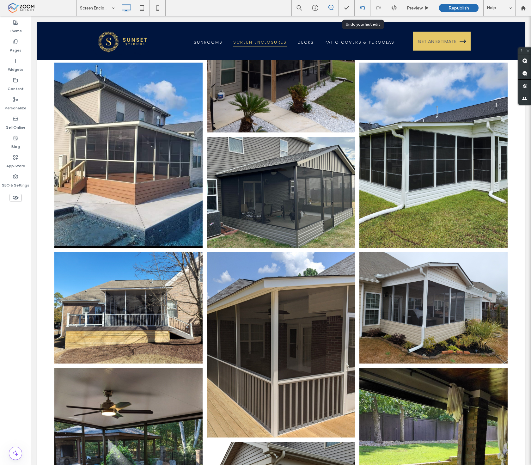
click at [361, 4] on div at bounding box center [362, 8] width 16 height 16
click at [363, 7] on icon at bounding box center [362, 7] width 5 height 5
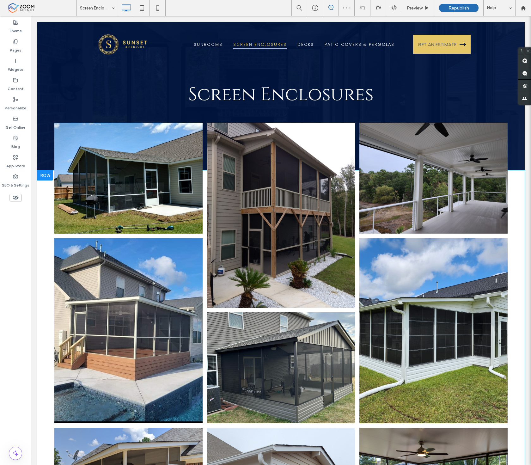
scroll to position [0, 0]
click at [340, 180] on link at bounding box center [281, 215] width 148 height 185
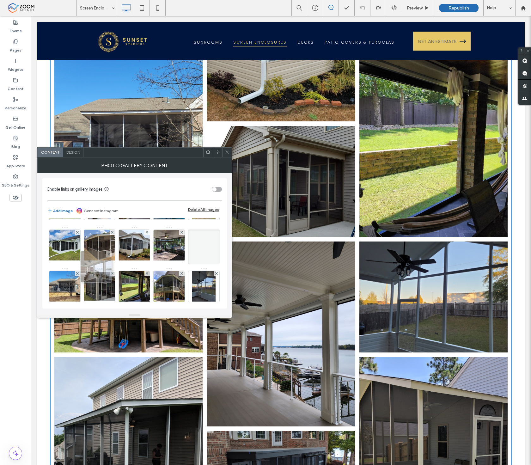
scroll to position [35, 0]
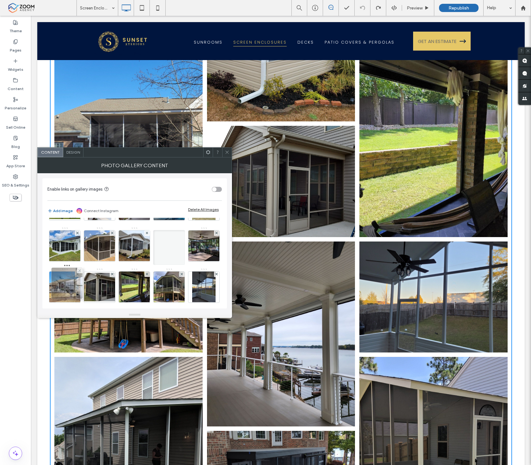
drag, startPoint x: 103, startPoint y: 259, endPoint x: 68, endPoint y: 285, distance: 43.4
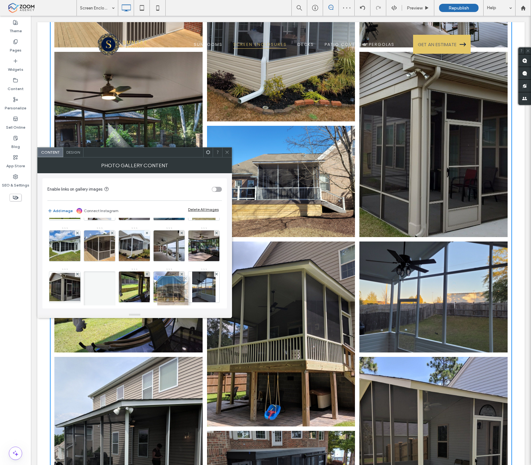
drag, startPoint x: 125, startPoint y: 289, endPoint x: 167, endPoint y: 291, distance: 41.4
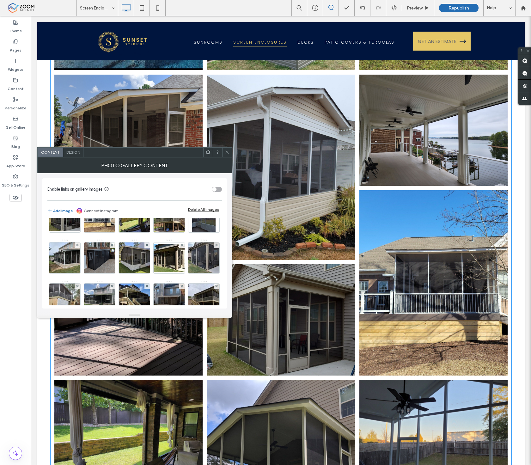
scroll to position [351, 0]
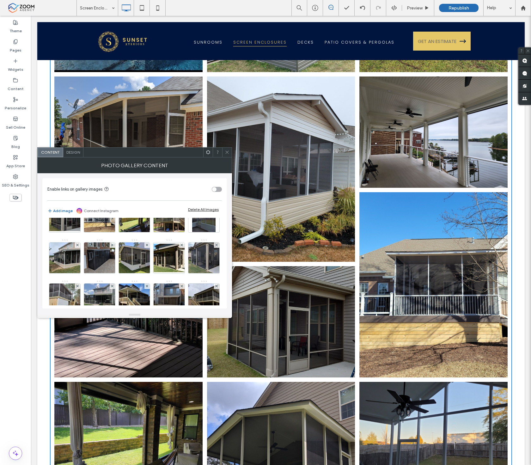
click at [228, 153] on icon at bounding box center [227, 152] width 5 height 5
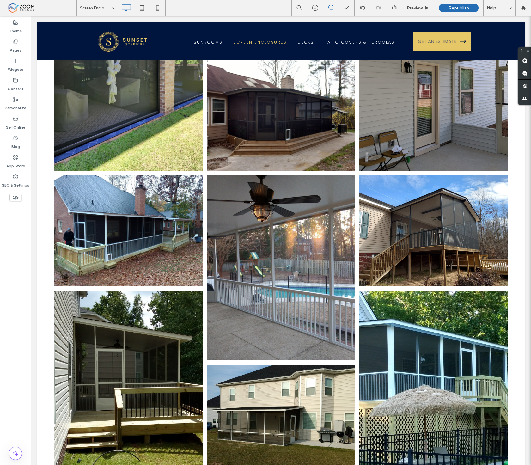
scroll to position [1474, 0]
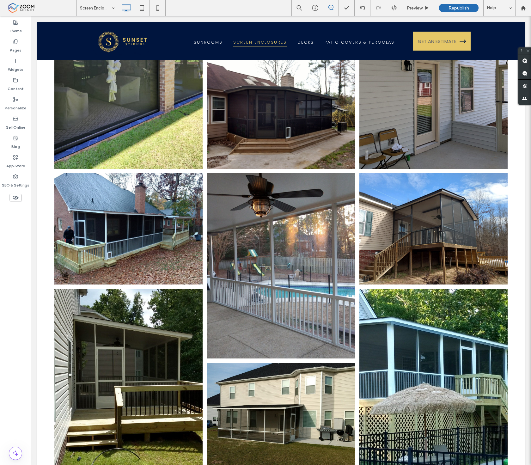
click at [274, 298] on link at bounding box center [280, 266] width 157 height 196
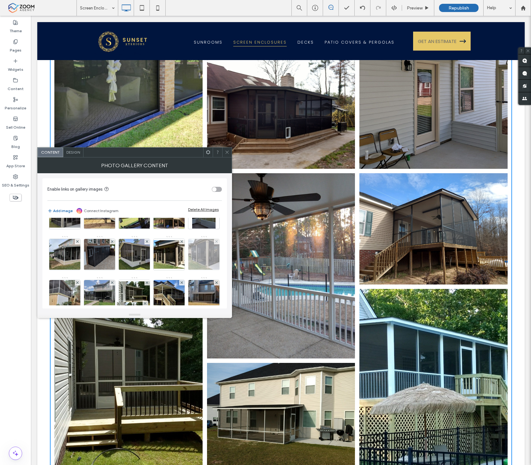
scroll to position [85, 0]
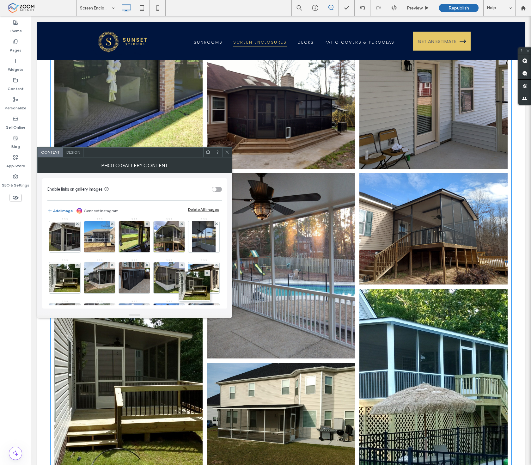
drag, startPoint x: 61, startPoint y: 280, endPoint x: 214, endPoint y: 261, distance: 154.3
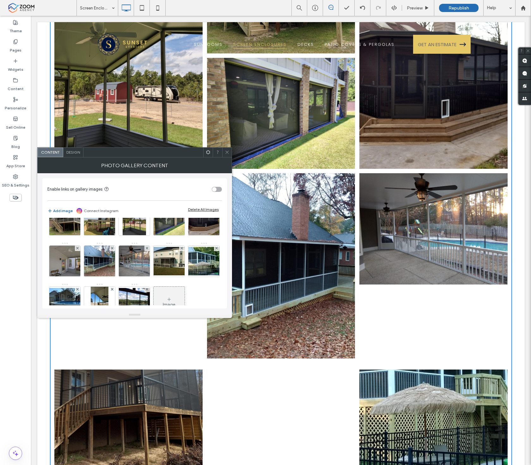
scroll to position [226, 0]
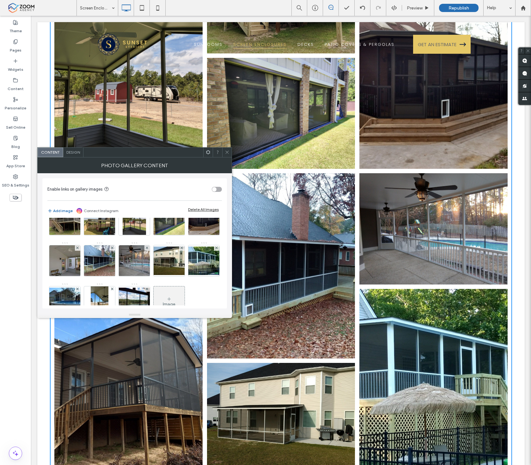
click at [226, 153] on icon at bounding box center [227, 152] width 5 height 5
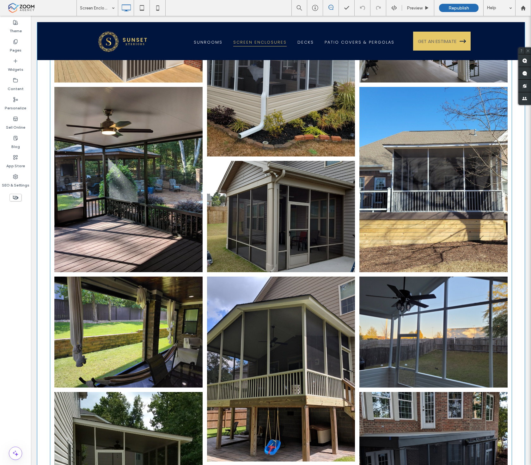
scroll to position [596, 0]
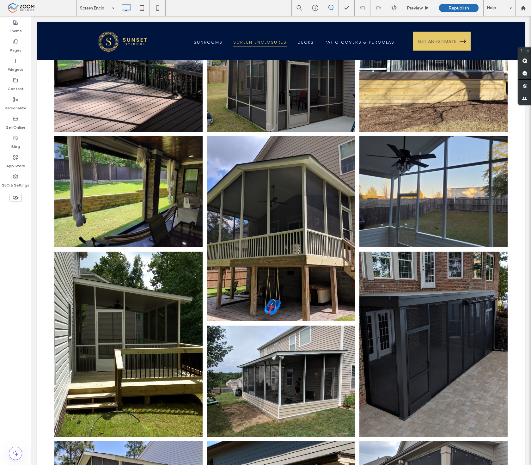
click at [406, 196] on link at bounding box center [433, 191] width 148 height 111
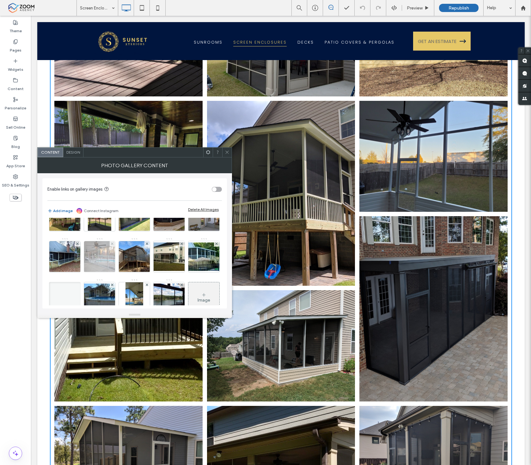
scroll to position [275, 0]
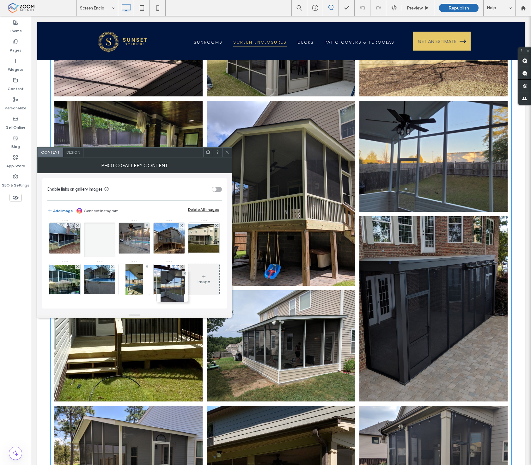
drag, startPoint x: 134, startPoint y: 257, endPoint x: 175, endPoint y: 220, distance: 55.5
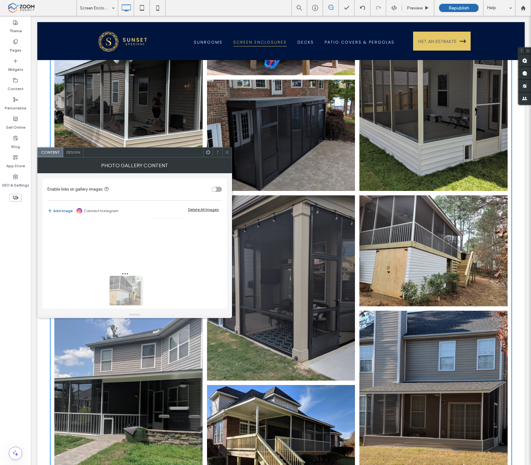
scroll to position [331, 0]
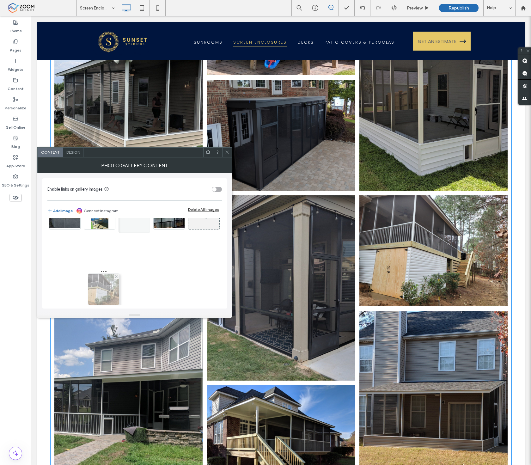
drag, startPoint x: 59, startPoint y: 276, endPoint x: 96, endPoint y: 277, distance: 37.6
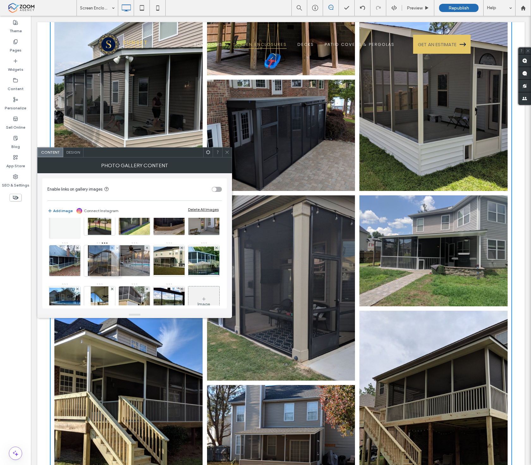
scroll to position [190, 0]
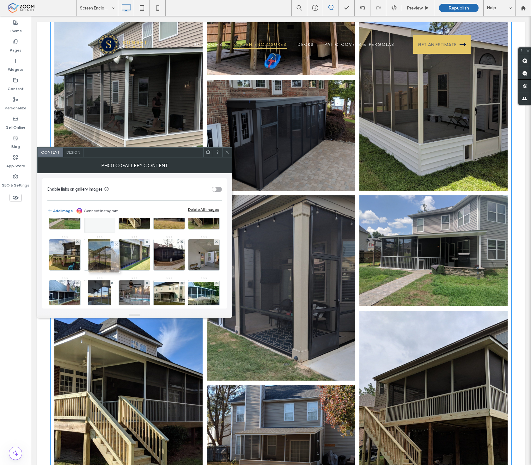
drag, startPoint x: 69, startPoint y: 272, endPoint x: 103, endPoint y: 260, distance: 35.3
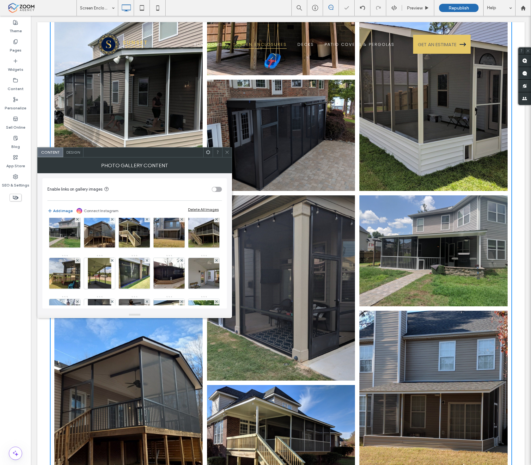
scroll to position [155, 0]
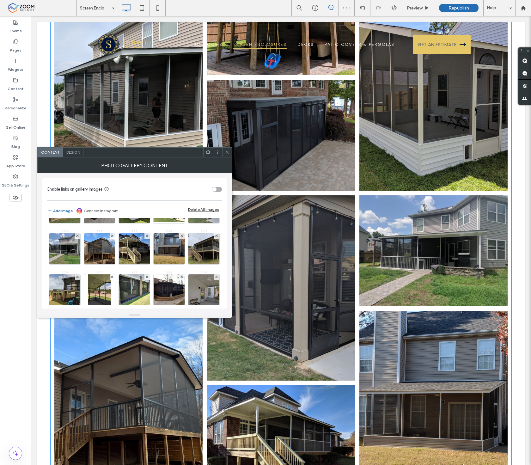
click at [225, 155] on span at bounding box center [227, 151] width 5 height 9
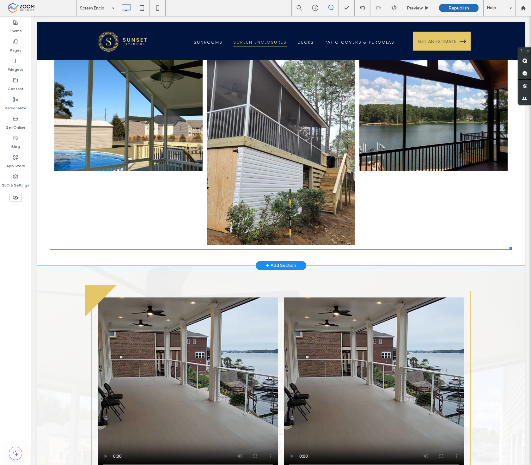
scroll to position [1965, 0]
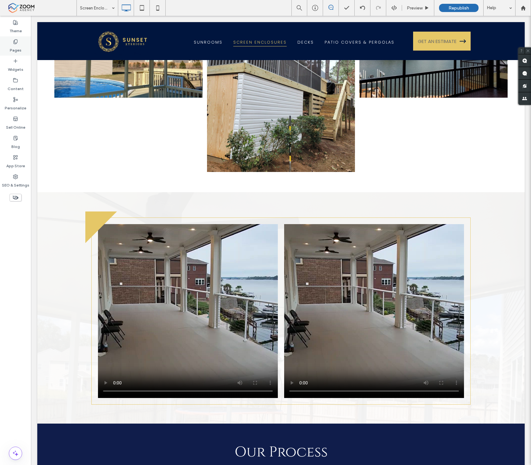
click at [25, 55] on div "Pages" at bounding box center [15, 45] width 31 height 19
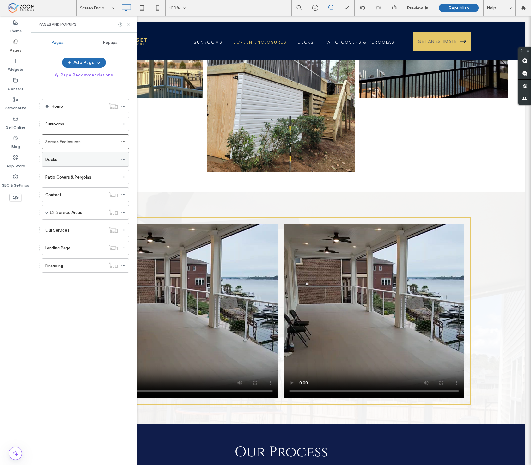
click at [82, 157] on div "Decks" at bounding box center [81, 159] width 73 height 7
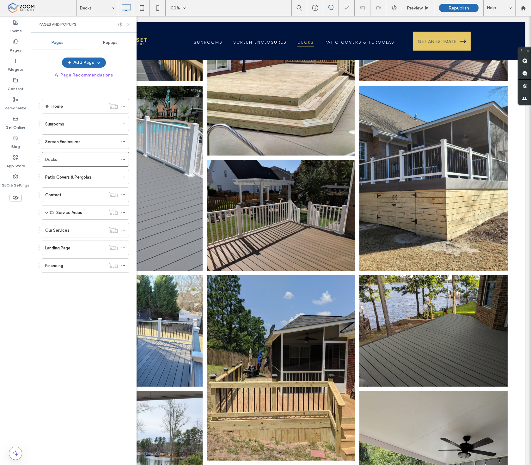
scroll to position [175, 0]
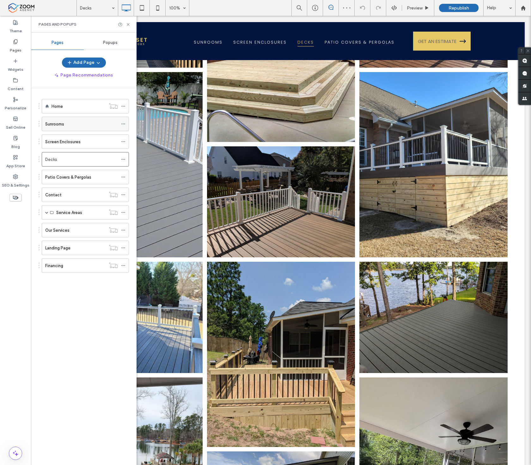
click at [72, 124] on div "Sunrooms" at bounding box center [81, 124] width 73 height 7
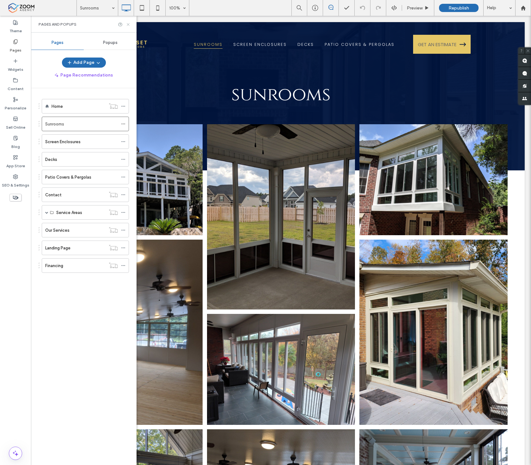
click at [128, 22] on icon at bounding box center [128, 24] width 5 height 5
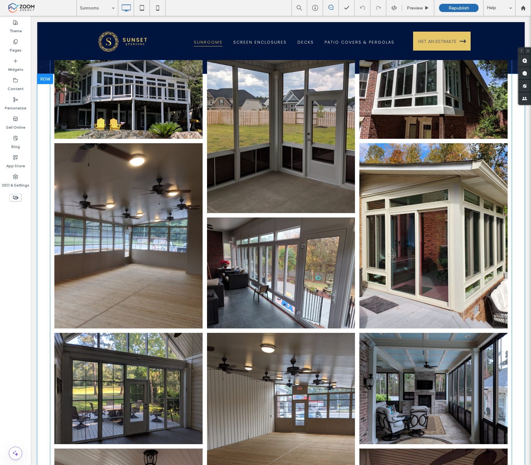
scroll to position [140, 0]
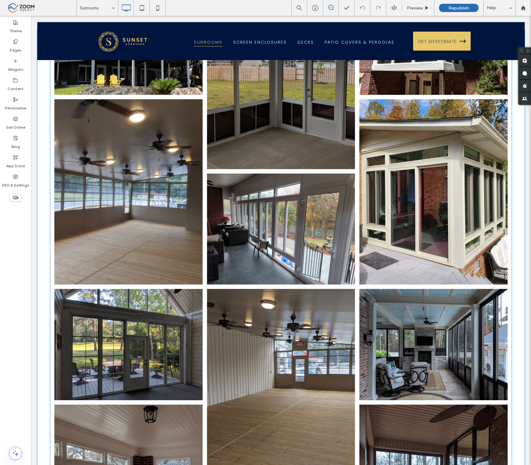
click at [403, 165] on link at bounding box center [433, 192] width 157 height 196
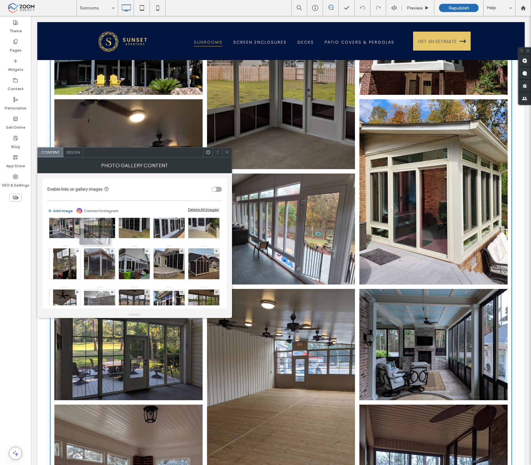
drag, startPoint x: 66, startPoint y: 281, endPoint x: 103, endPoint y: 230, distance: 63.1
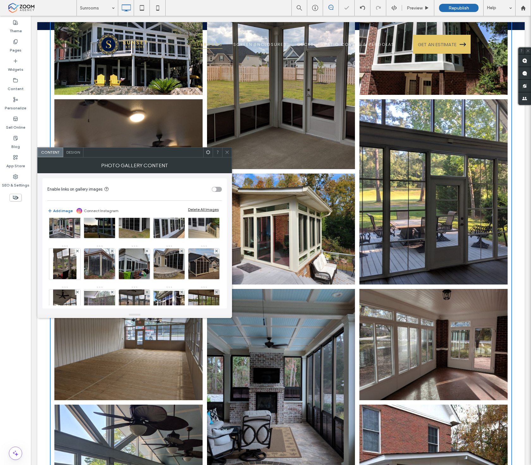
click at [225, 153] on icon at bounding box center [227, 152] width 5 height 5
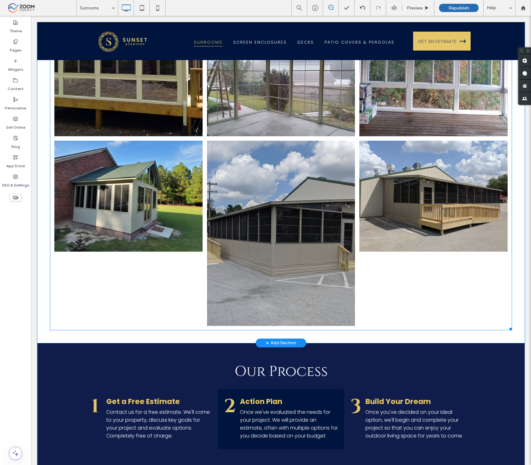
scroll to position [1825, 0]
